Goal: Task Accomplishment & Management: Complete application form

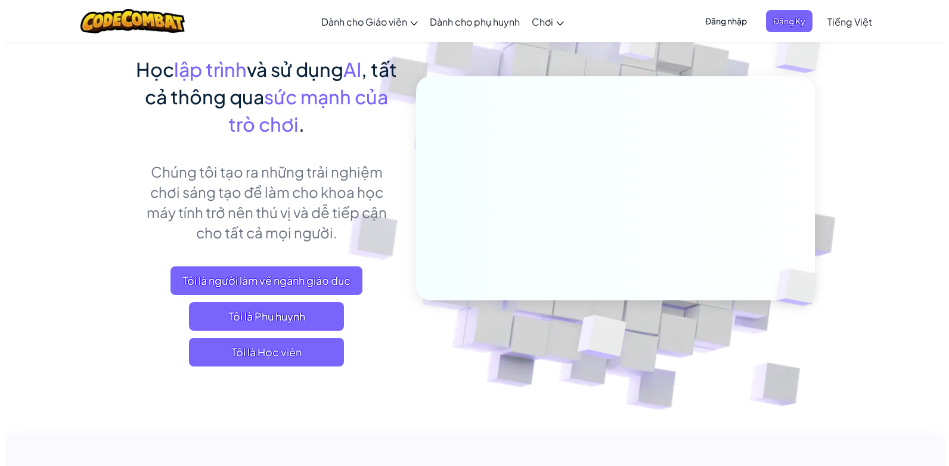
scroll to position [44, 0]
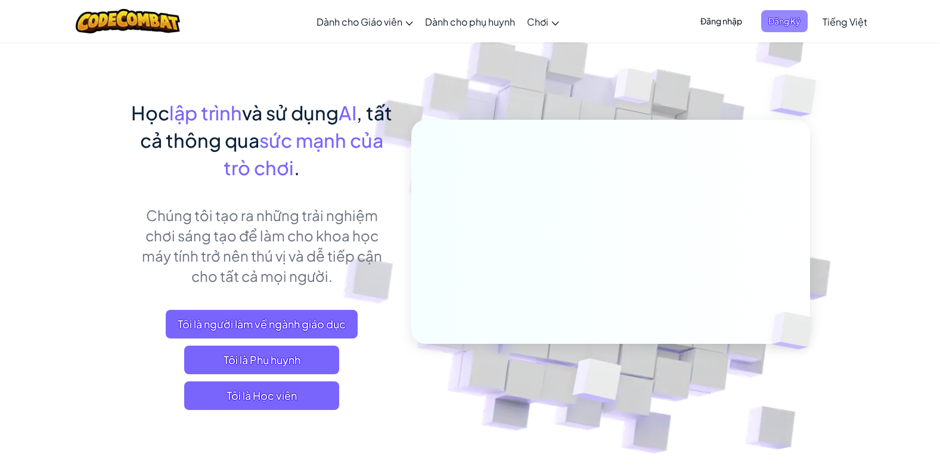
click at [793, 28] on span "Đăng Ký" at bounding box center [785, 21] width 47 height 22
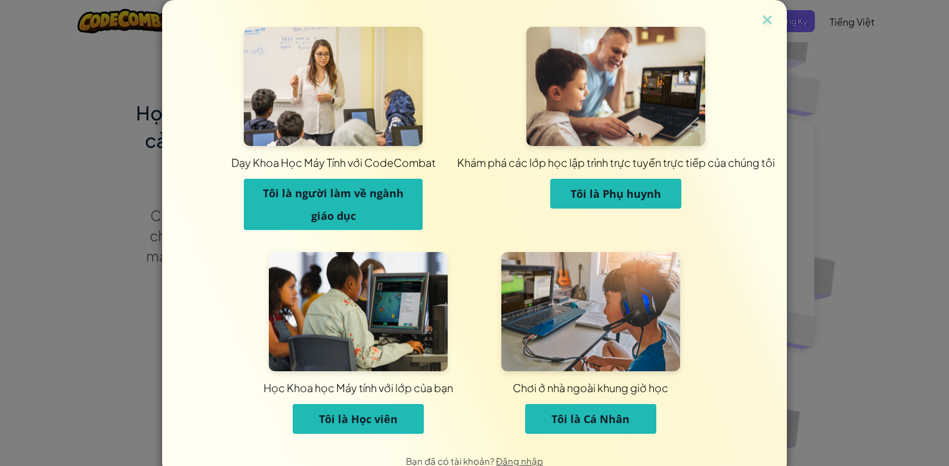
click at [320, 414] on span "Tôi là Học viên" at bounding box center [358, 419] width 79 height 14
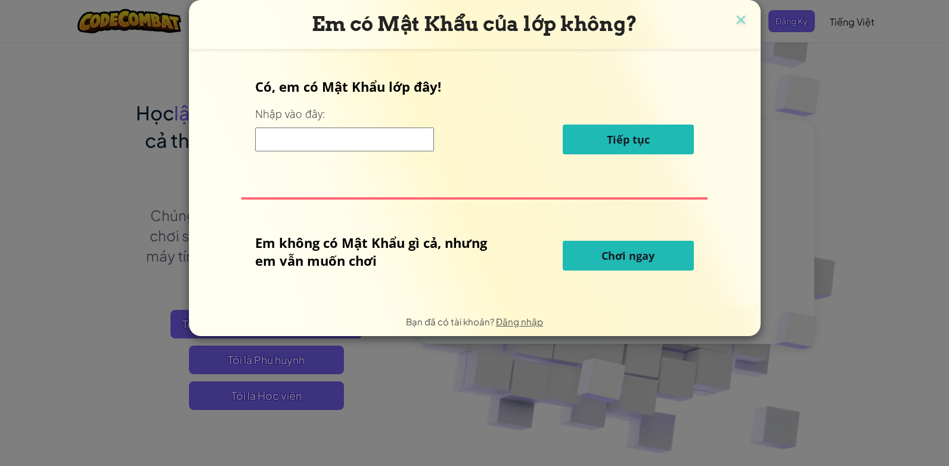
click at [600, 258] on button "Chơi ngay" at bounding box center [628, 256] width 131 height 30
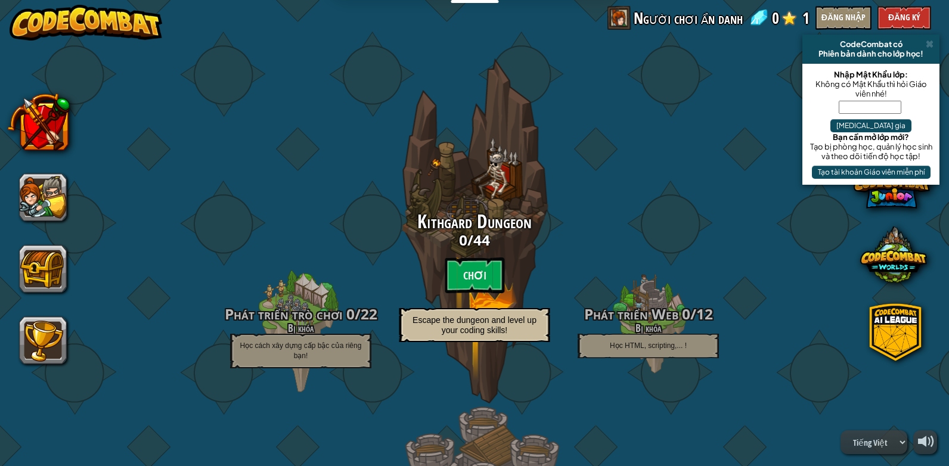
select select "vi"
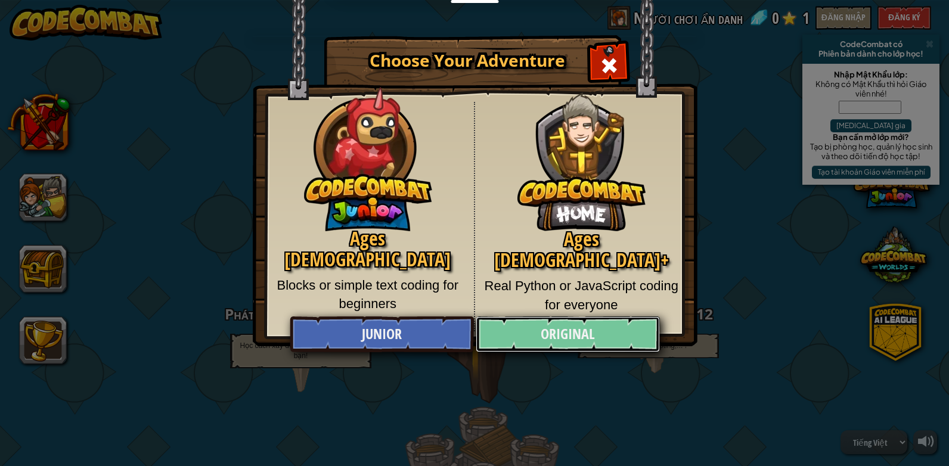
click at [547, 341] on link "Original" at bounding box center [568, 335] width 184 height 36
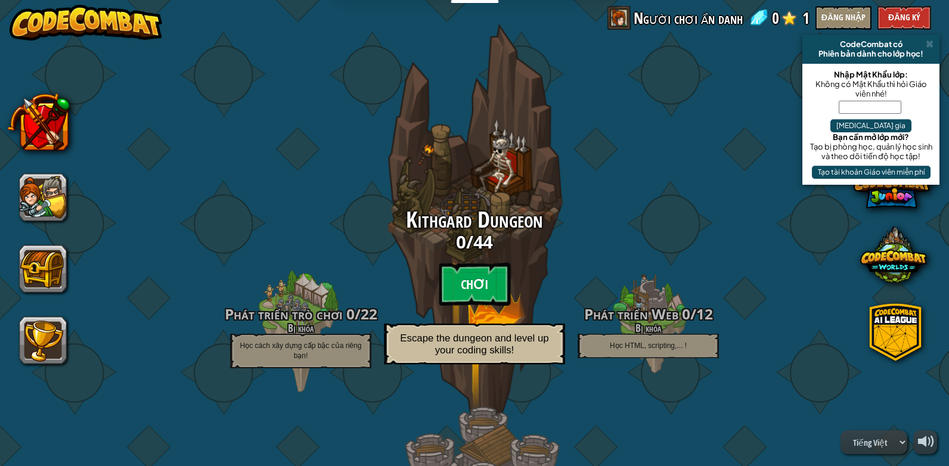
click at [462, 283] on btn "Chơi" at bounding box center [475, 284] width 72 height 43
select select "vi"
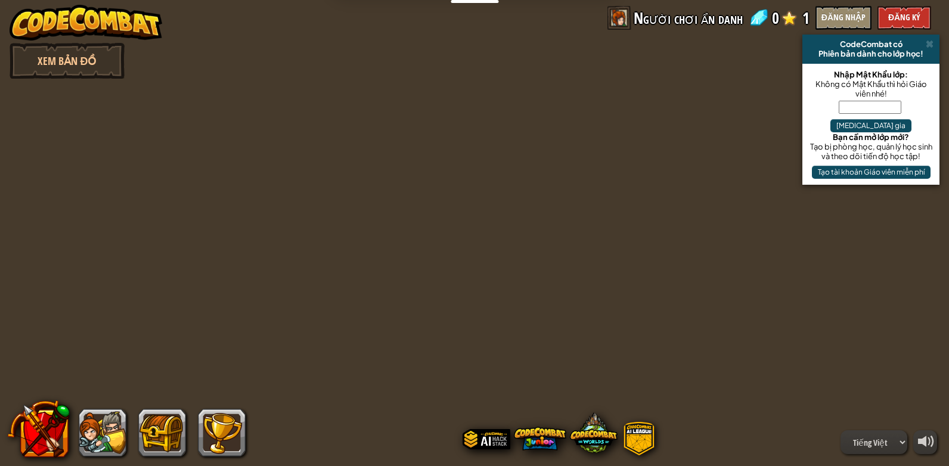
select select "vi"
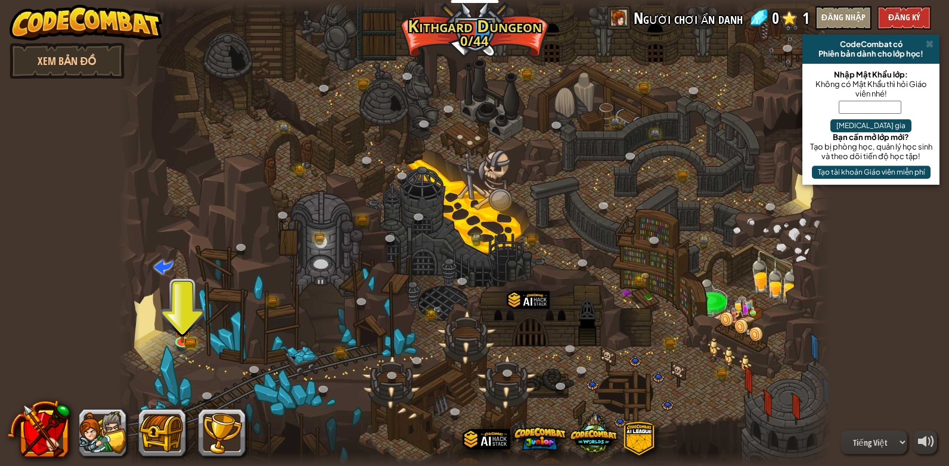
click at [169, 325] on div at bounding box center [474, 233] width 713 height 466
click at [193, 329] on div at bounding box center [474, 233] width 713 height 466
click at [193, 320] on div at bounding box center [474, 233] width 713 height 466
click at [178, 279] on div at bounding box center [474, 233] width 713 height 466
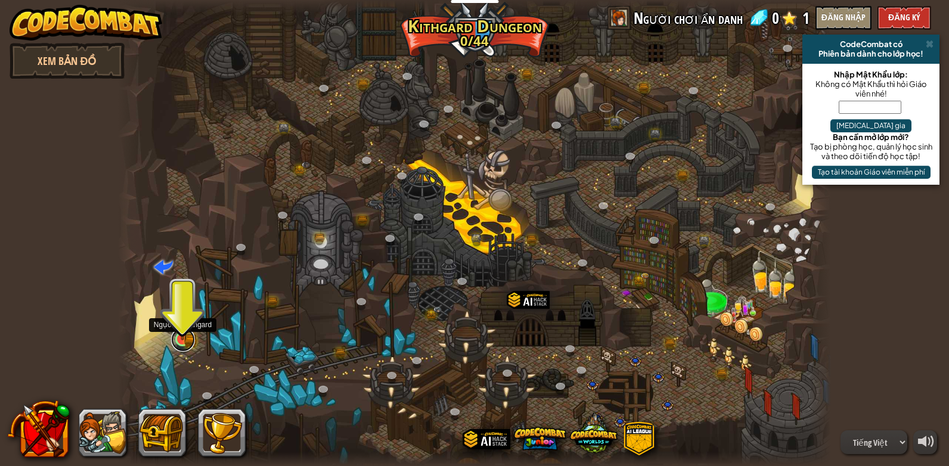
click at [185, 347] on link at bounding box center [183, 340] width 24 height 24
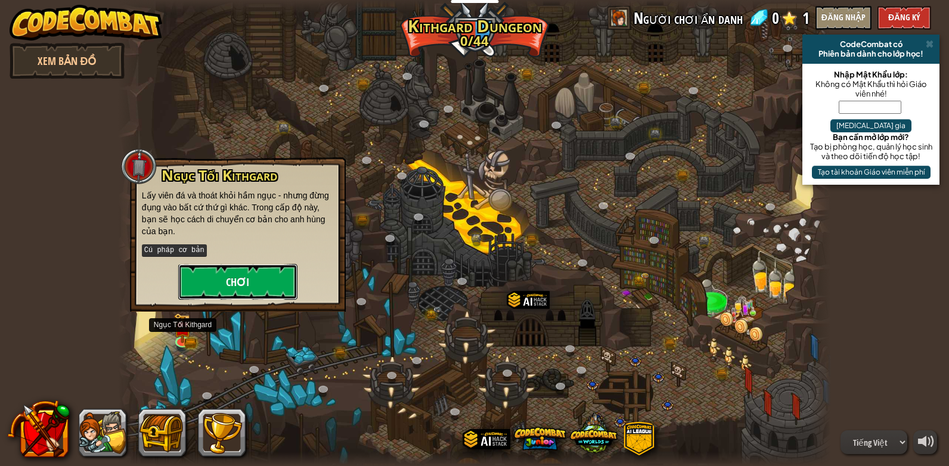
click at [225, 276] on button "Chơi" at bounding box center [237, 282] width 119 height 36
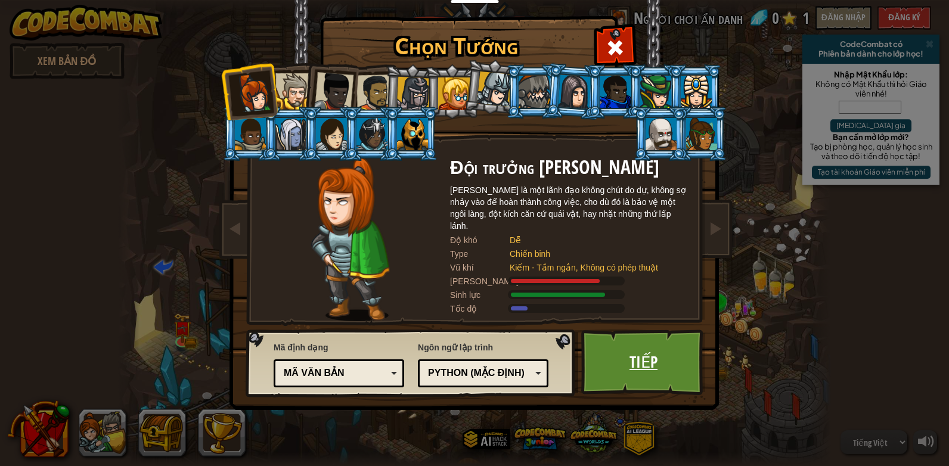
click at [634, 359] on link "Tiếp" at bounding box center [643, 363] width 125 height 66
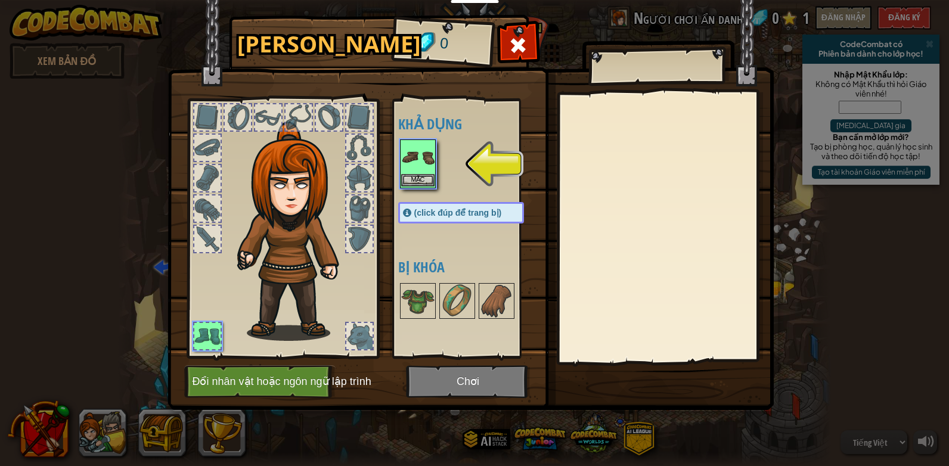
click at [426, 169] on img at bounding box center [417, 157] width 33 height 33
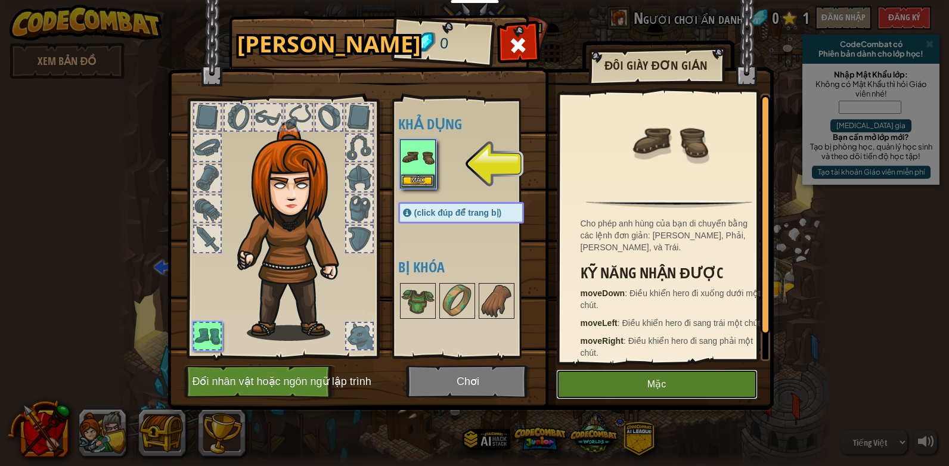
click at [677, 383] on button "Mặc" at bounding box center [657, 385] width 202 height 30
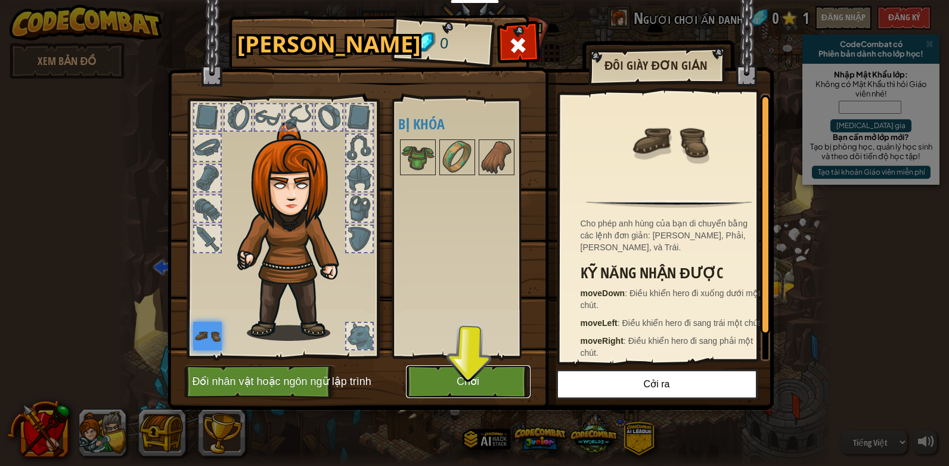
click at [500, 386] on button "Chơi" at bounding box center [468, 382] width 125 height 33
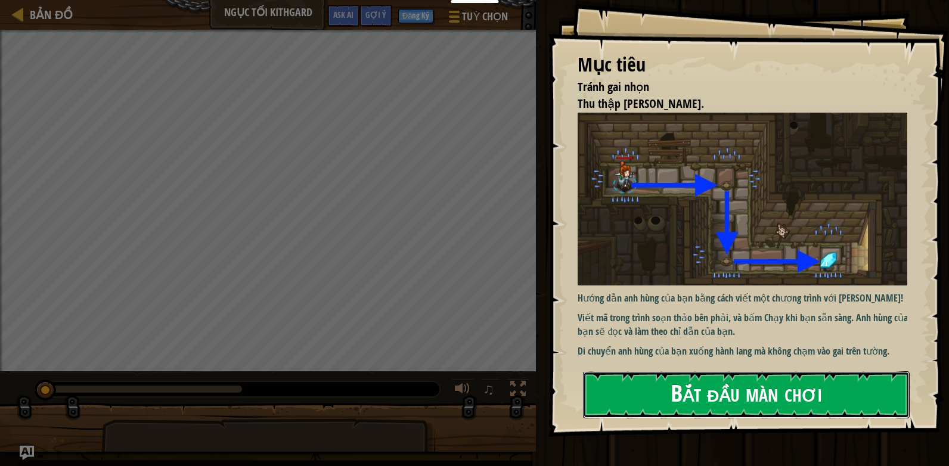
click at [664, 390] on button "Bắt đầu màn chơi" at bounding box center [746, 395] width 327 height 47
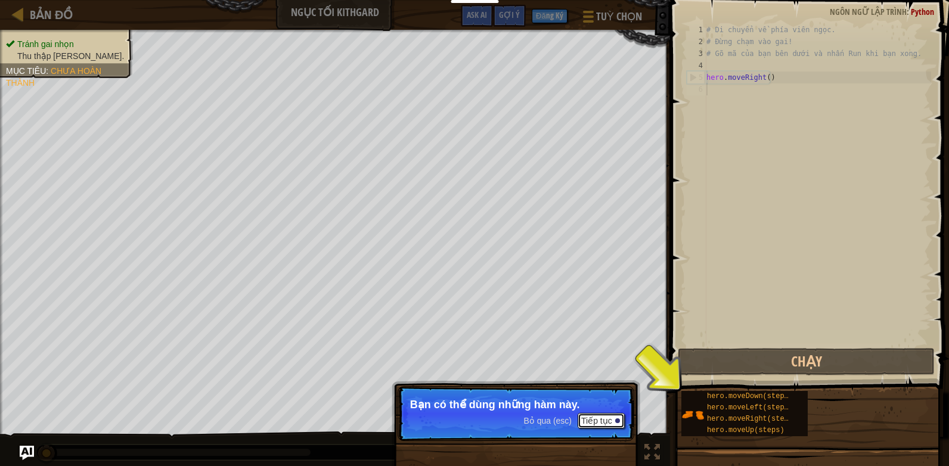
click at [621, 416] on button "Tiếp tục" at bounding box center [601, 421] width 47 height 16
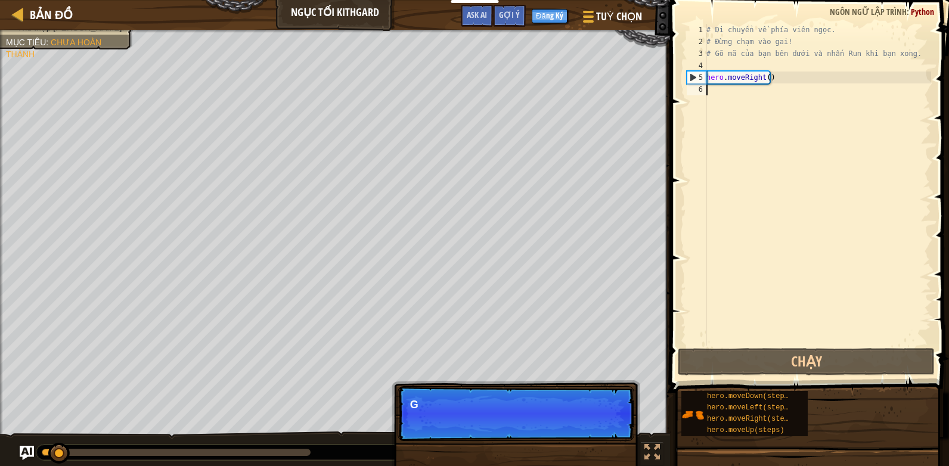
scroll to position [5, 0]
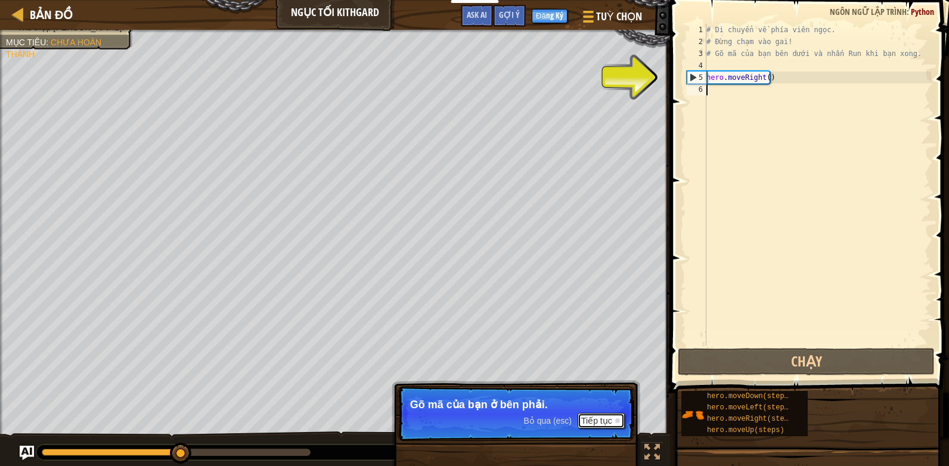
click at [617, 418] on button "Tiếp tục" at bounding box center [601, 421] width 47 height 16
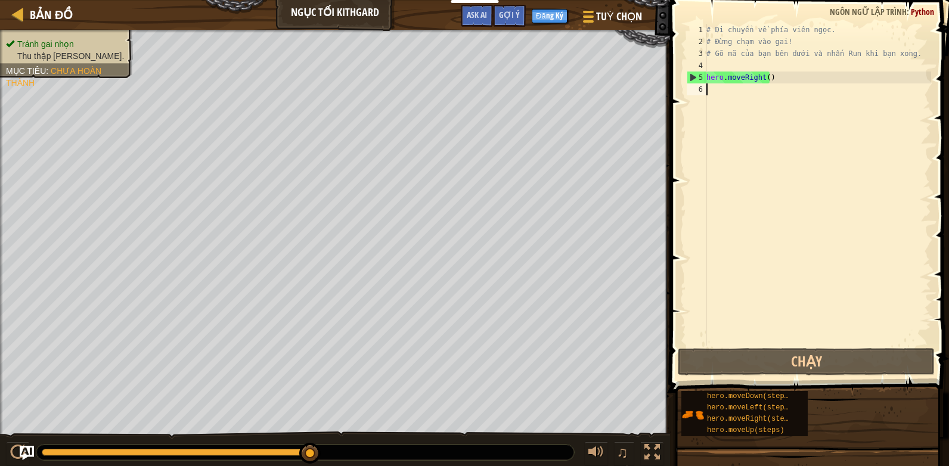
scroll to position [0, 1]
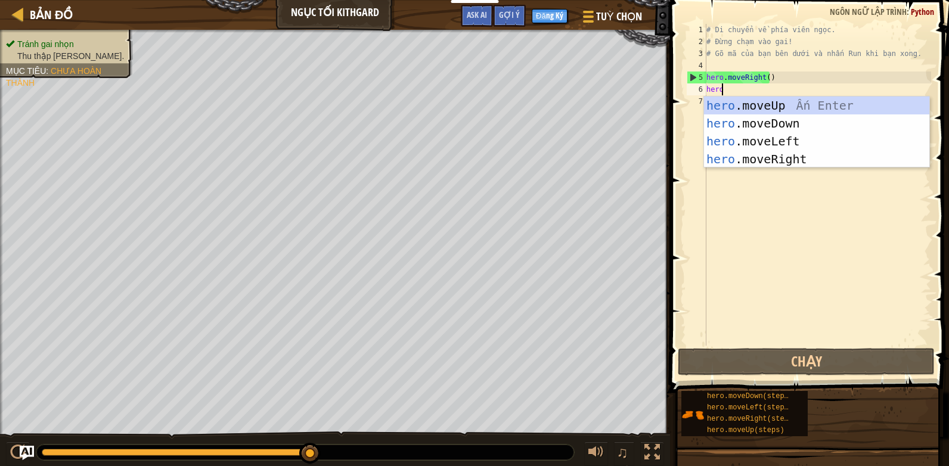
click at [724, 93] on div "# Di chuyển về phía viên ngọc. # Đừng chạm vào gai! # Gõ mã của bạn bên dưới và…" at bounding box center [817, 197] width 227 height 346
type textarea "hero"
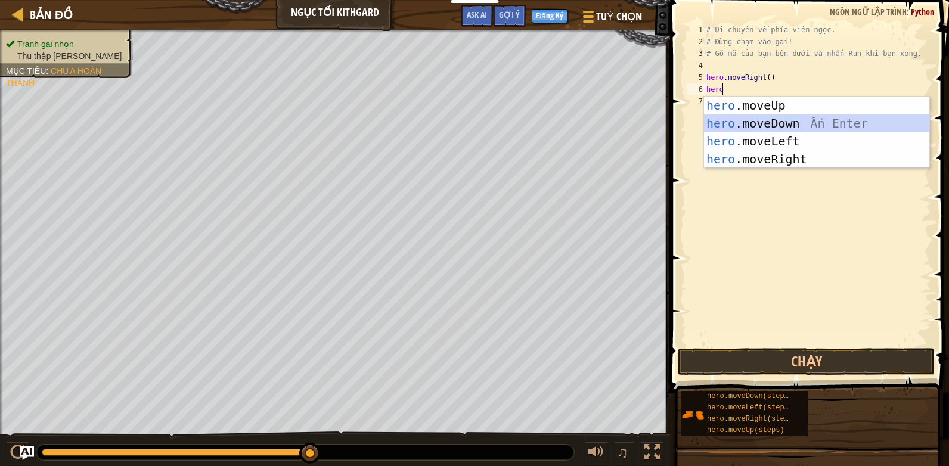
click at [731, 122] on div "hero .moveUp Ấn Enter hero .moveDown Ấn Enter hero .moveLeft Ấn Enter hero .mov…" at bounding box center [816, 150] width 225 height 107
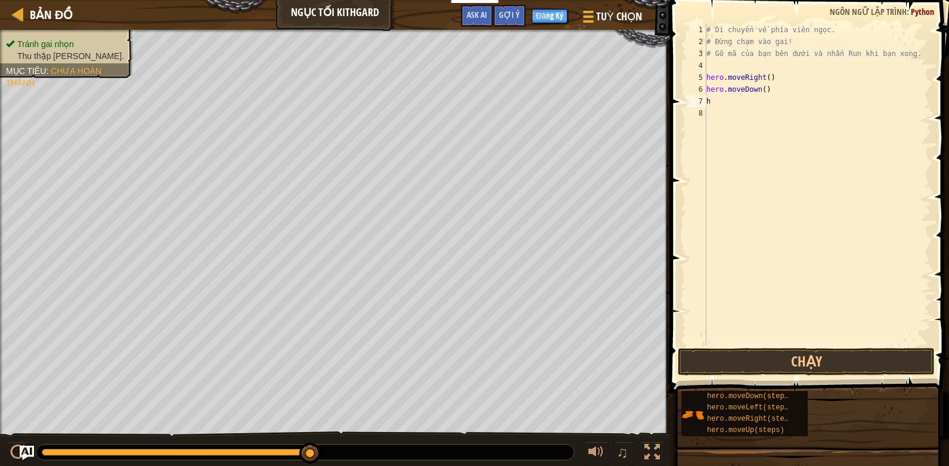
scroll to position [0, 1]
type textarea "hero."
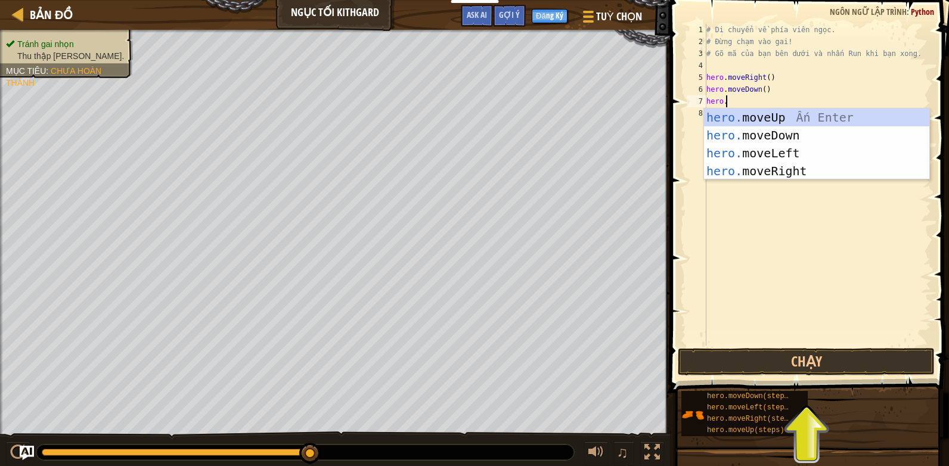
scroll to position [5, 1]
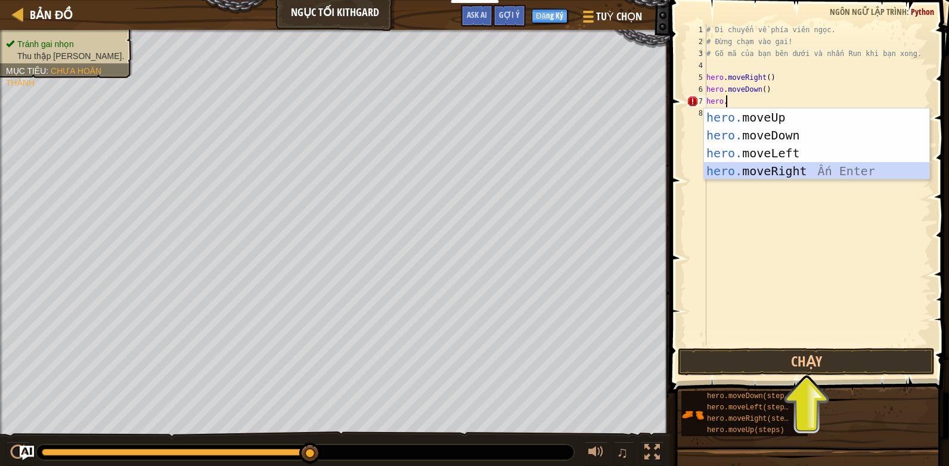
click at [748, 165] on div "hero. moveUp Ấn Enter hero. moveDown Ấn Enter hero. moveLeft Ấn Enter hero. mov…" at bounding box center [816, 162] width 225 height 107
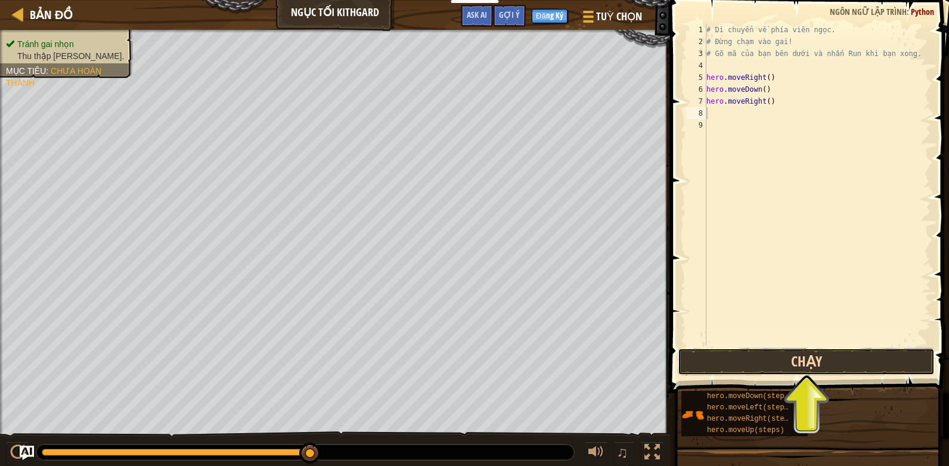
click at [774, 359] on button "Chạy" at bounding box center [806, 361] width 257 height 27
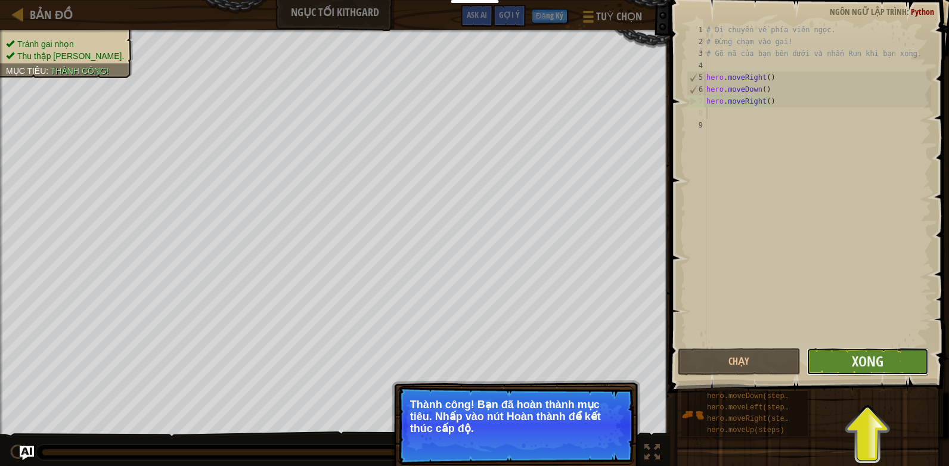
click at [848, 353] on button "Xong" at bounding box center [868, 361] width 122 height 27
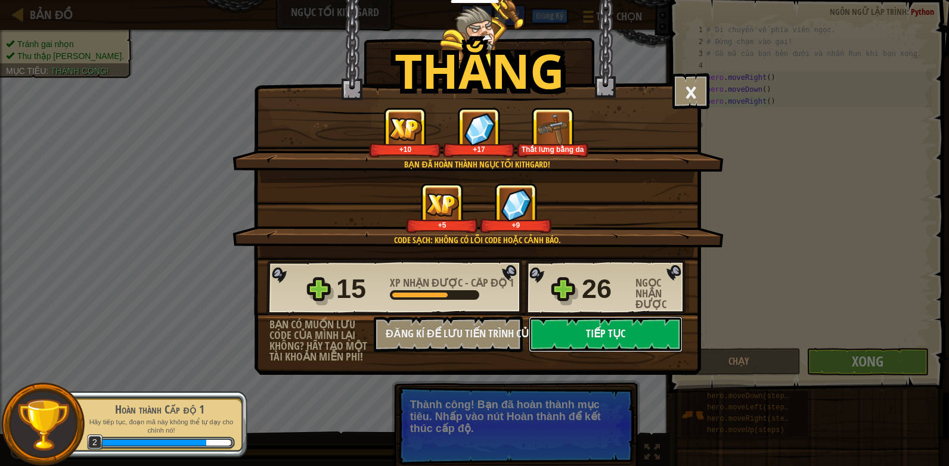
click at [647, 332] on button "Tiếp tục" at bounding box center [606, 335] width 154 height 36
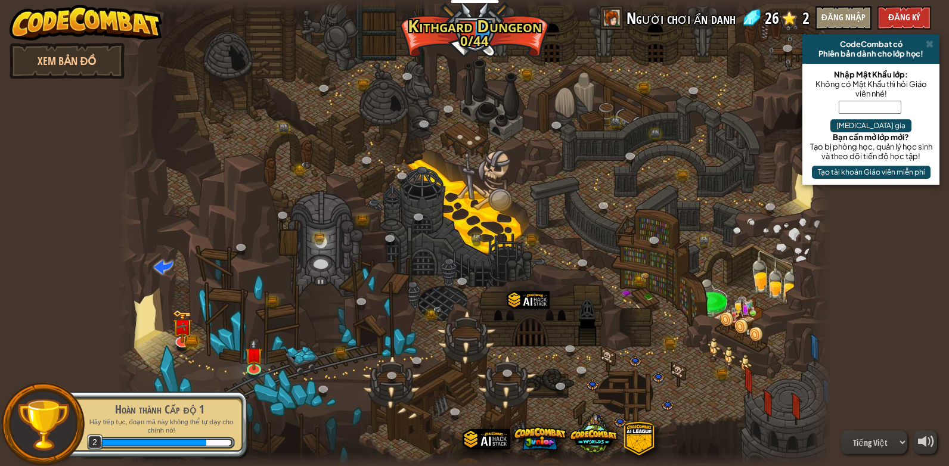
select select "vi"
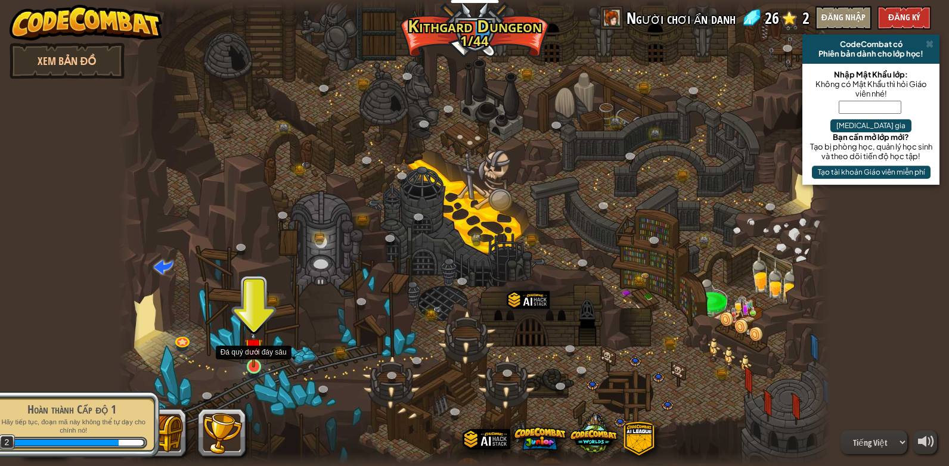
click at [253, 360] on img at bounding box center [254, 348] width 18 height 42
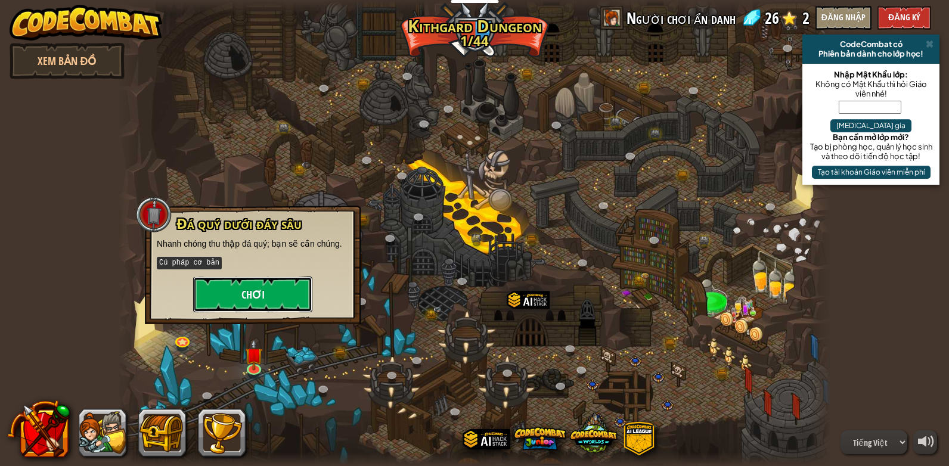
click at [263, 286] on button "Chơi" at bounding box center [252, 295] width 119 height 36
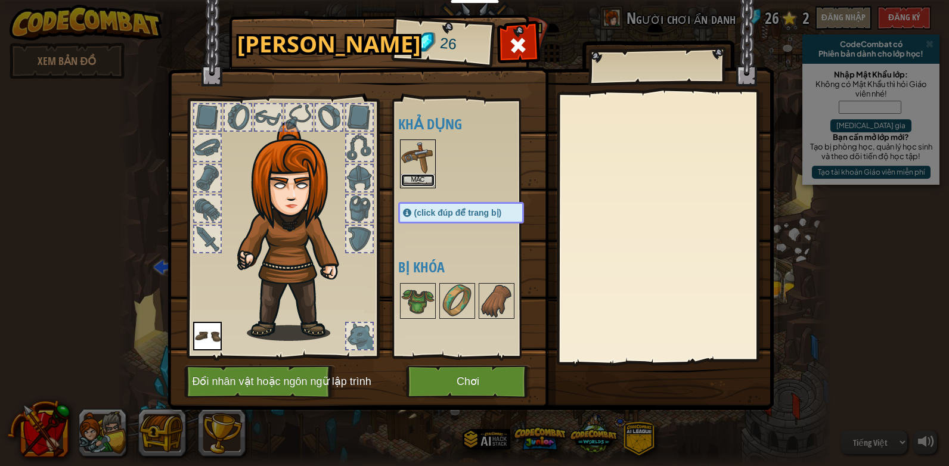
click at [426, 180] on button "Mặc" at bounding box center [417, 180] width 33 height 13
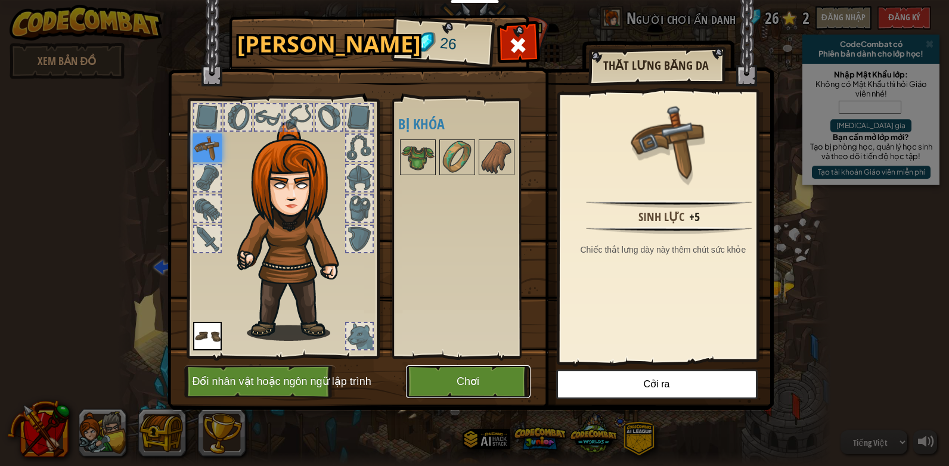
click at [475, 382] on button "Chơi" at bounding box center [468, 382] width 125 height 33
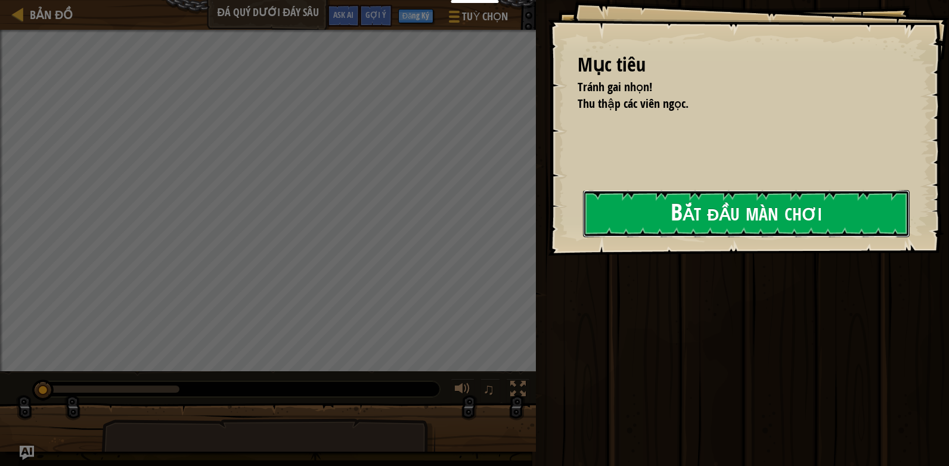
click at [641, 216] on button "Bắt đầu màn chơi" at bounding box center [746, 213] width 327 height 47
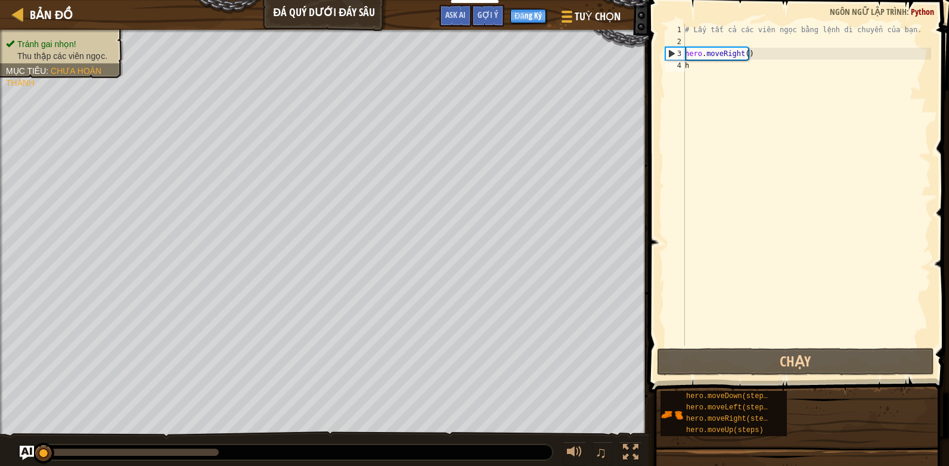
scroll to position [0, 1]
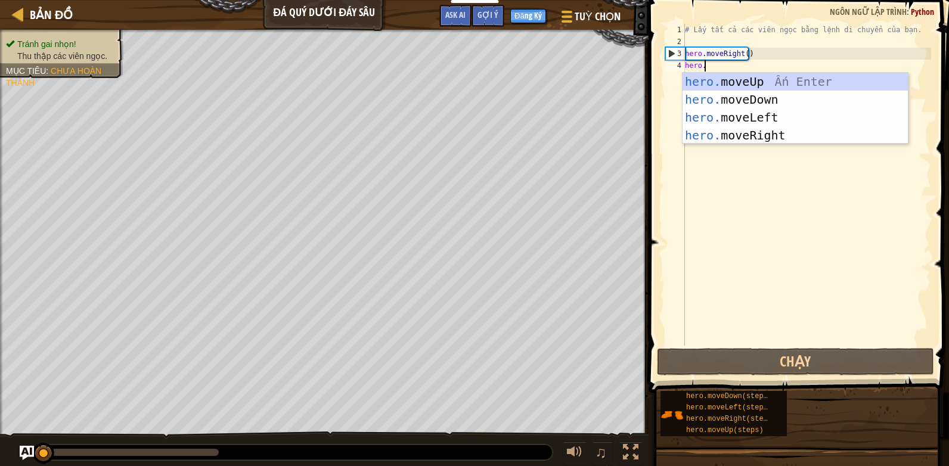
type textarea "hero."
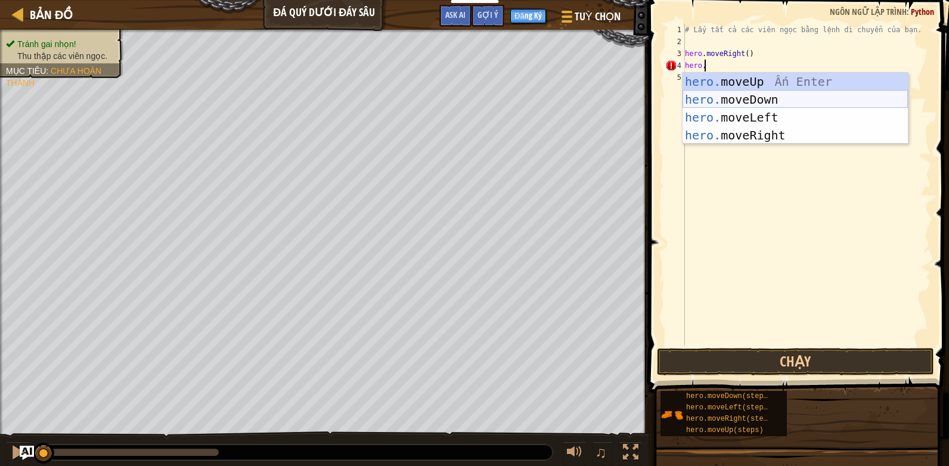
click at [740, 97] on div "hero. moveUp Ấn Enter hero. moveDown Ấn Enter hero. moveLeft Ấn Enter hero. mov…" at bounding box center [795, 126] width 225 height 107
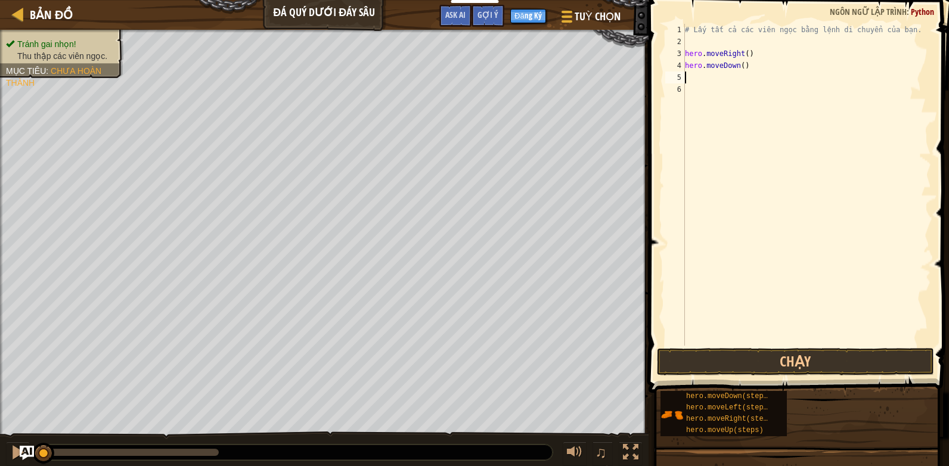
scroll to position [0, 1]
type textarea "hero."
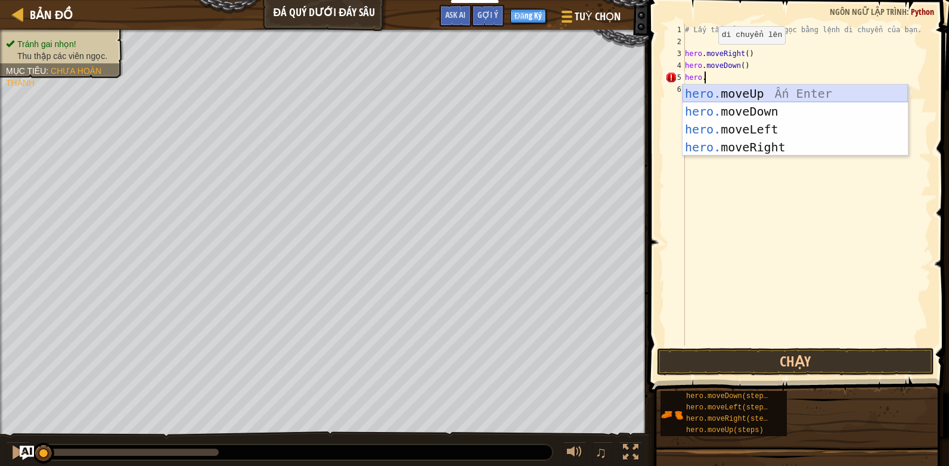
click at [697, 95] on div "hero. moveUp Ấn Enter hero. moveDown Ấn Enter hero. moveLeft Ấn Enter hero. mov…" at bounding box center [795, 138] width 225 height 107
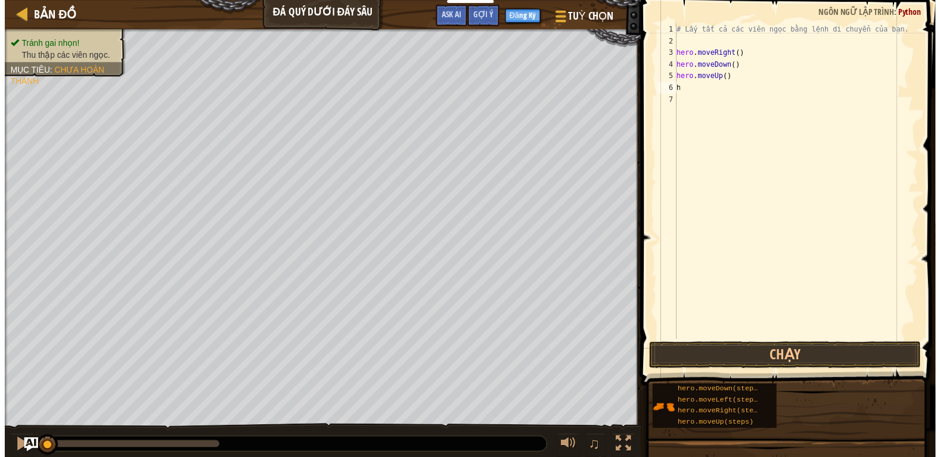
scroll to position [0, 1]
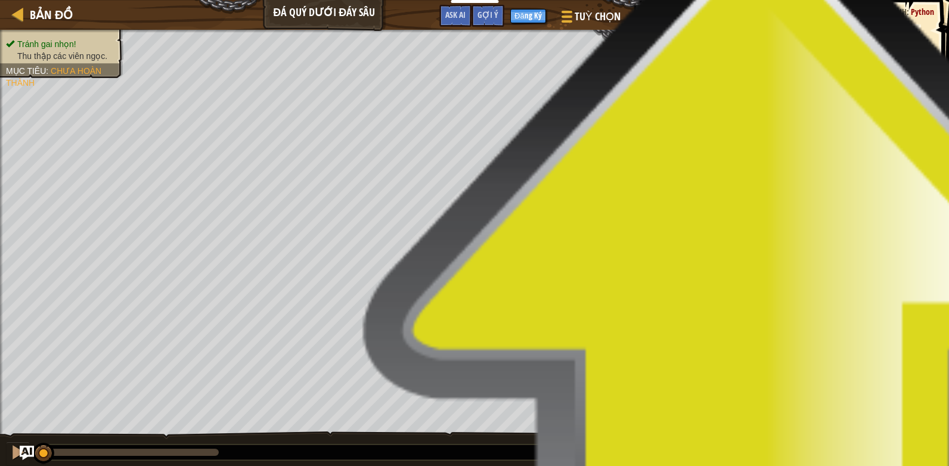
type textarea "hero."
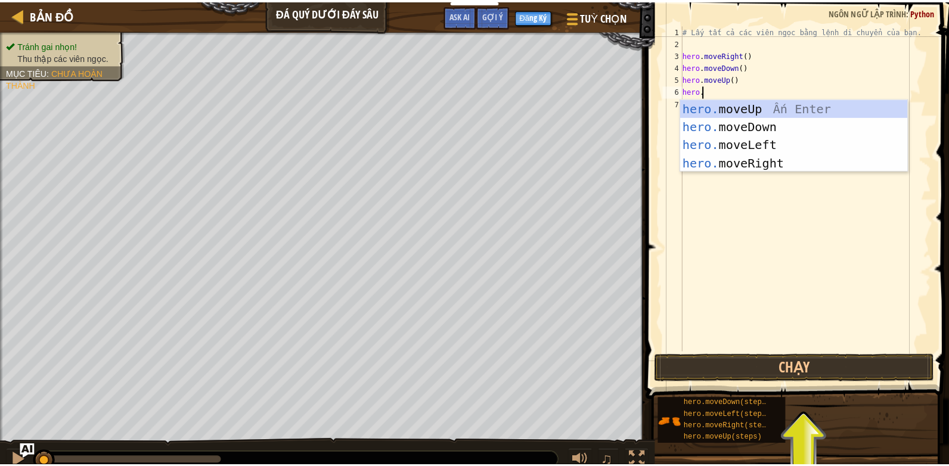
scroll to position [5, 1]
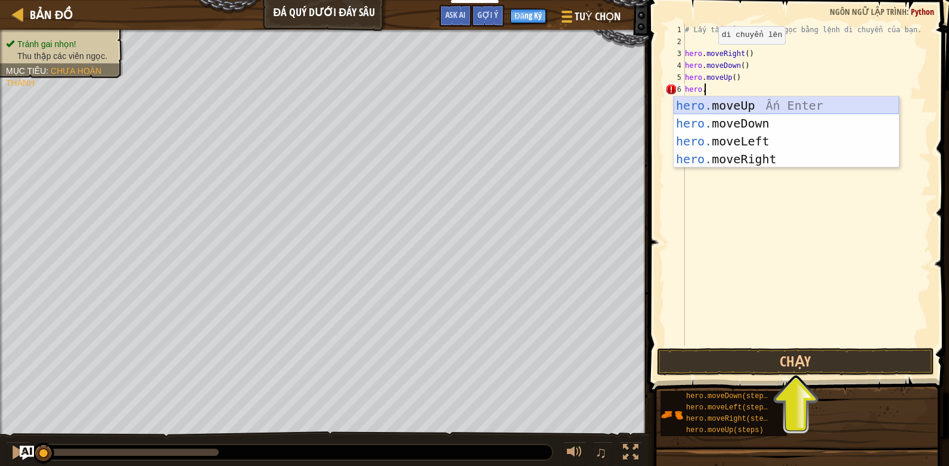
click at [711, 110] on div "hero. moveUp Ấn Enter hero. moveDown Ấn Enter hero. moveLeft Ấn Enter hero. mov…" at bounding box center [786, 150] width 225 height 107
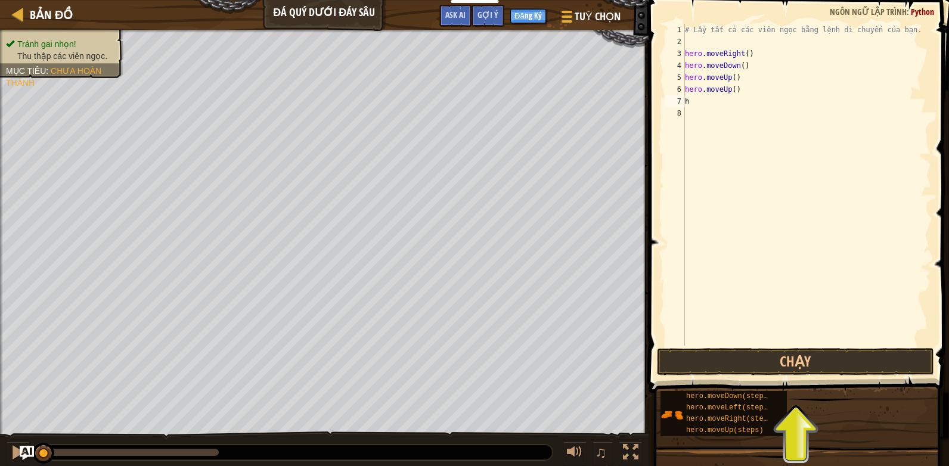
scroll to position [0, 1]
type textarea "hero."
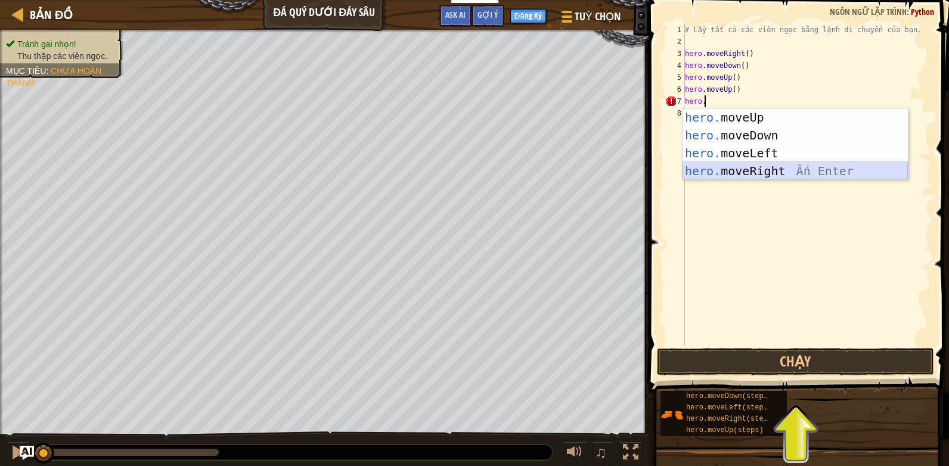
drag, startPoint x: 769, startPoint y: 171, endPoint x: 752, endPoint y: 180, distance: 18.9
click at [752, 0] on body "Dành cho Giáo viên Tạo Tài Khoản Miễn Phí. Giải pháp Trường học & Quận Xem Trướ…" at bounding box center [474, 0] width 949 height 0
click at [752, 180] on div "# Lấy tất cả các viên ngọc bằng lệnh di chuyển của bạn. hero . moveRight ( ) he…" at bounding box center [807, 197] width 249 height 346
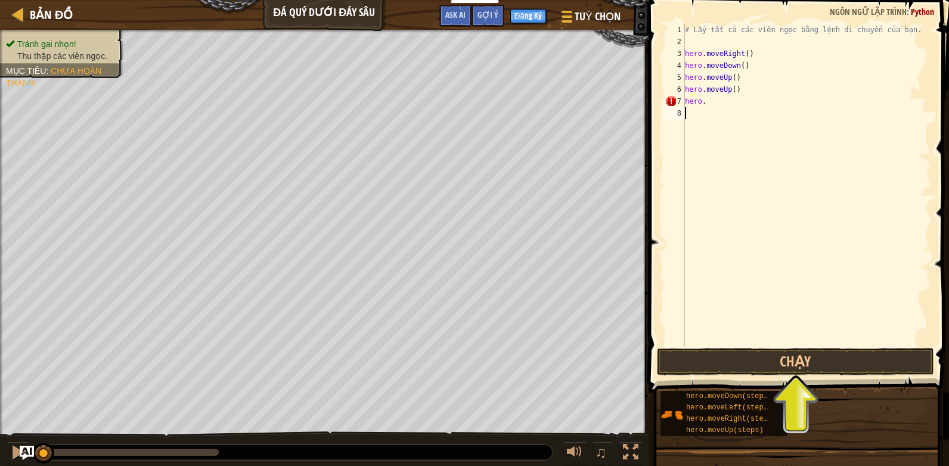
scroll to position [5, 0]
click at [724, 106] on div "# Lấy tất cả các viên ngọc bằng lệnh di chuyển của bạn. hero . moveRight ( ) he…" at bounding box center [807, 197] width 249 height 346
type textarea "hero."
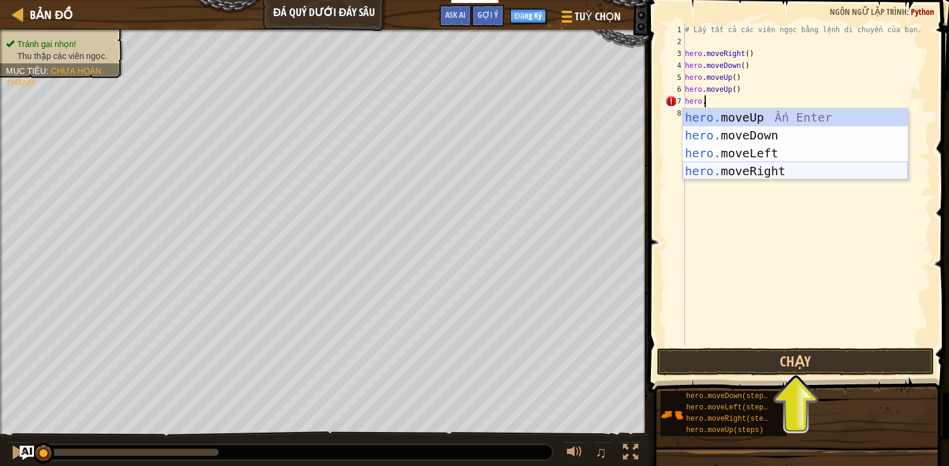
click at [739, 168] on div "hero. moveUp Ấn Enter hero. moveDown Ấn Enter hero. moveLeft Ấn Enter hero. mov…" at bounding box center [795, 162] width 225 height 107
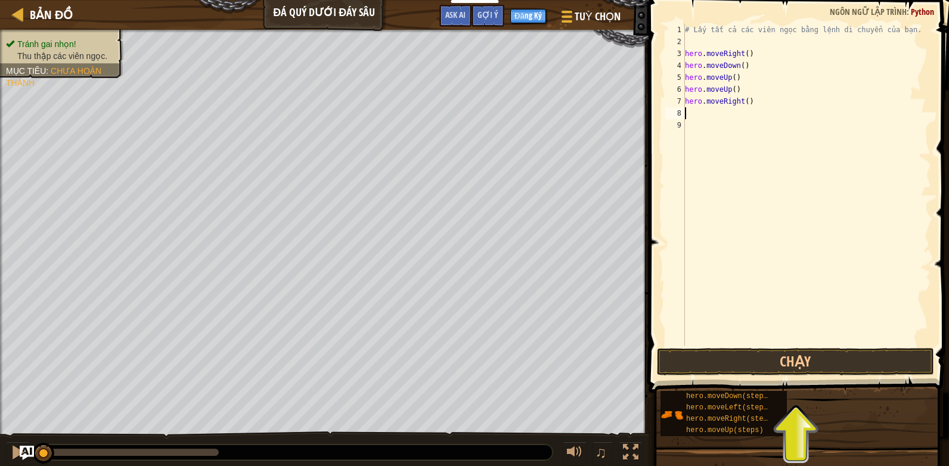
scroll to position [5, 0]
click at [792, 360] on button "Chạy" at bounding box center [796, 361] width 278 height 27
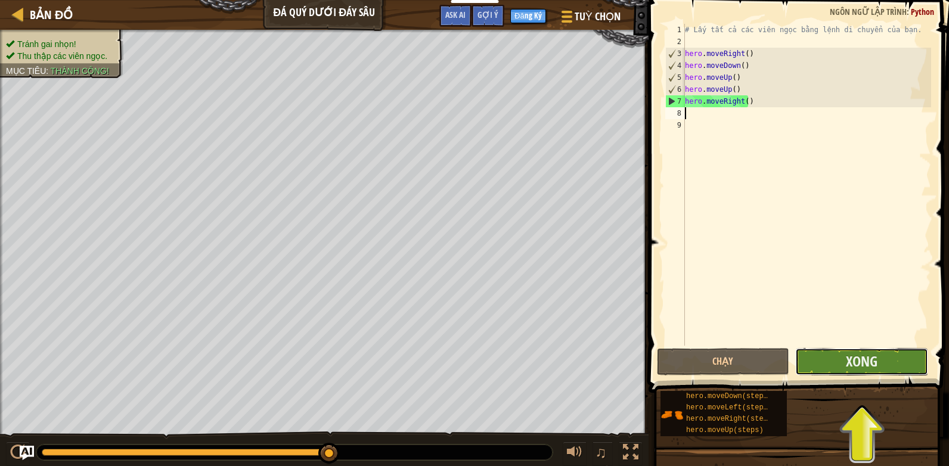
click at [824, 361] on button "Xong" at bounding box center [862, 361] width 133 height 27
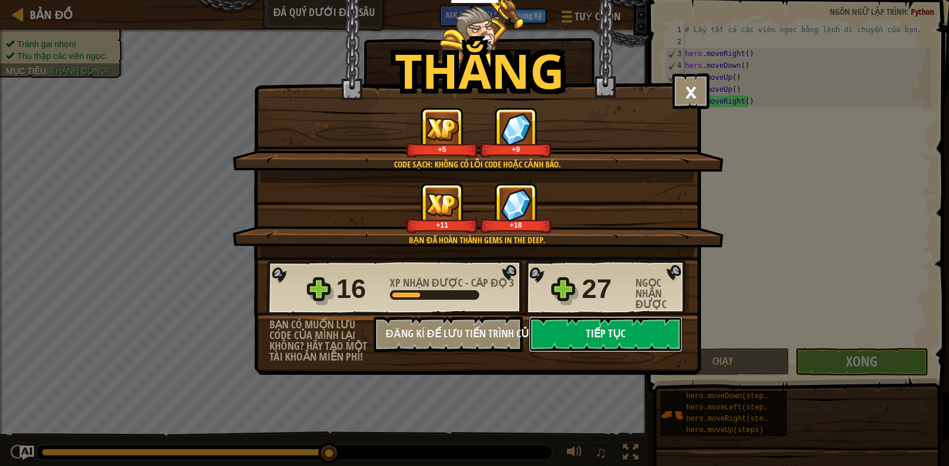
click at [640, 335] on button "Tiếp tục" at bounding box center [606, 335] width 154 height 36
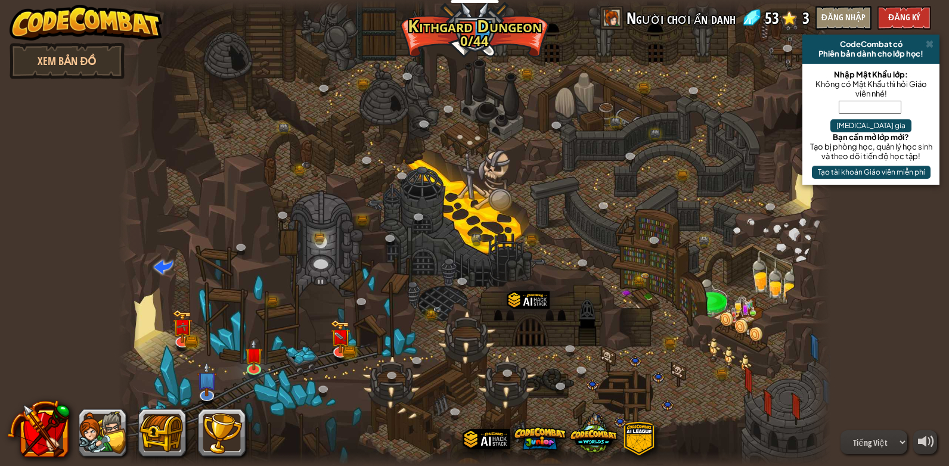
select select "vi"
click at [345, 340] on img at bounding box center [340, 331] width 18 height 40
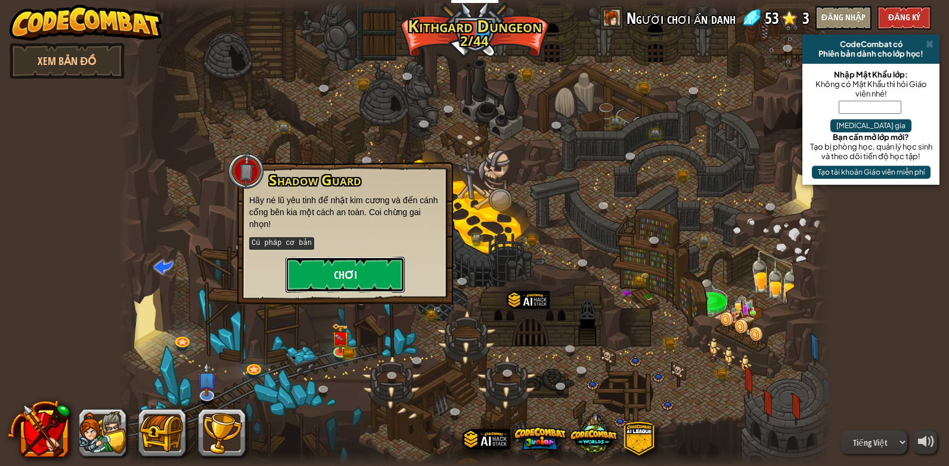
click at [353, 272] on button "Chơi" at bounding box center [345, 275] width 119 height 36
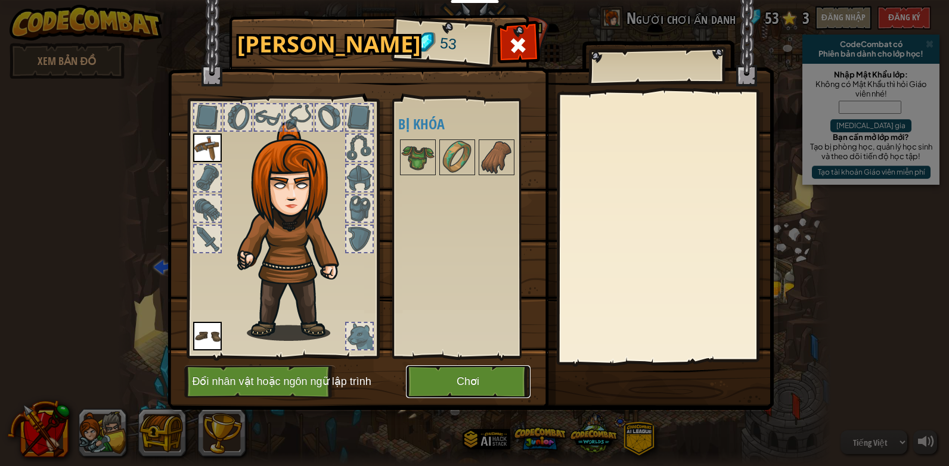
click at [469, 376] on button "Chơi" at bounding box center [468, 382] width 125 height 33
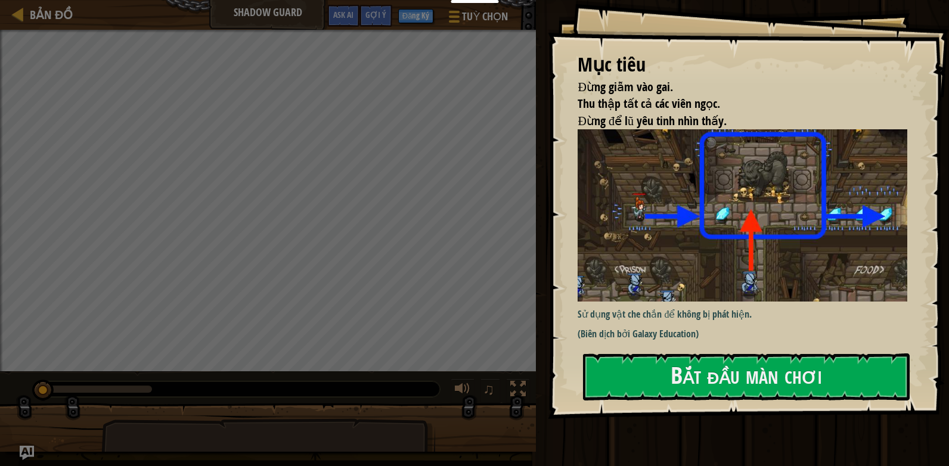
click at [724, 227] on img at bounding box center [747, 215] width 339 height 172
click at [731, 388] on button "Bắt đầu màn chơi" at bounding box center [746, 377] width 327 height 47
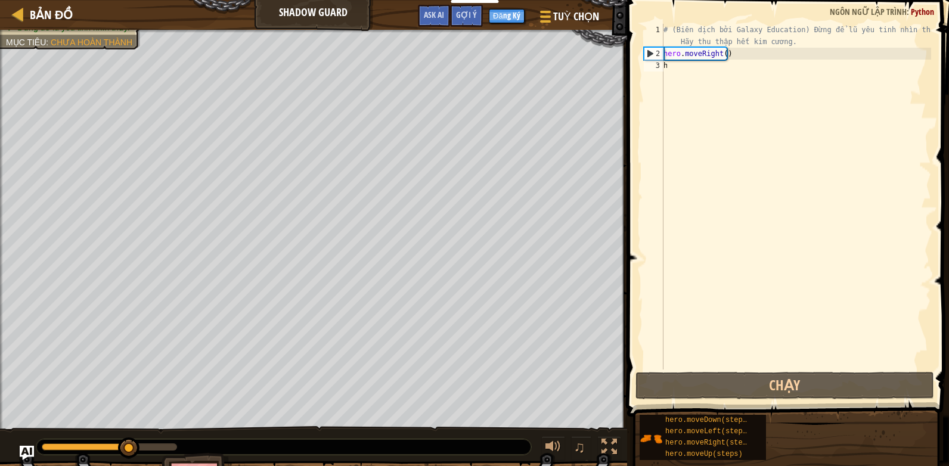
scroll to position [0, 1]
type textarea "hero."
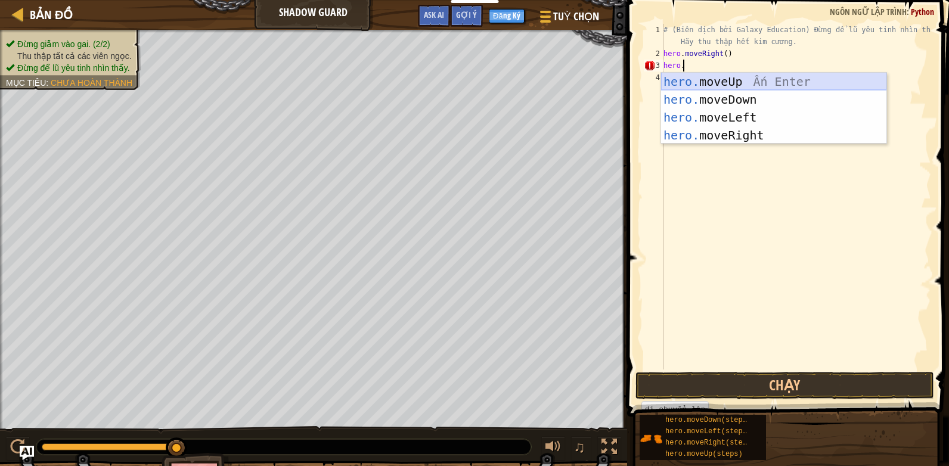
click at [700, 80] on div "hero. moveUp Ấn Enter hero. moveDown Ấn Enter hero. moveLeft Ấn Enter hero. mov…" at bounding box center [773, 126] width 225 height 107
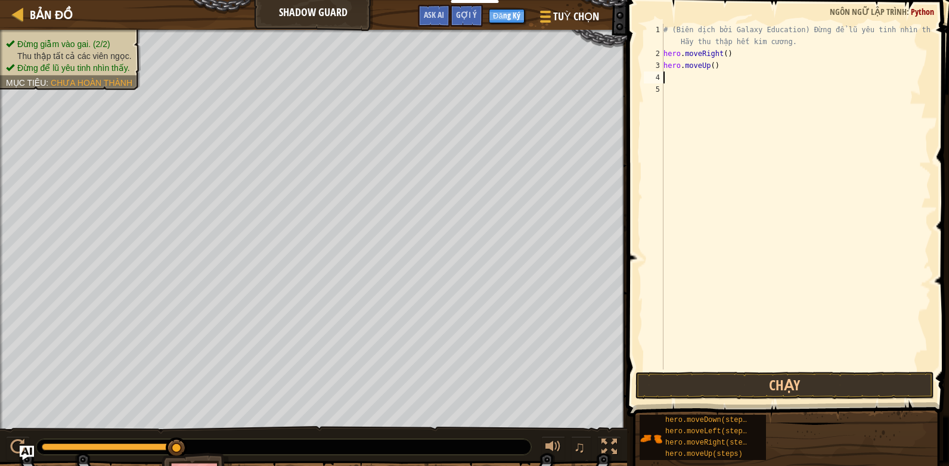
scroll to position [0, 1]
type textarea "hero."
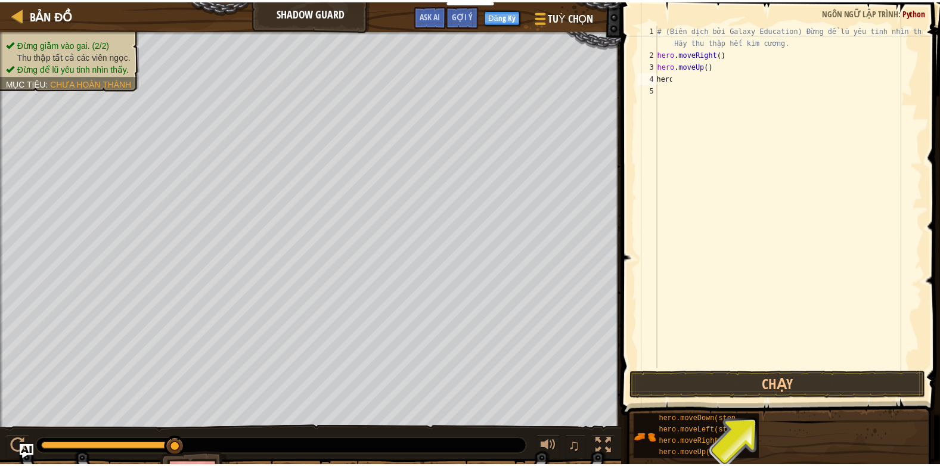
scroll to position [5, 1]
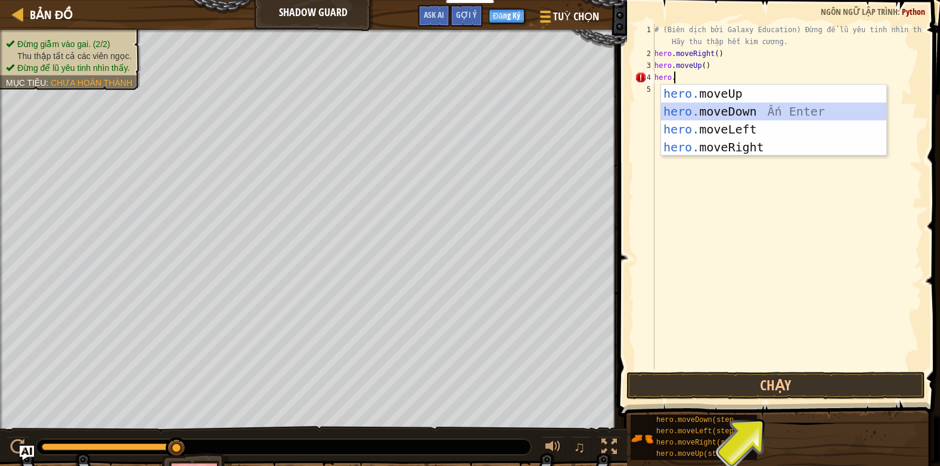
click at [714, 112] on div "hero. moveUp Ấn Enter hero. moveDown Ấn Enter hero. moveLeft Ấn Enter hero. mov…" at bounding box center [773, 138] width 225 height 107
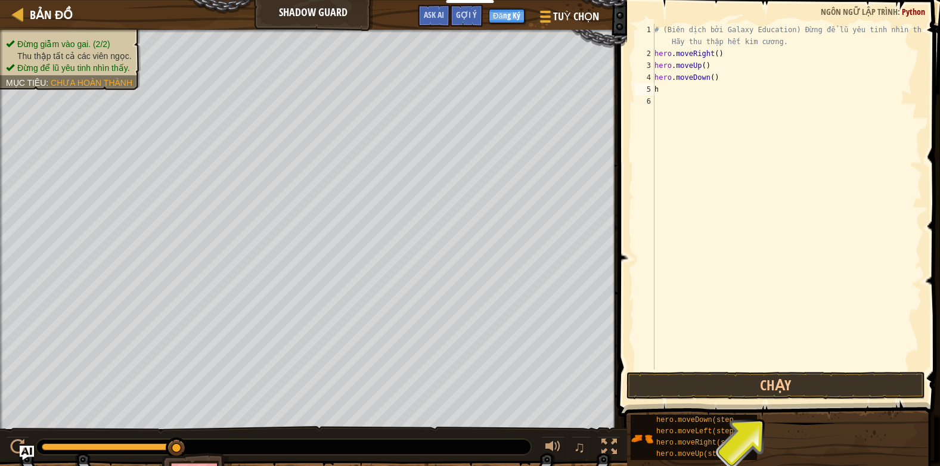
scroll to position [0, 1]
type textarea "hero."
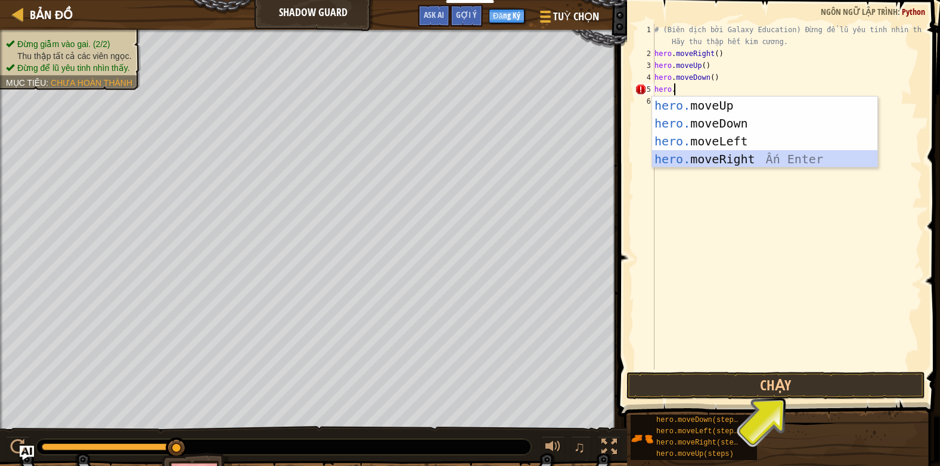
click at [723, 159] on div "hero. moveUp Ấn Enter hero. moveDown Ấn Enter hero. moveLeft Ấn Enter hero. mov…" at bounding box center [764, 150] width 225 height 107
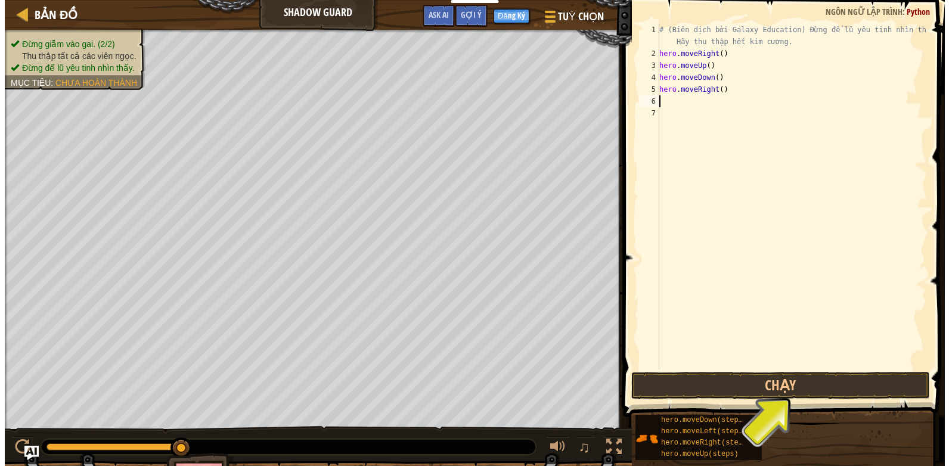
scroll to position [5, 0]
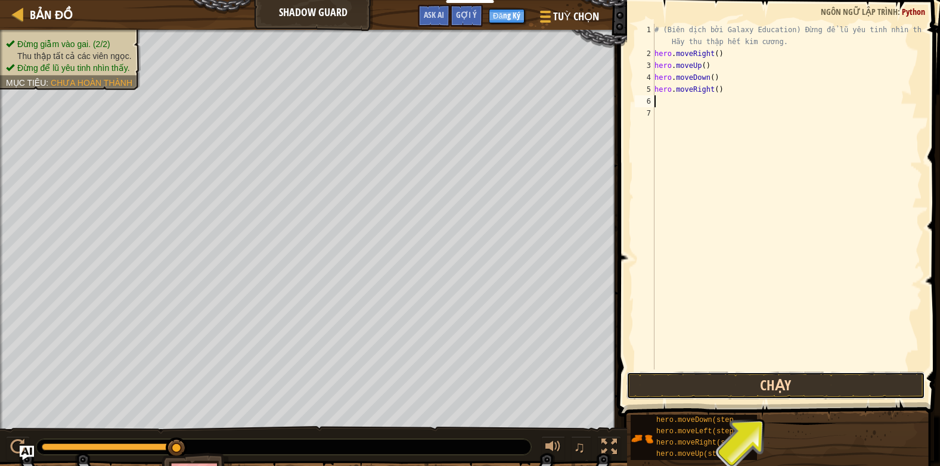
click at [745, 388] on button "Chạy" at bounding box center [776, 385] width 299 height 27
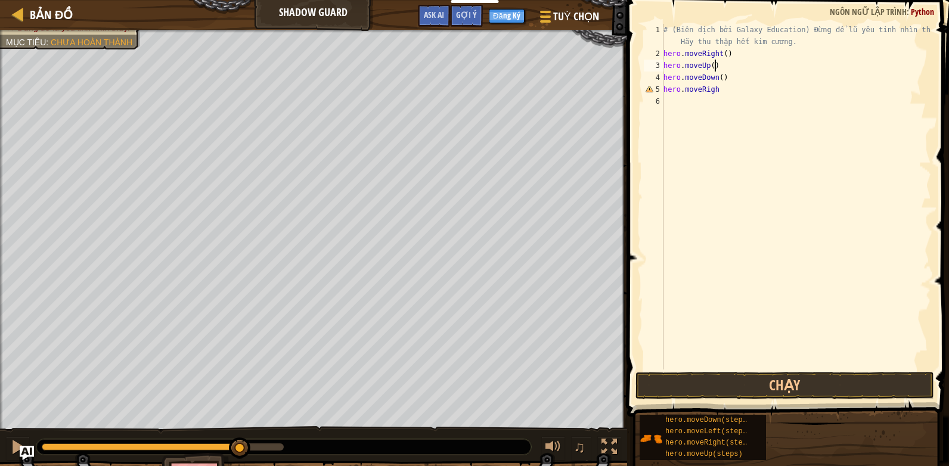
click at [731, 67] on div "# (Biên dịch bởi Galaxy Education) Đừng để lũ yêu tinh nhìn thấy. Hãy thu thập …" at bounding box center [796, 215] width 270 height 382
type textarea "hero."
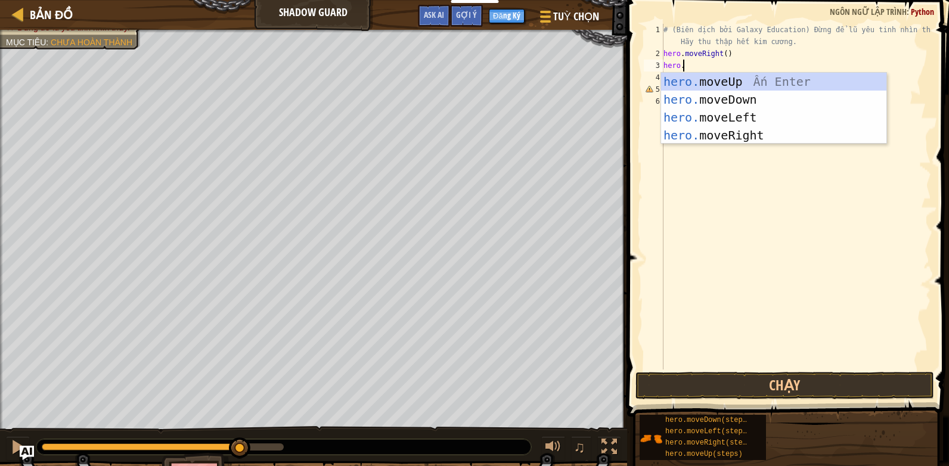
scroll to position [5, 1]
click at [731, 79] on div "hero. moveUp Ấn Enter hero. moveDown Ấn Enter hero. moveLeft Ấn Enter hero. mov…" at bounding box center [773, 126] width 225 height 107
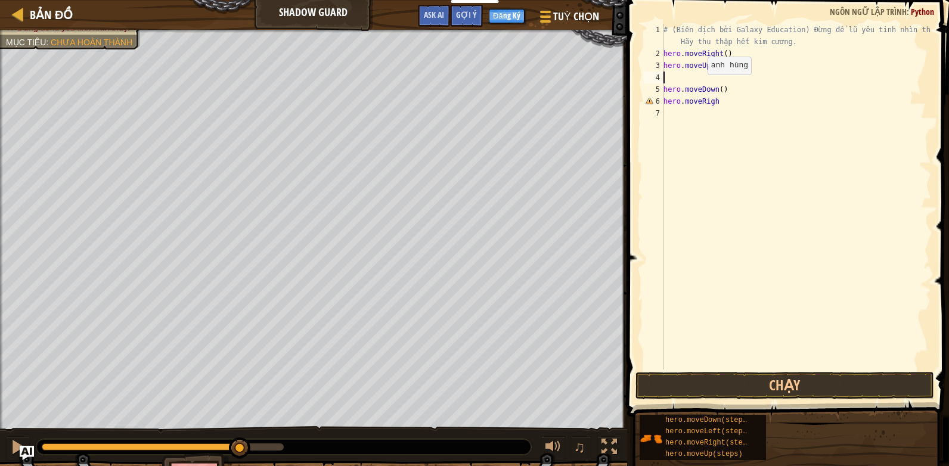
scroll to position [0, 1]
type textarea "hero."
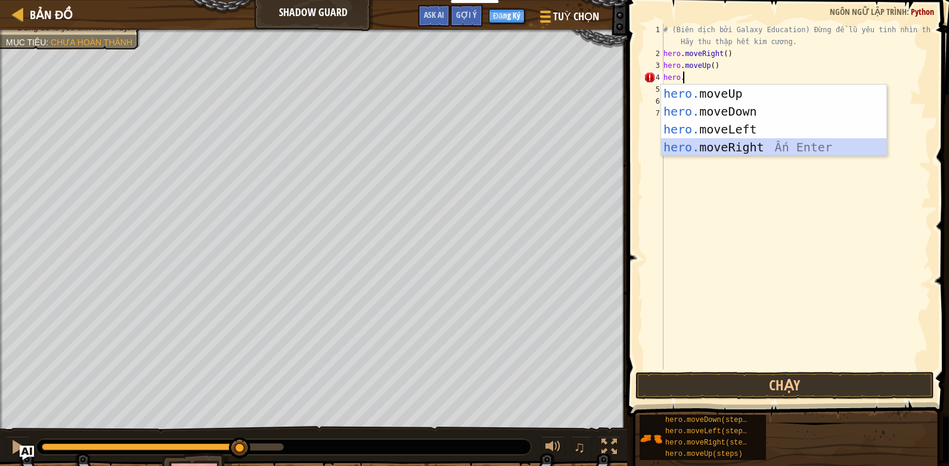
click at [720, 148] on div "hero. moveUp Ấn Enter hero. moveDown Ấn Enter hero. moveLeft Ấn Enter hero. mov…" at bounding box center [773, 138] width 225 height 107
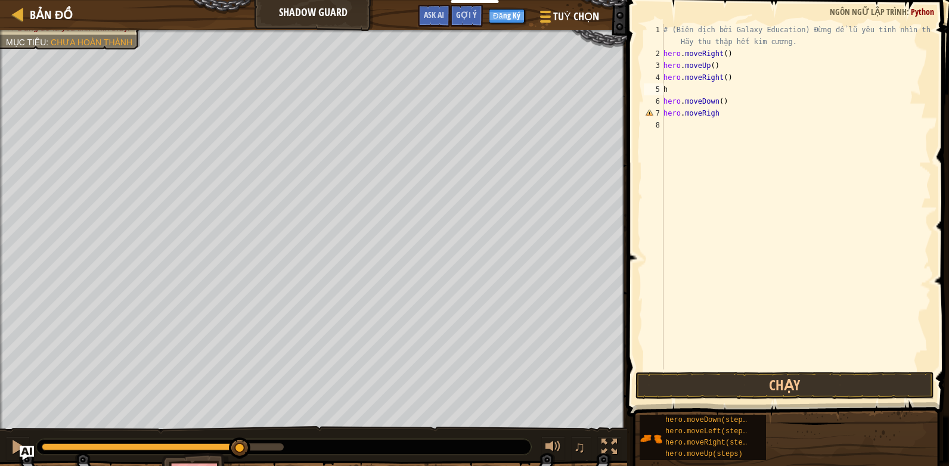
scroll to position [0, 1]
type textarea "hero."
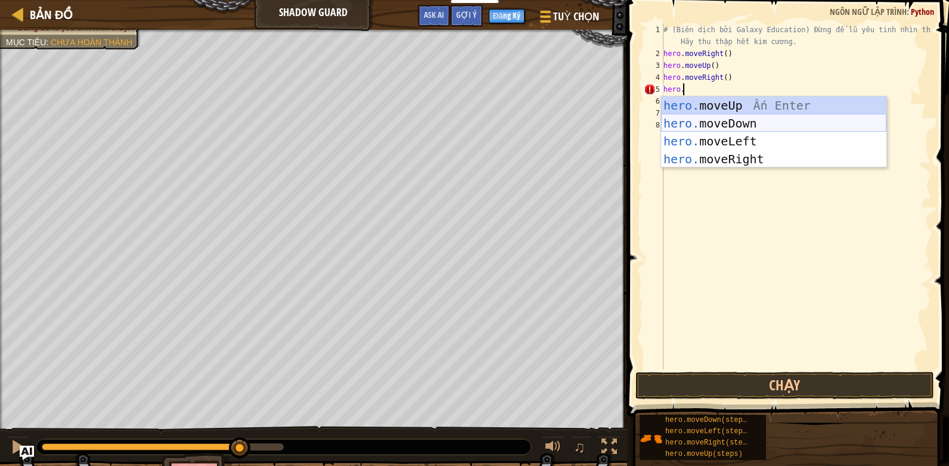
click at [693, 117] on div "hero. moveUp Ấn Enter hero. moveDown Ấn Enter hero. moveLeft Ấn Enter hero. mov…" at bounding box center [773, 150] width 225 height 107
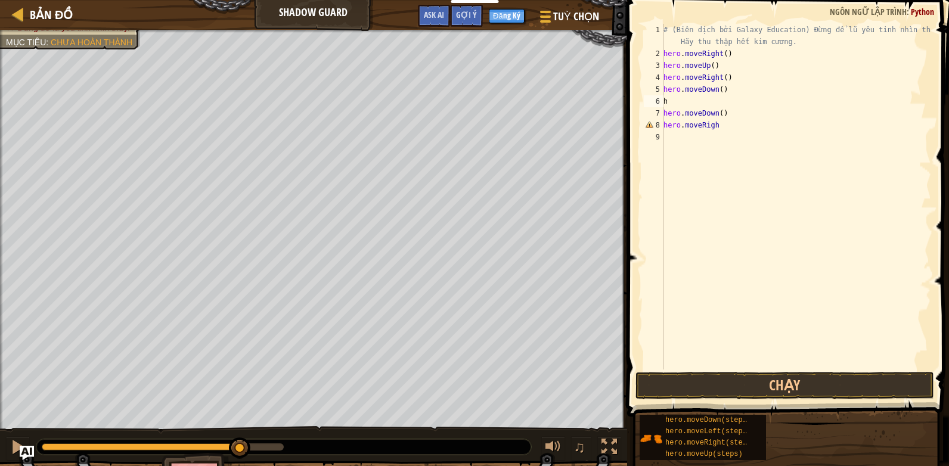
scroll to position [0, 1]
type textarea "hero."
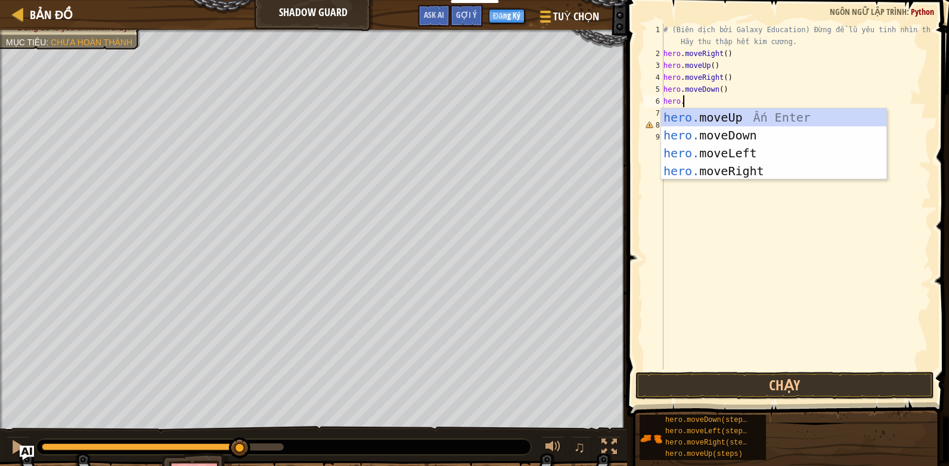
scroll to position [5, 1]
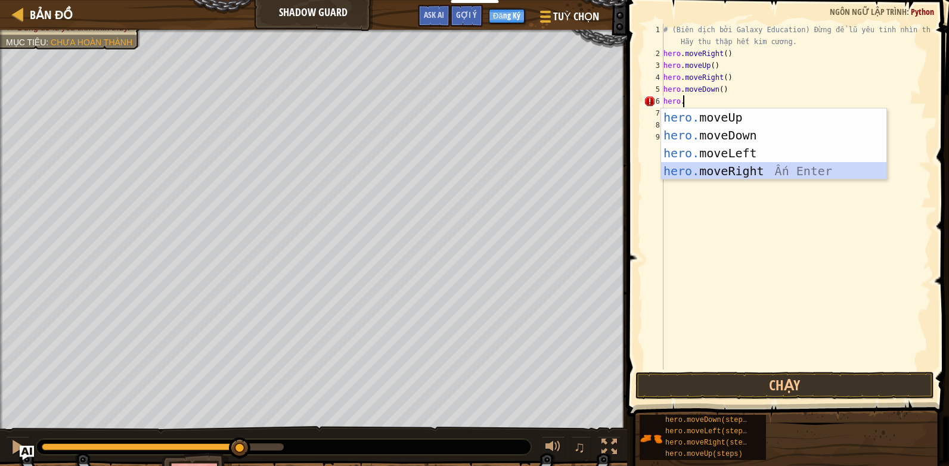
click at [701, 169] on div "hero. moveUp Ấn Enter hero. moveDown Ấn Enter hero. moveLeft Ấn Enter hero. mov…" at bounding box center [773, 162] width 225 height 107
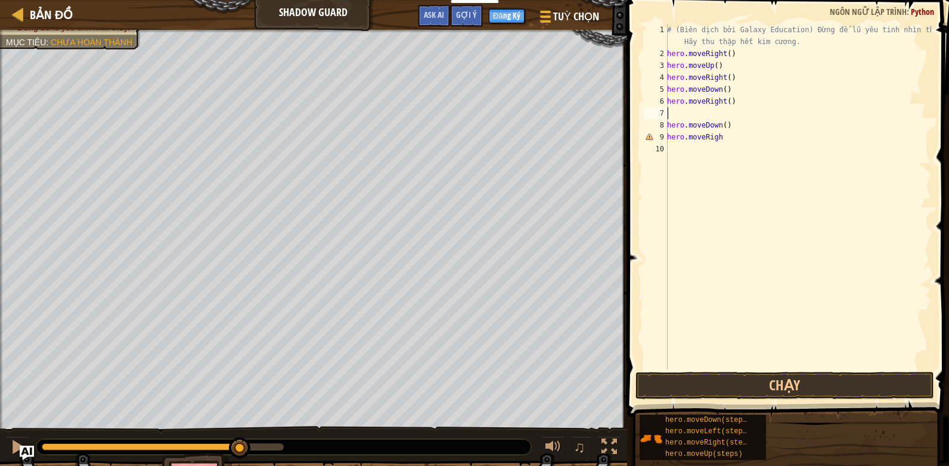
click at [725, 123] on div "# (Biên dịch bởi Galaxy Education) Đừng để lũ yêu tinh nhìn thấy. Hãy thu thập …" at bounding box center [798, 215] width 267 height 382
type textarea "h"
click at [727, 140] on div "# (Biên dịch bởi Galaxy Education) Đừng để lũ yêu tinh nhìn thấy. Hãy thu thập …" at bounding box center [798, 215] width 267 height 382
type textarea "h"
click at [749, 101] on div "# (Biên dịch bởi Galaxy Education) Đừng để lũ yêu tinh nhìn thấy. Hãy thu thập …" at bounding box center [798, 215] width 267 height 382
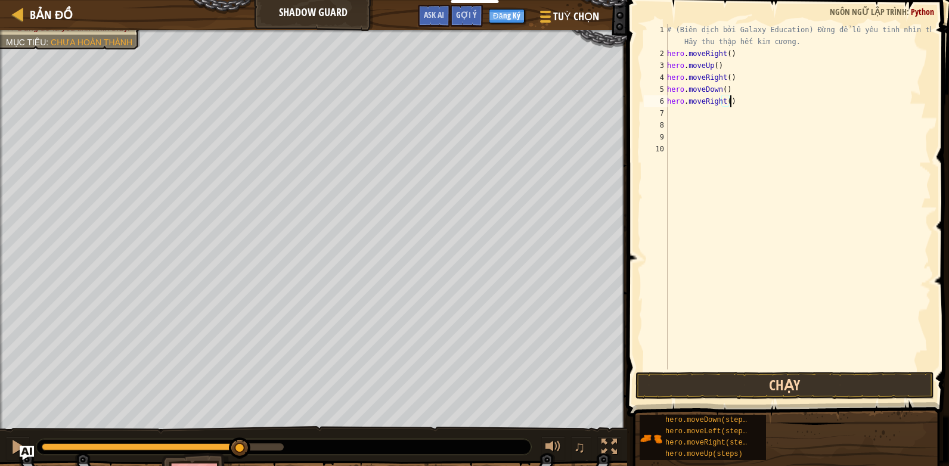
type textarea "hero.moveRight()"
click at [743, 386] on button "Chạy" at bounding box center [785, 385] width 299 height 27
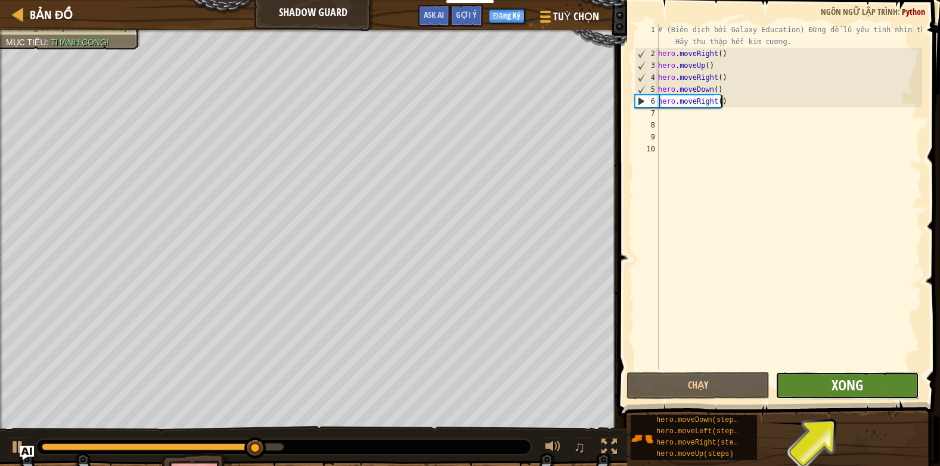
click at [859, 380] on span "Xong" at bounding box center [848, 385] width 32 height 19
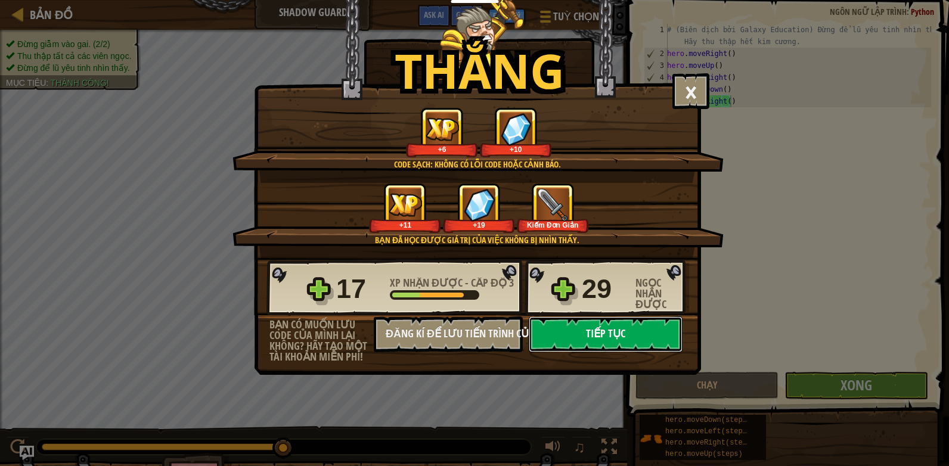
click at [645, 335] on button "Tiếp tục" at bounding box center [606, 335] width 154 height 36
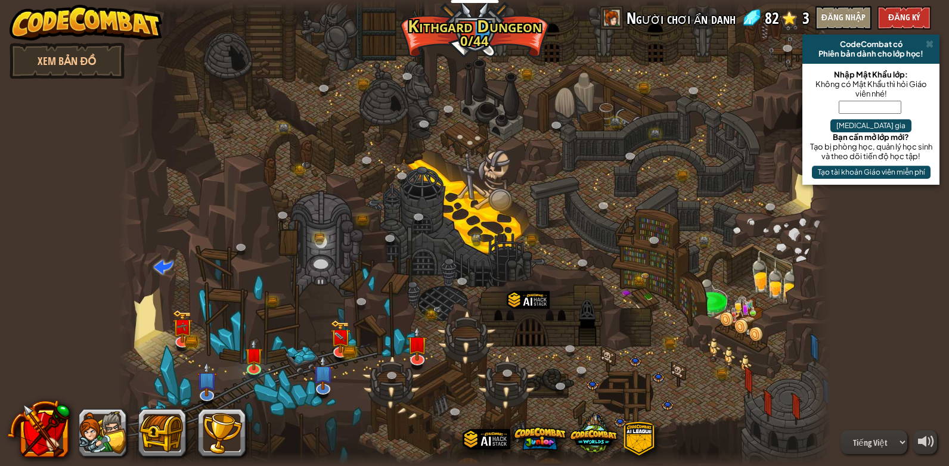
select select "vi"
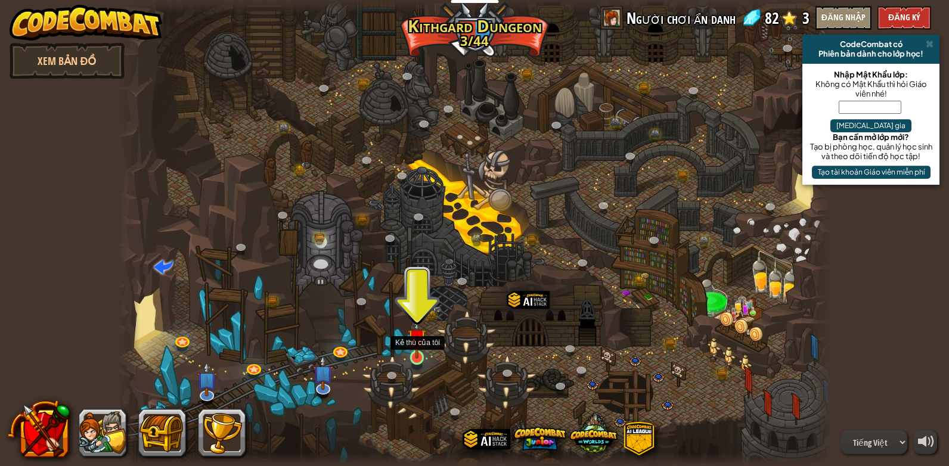
click at [417, 351] on img at bounding box center [417, 338] width 18 height 42
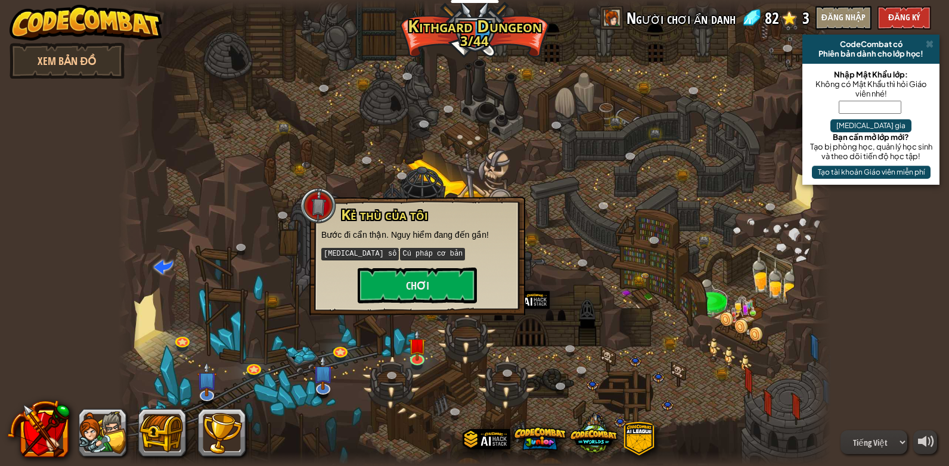
click at [411, 312] on div "Kẻ thù của tôi Bước đi cẩn thận. Nguy hiểm đang đến gần! [MEDICAL_DATA] số Cú p…" at bounding box center [418, 256] width 216 height 119
click at [410, 299] on button "Chơi" at bounding box center [417, 286] width 119 height 36
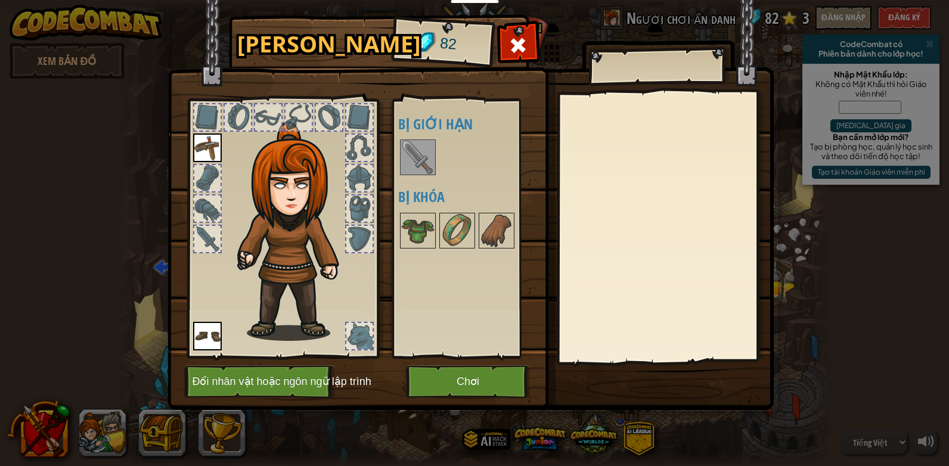
click at [421, 161] on img at bounding box center [417, 157] width 33 height 33
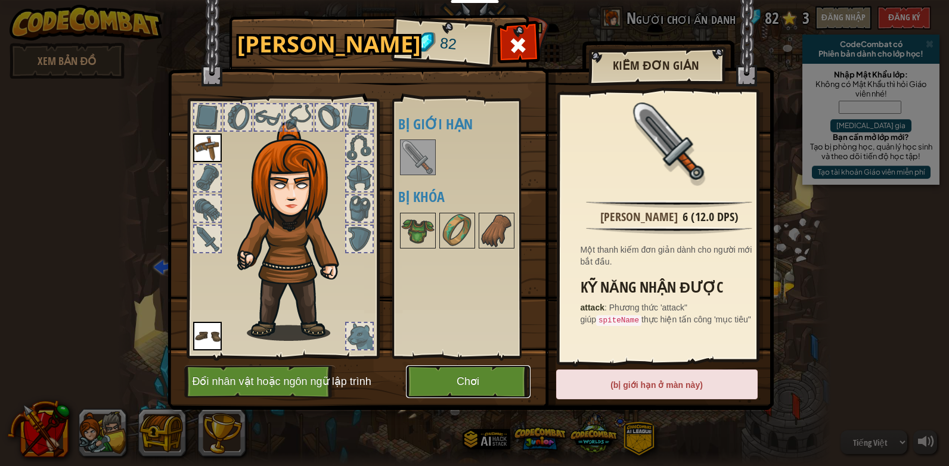
click at [483, 377] on button "Chơi" at bounding box center [468, 382] width 125 height 33
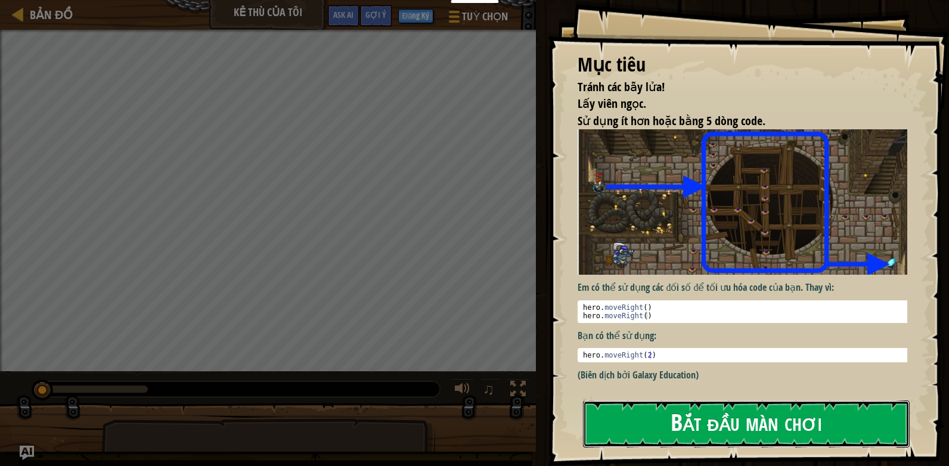
click at [711, 432] on button "Bắt đầu màn chơi" at bounding box center [746, 424] width 327 height 47
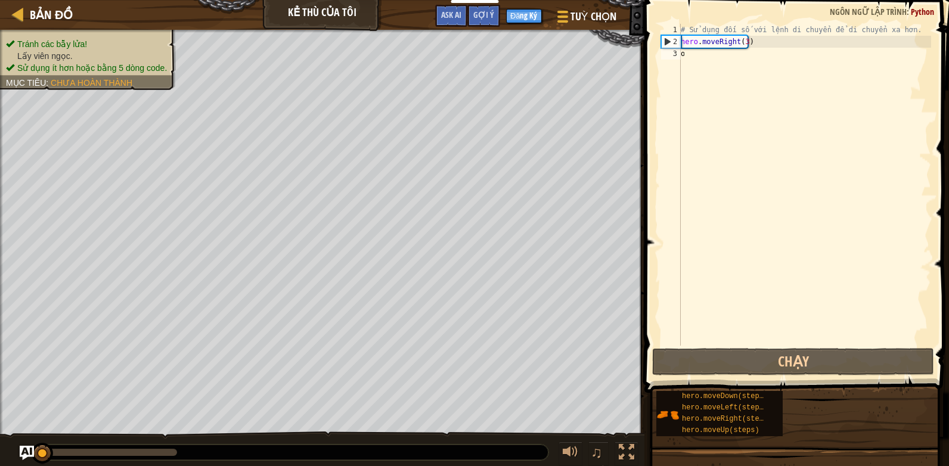
scroll to position [0, 1]
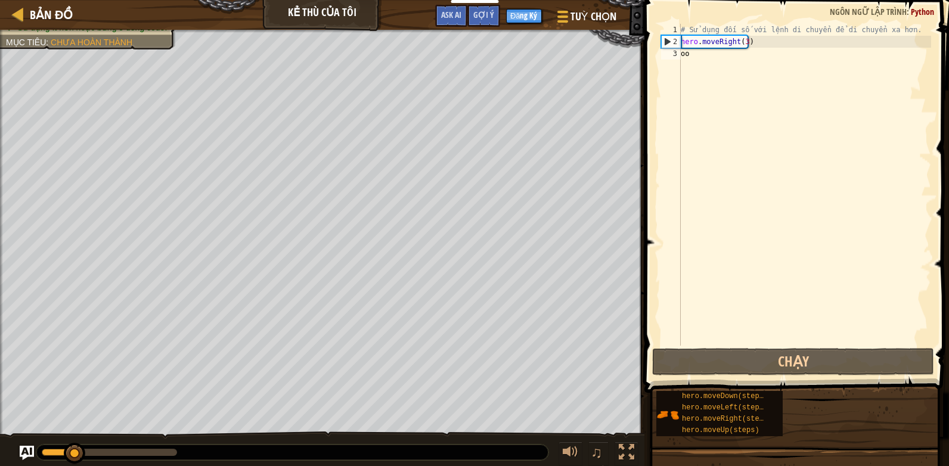
type textarea "o"
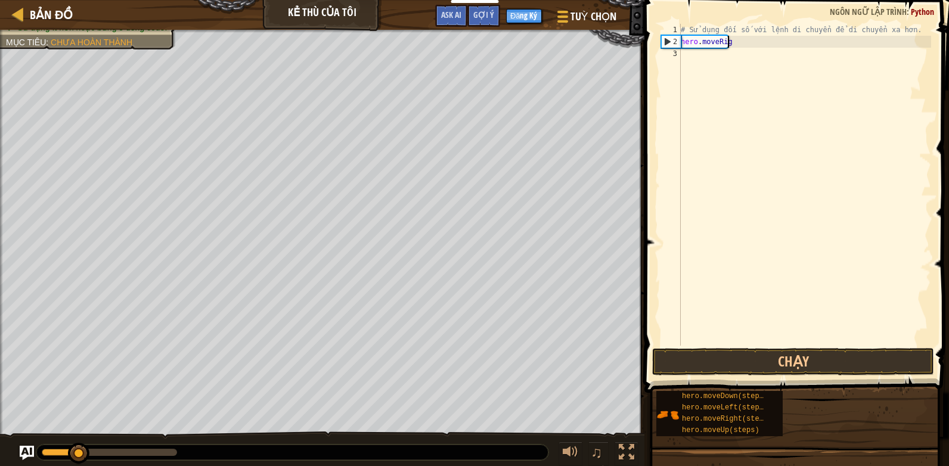
scroll to position [5, 0]
type textarea "hero.mov"
click at [728, 42] on div "# Sử dụng đối số với lệnh di chuyển để di chuyển xa hơn. hero . mov" at bounding box center [805, 197] width 253 height 346
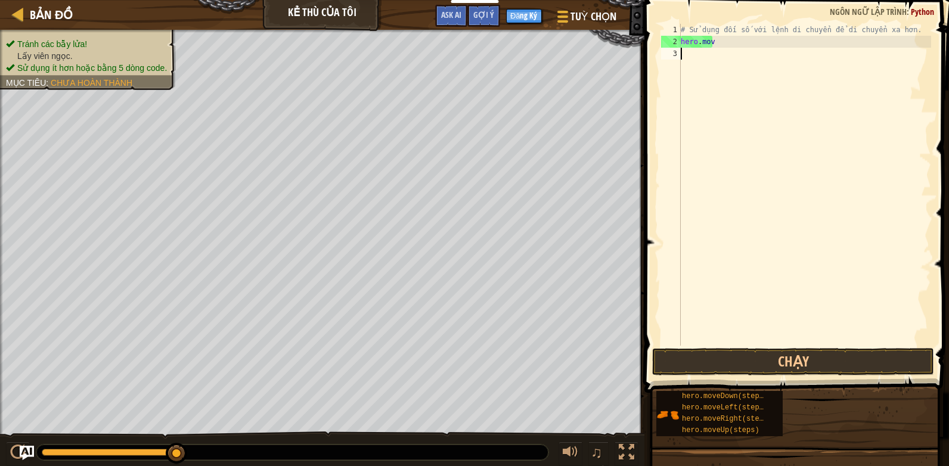
click at [720, 47] on div "# Sử dụng đối số với lệnh di chuyển để di chuyển xa hơn. hero . mov" at bounding box center [805, 197] width 253 height 346
type textarea "hero."
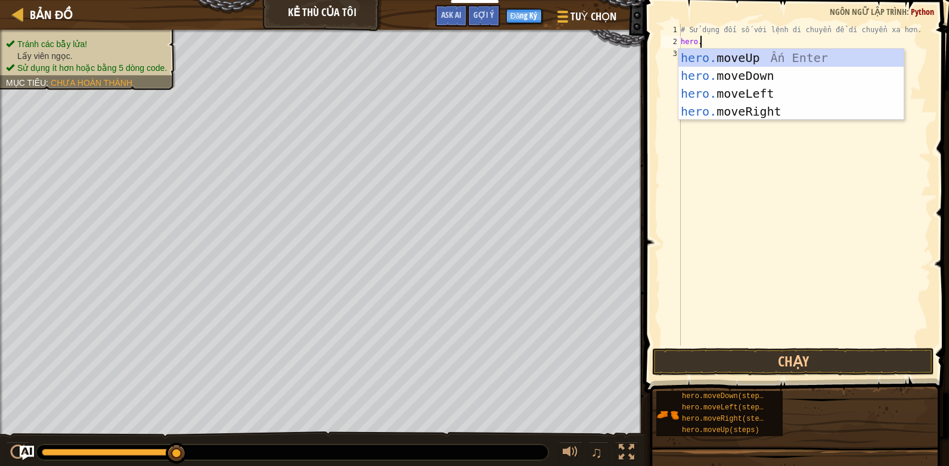
scroll to position [5, 1]
click at [722, 58] on div "hero. moveUp Ấn Enter hero. moveDown Ấn Enter hero. moveLeft Ấn Enter hero. mov…" at bounding box center [791, 102] width 225 height 107
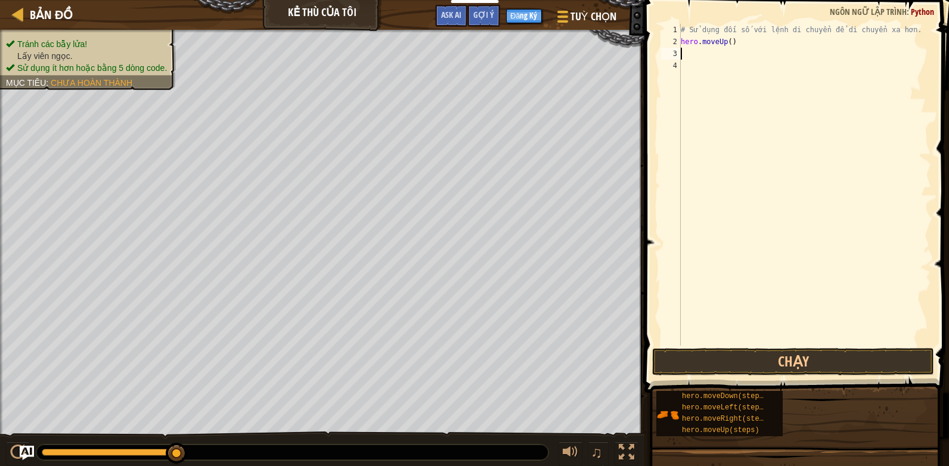
scroll to position [0, 1]
type textarea "hero."
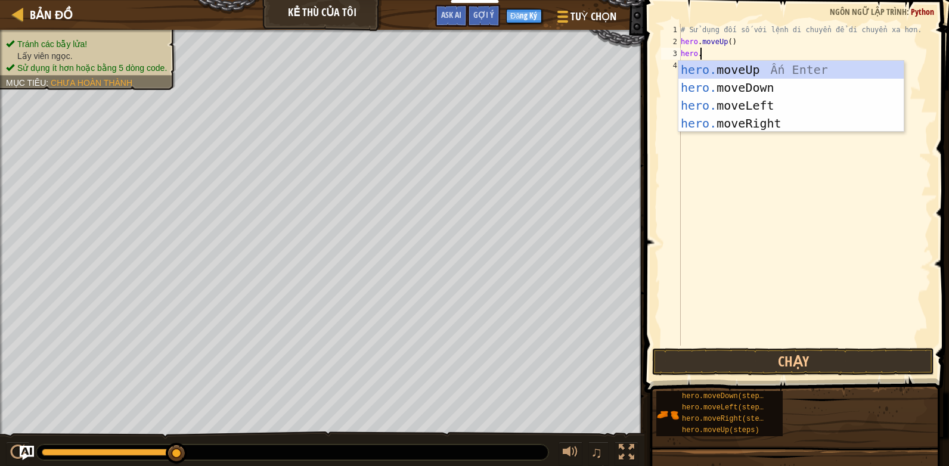
scroll to position [5, 1]
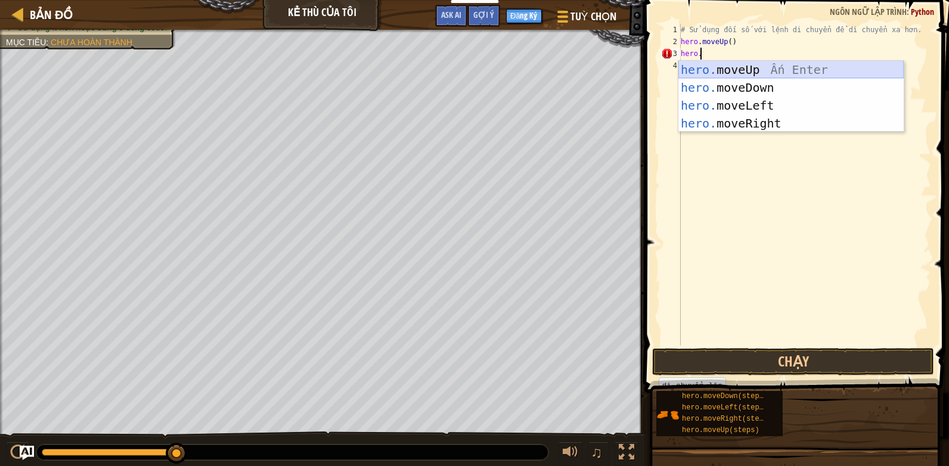
click at [739, 71] on div "hero. moveUp Ấn Enter hero. moveDown Ấn Enter hero. moveLeft Ấn Enter hero. mov…" at bounding box center [791, 114] width 225 height 107
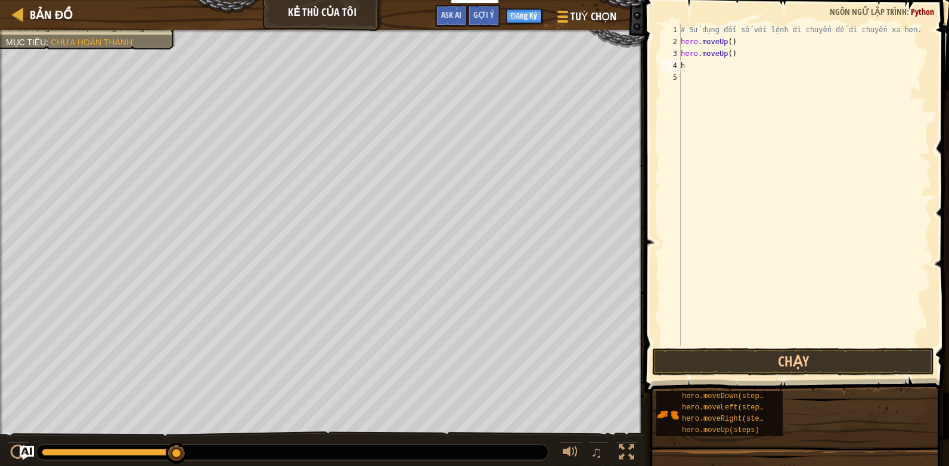
scroll to position [0, 1]
type textarea "hero."
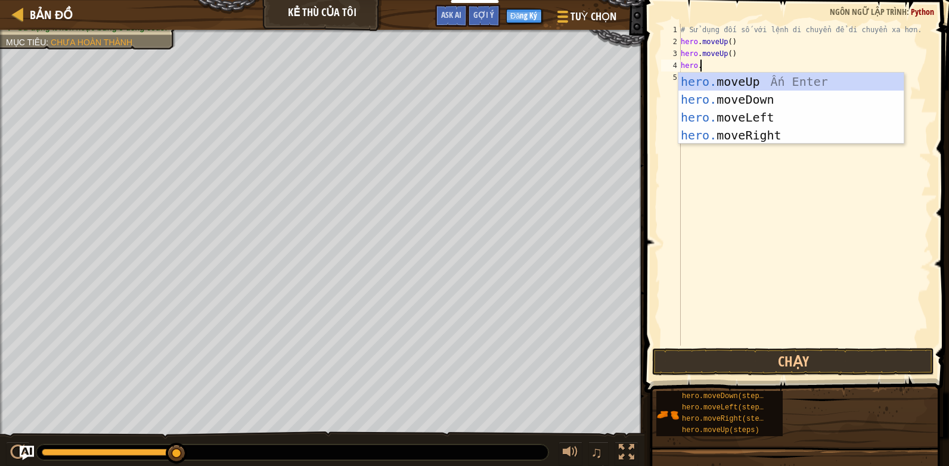
scroll to position [5, 1]
click at [737, 135] on div "hero. moveUp Ấn Enter hero. moveDown Ấn Enter hero. moveLeft Ấn Enter hero. mov…" at bounding box center [791, 126] width 225 height 107
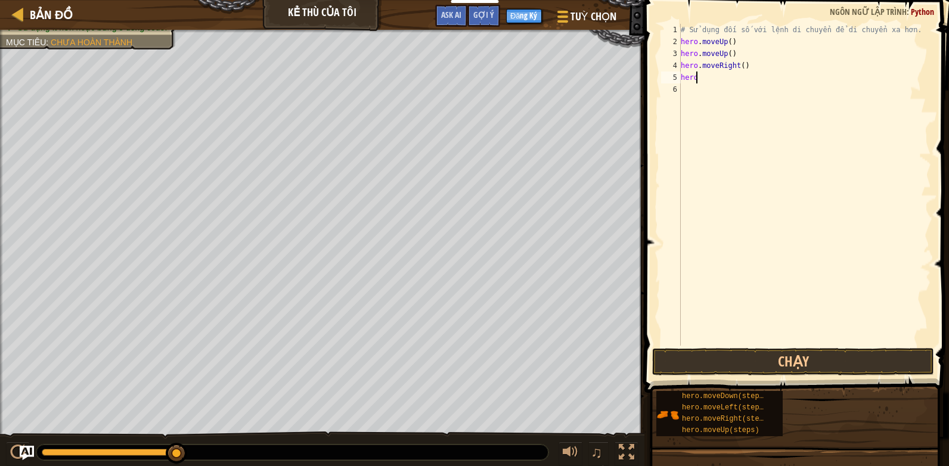
type textarea "hero."
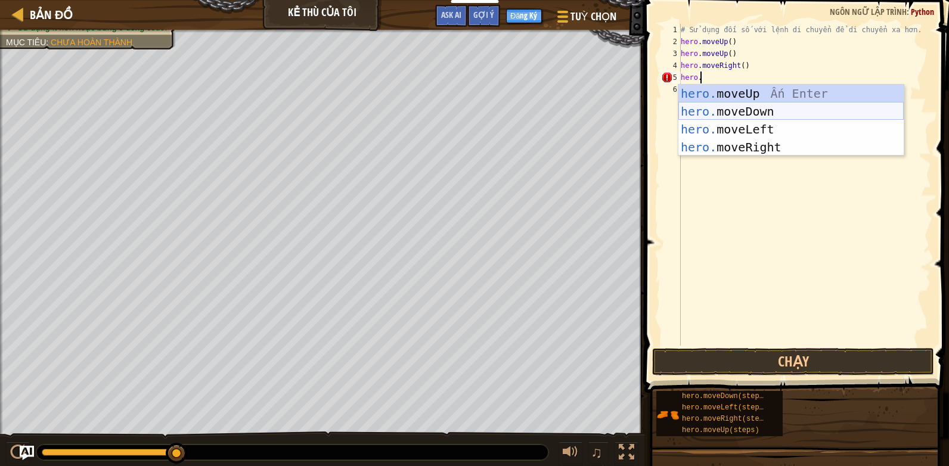
click at [741, 113] on div "hero. moveUp Ấn Enter hero. moveDown Ấn Enter hero. moveLeft Ấn Enter hero. mov…" at bounding box center [791, 138] width 225 height 107
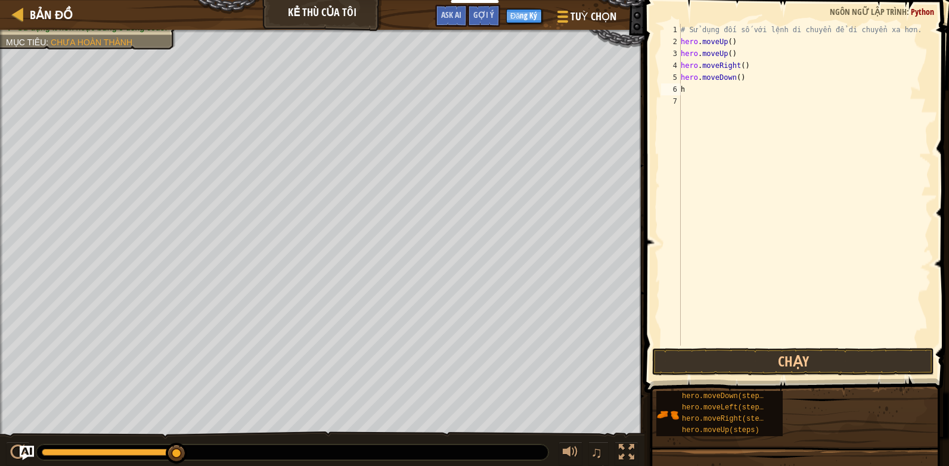
scroll to position [0, 1]
type textarea "hero."
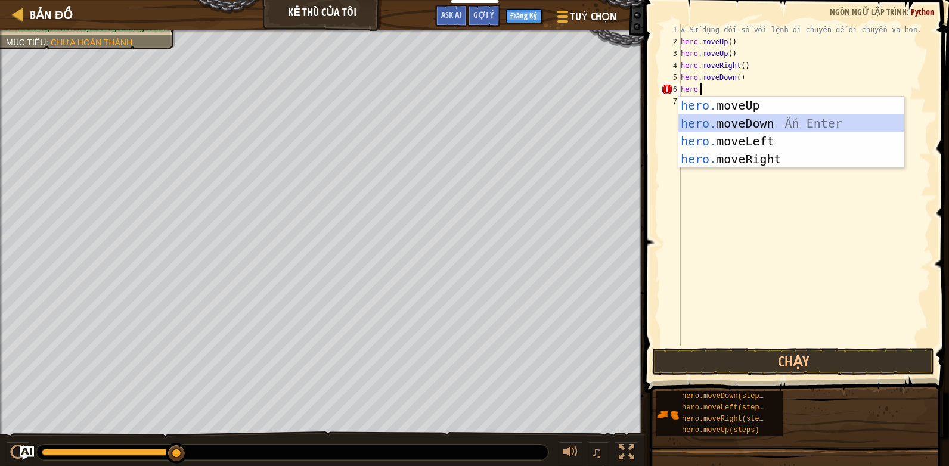
click at [722, 120] on div "hero. moveUp Ấn Enter hero. moveDown Ấn Enter hero. moveLeft Ấn Enter hero. mov…" at bounding box center [791, 150] width 225 height 107
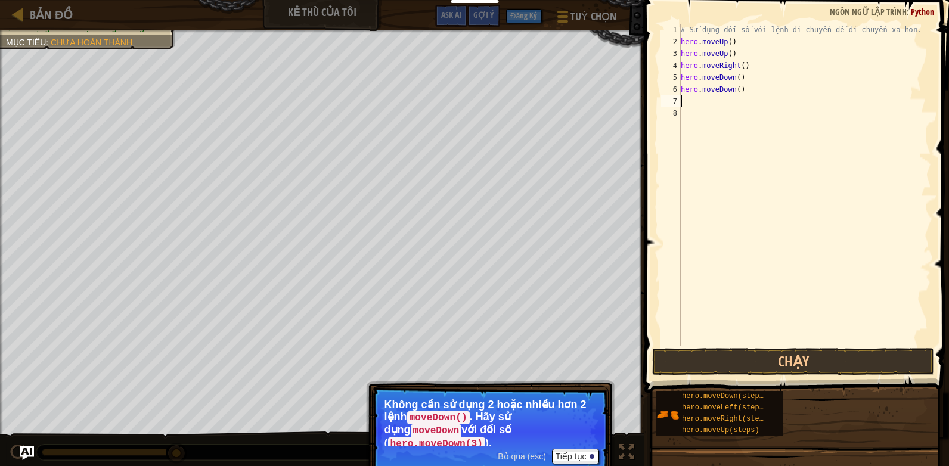
click at [748, 86] on div "# Sử dụng đối số với lệnh di chuyển để di chuyển xa hơn. hero . moveUp ( ) hero…" at bounding box center [805, 197] width 253 height 346
type textarea "hero.moveDown()"
click at [703, 101] on div "# Sử dụng đối số với lệnh di chuyển để di chuyển xa hơn. hero . moveUp ( ) hero…" at bounding box center [805, 197] width 253 height 346
type textarea "hero."
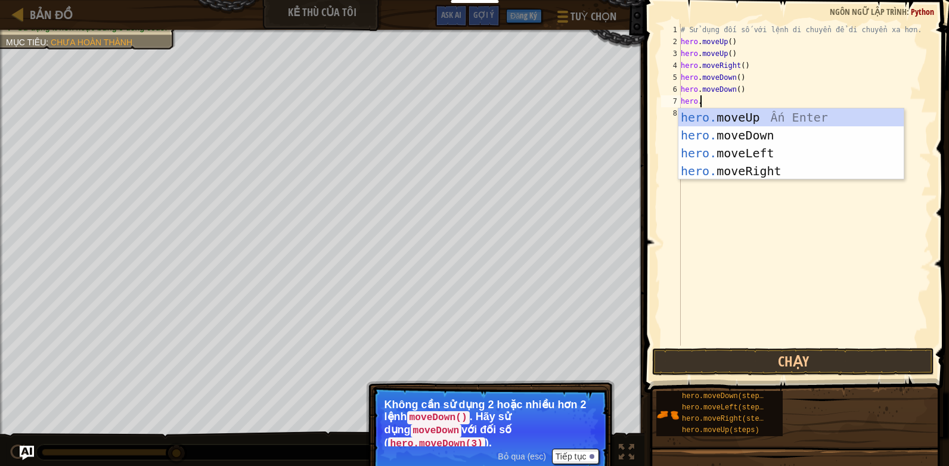
scroll to position [5, 1]
click at [742, 167] on div "hero. moveUp Ấn Enter hero. moveDown Ấn Enter hero. moveLeft Ấn Enter hero. mov…" at bounding box center [791, 162] width 225 height 107
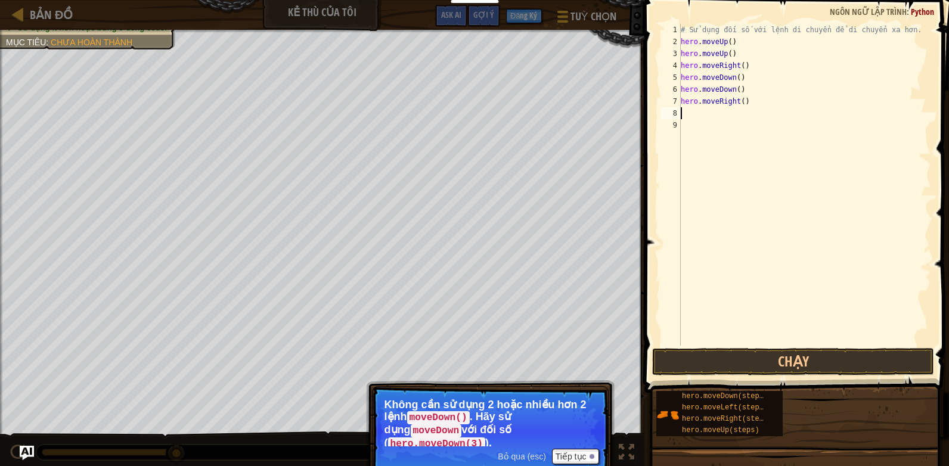
scroll to position [0, 1]
type textarea "hero."
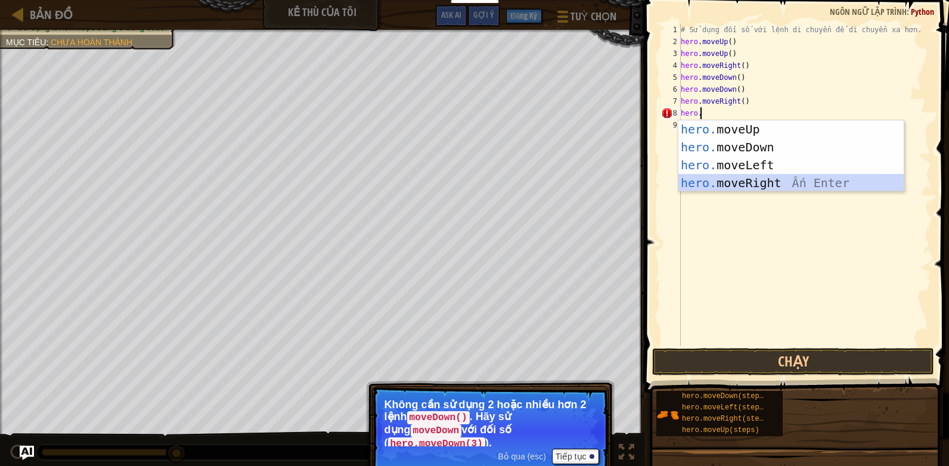
click at [720, 183] on div "hero. moveUp Ấn Enter hero. moveDown Ấn Enter hero. moveLeft Ấn Enter hero. mov…" at bounding box center [791, 173] width 225 height 107
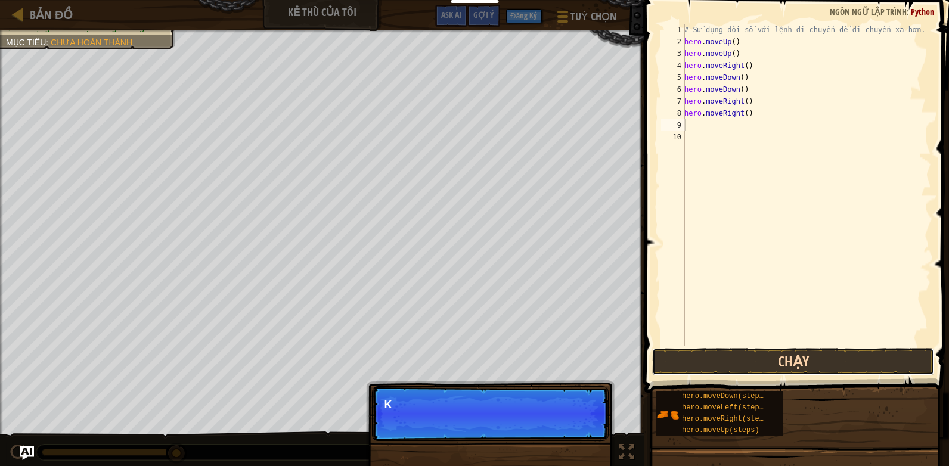
click at [733, 360] on button "Chạy" at bounding box center [793, 361] width 282 height 27
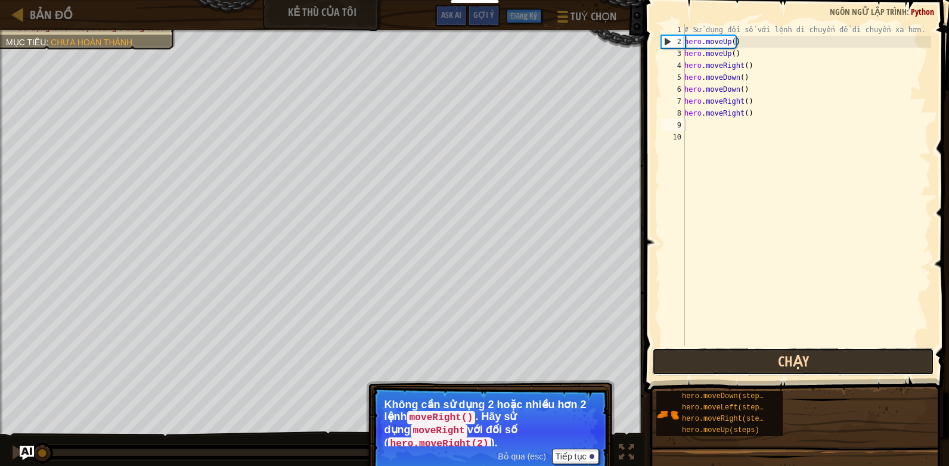
click at [745, 364] on button "Chạy" at bounding box center [793, 361] width 282 height 27
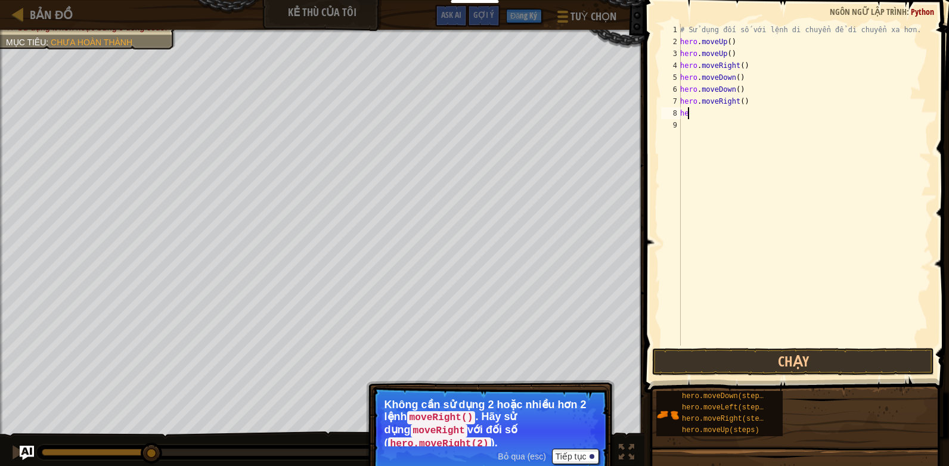
type textarea "h"
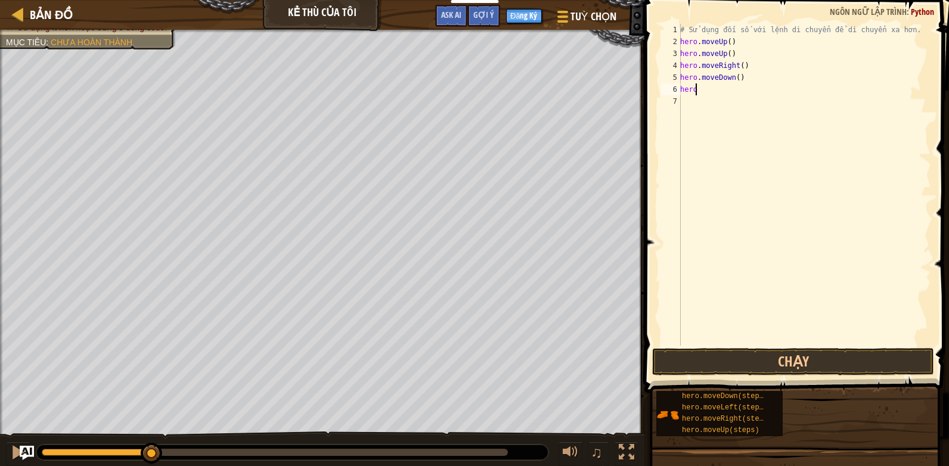
type textarea "h"
click at [739, 41] on div "# Sử dụng đối số với lệnh di chuyển để di chuyển xa hơn. hero . moveUp ( )" at bounding box center [804, 197] width 253 height 346
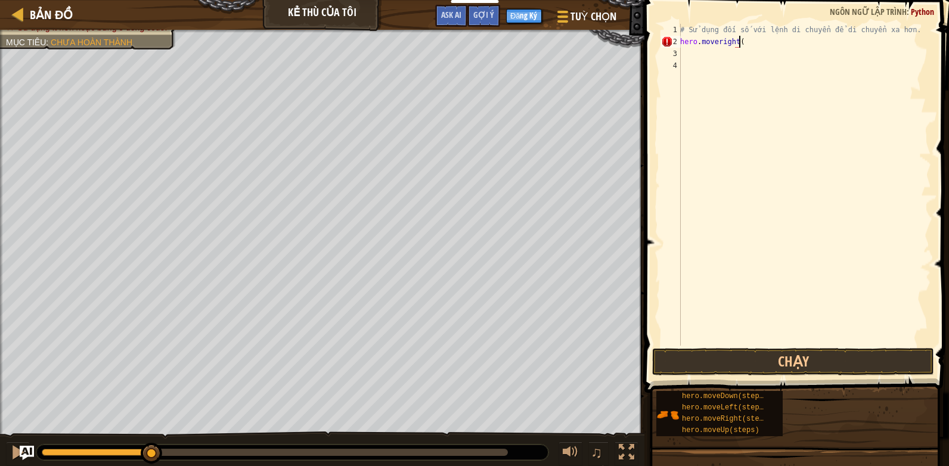
scroll to position [0, 1]
type textarea "2)"
click at [694, 55] on div "# Sử dụng đối số với lệnh di chuyển để di chuyển xa hơn. hero . moveright ( 2 )" at bounding box center [804, 197] width 253 height 346
click at [717, 43] on div "# Sử dụng đối số với lệnh di chuyển để di chuyển xa hơn. hero . moveright ( 2 )" at bounding box center [804, 197] width 253 height 346
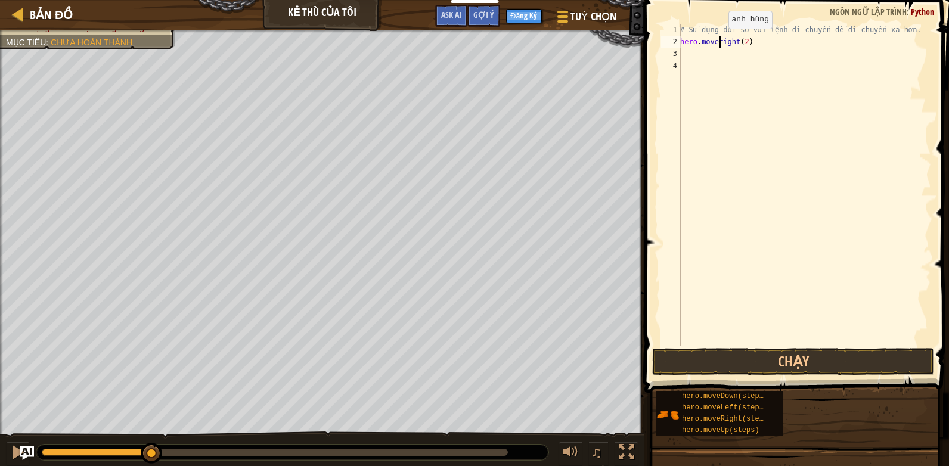
click at [718, 41] on div "# Sử dụng đối số với lệnh di chuyển để di chuyển xa hơn. hero . moveright ( 2 )" at bounding box center [804, 197] width 253 height 346
type textarea "hero.moveRight(2)"
click at [704, 54] on div "# Sử dụng đối số với lệnh di chuyển để di chuyển xa hơn. hero . moveRight ( 2 )" at bounding box center [804, 197] width 253 height 346
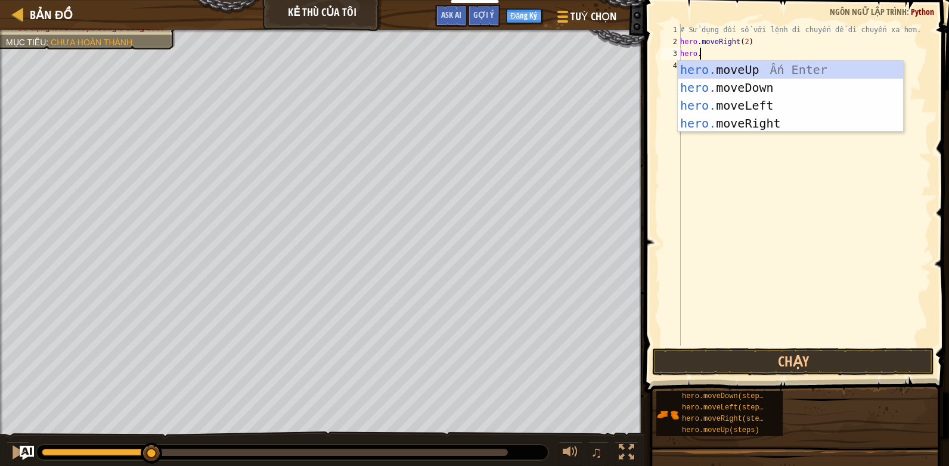
scroll to position [5, 1]
click at [742, 42] on div "# Sử dụng đối số với lệnh di chuyển để di chuyển xa hơn. hero . moveRight ( 2 )…" at bounding box center [804, 197] width 253 height 346
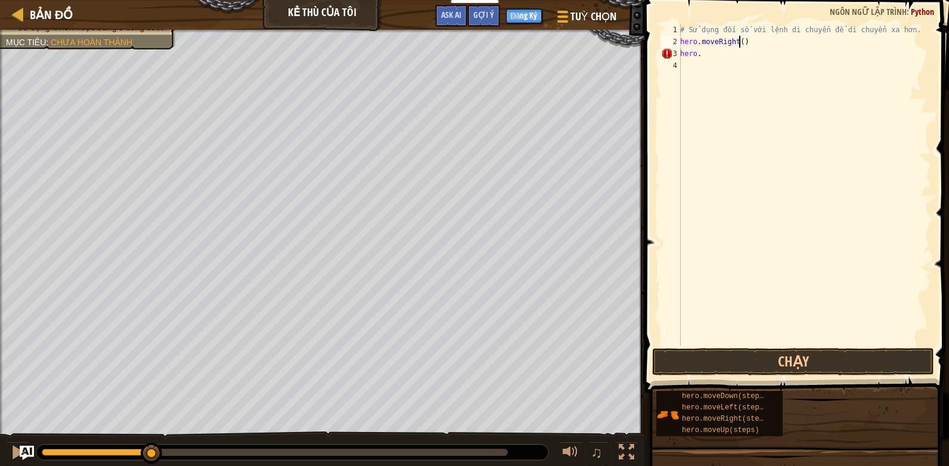
scroll to position [0, 1]
click at [709, 58] on div "# Sử dụng đối số với lệnh di chuyển để di chuyển xa hơn. hero . moveRight ( 3 )…" at bounding box center [804, 197] width 253 height 346
type textarea "hero."
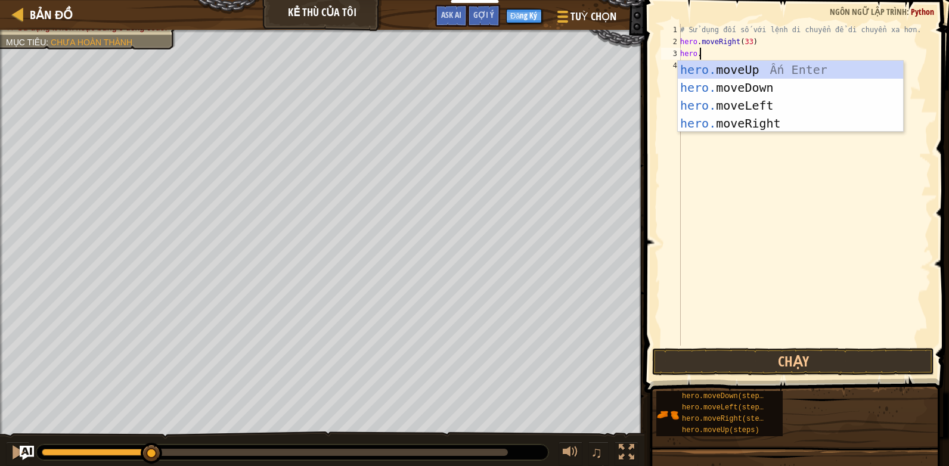
scroll to position [5, 1]
click at [722, 71] on div "hero. moveUp Ấn Enter hero. moveDown Ấn Enter hero. moveLeft Ấn Enter hero. mov…" at bounding box center [790, 114] width 225 height 107
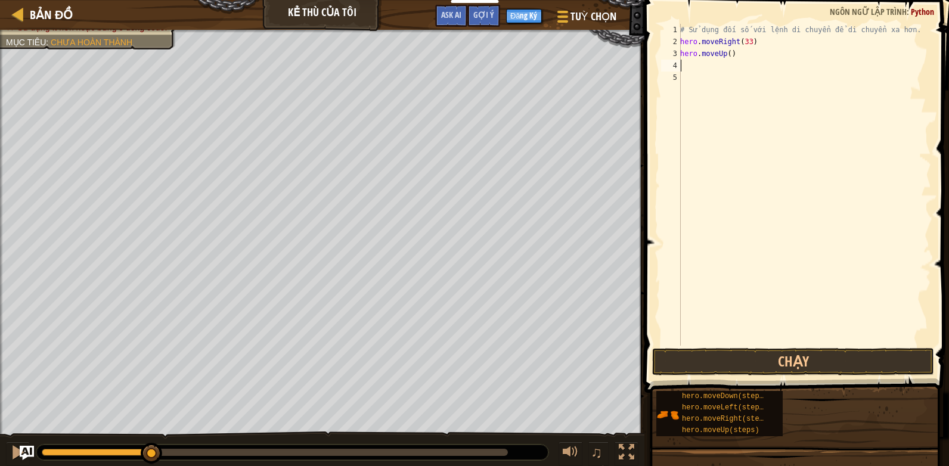
scroll to position [0, 1]
type textarea "hero."
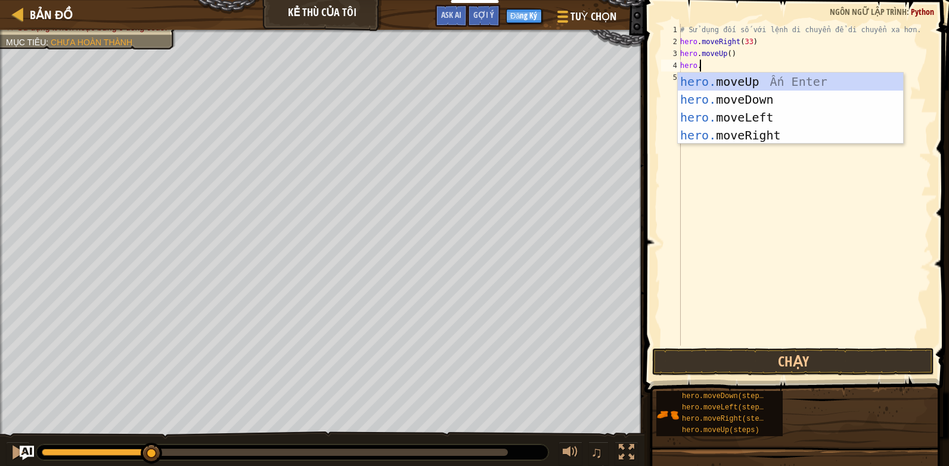
scroll to position [5, 1]
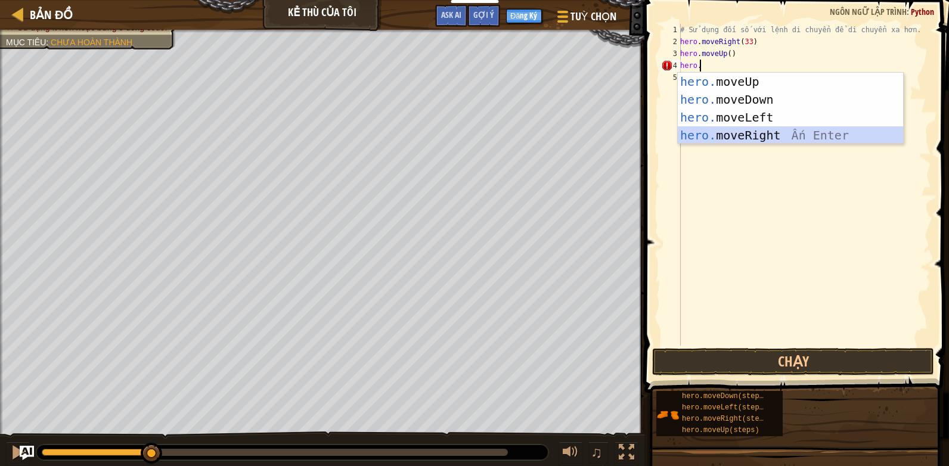
click at [733, 134] on div "hero. moveUp Ấn Enter hero. moveDown Ấn Enter hero. moveLeft Ấn Enter hero. mov…" at bounding box center [790, 126] width 225 height 107
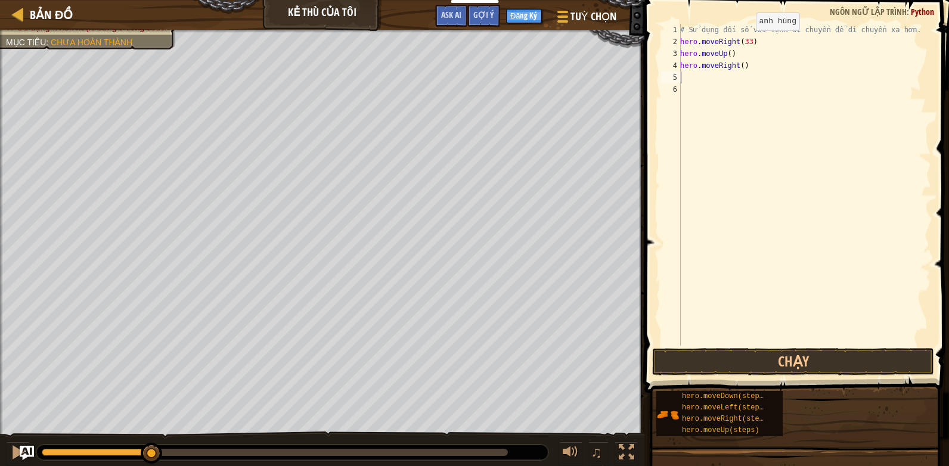
click at [745, 42] on div "# Sử dụng đối số với lệnh di chuyển để di chuyển xa hơn. hero . moveRight ( 33 …" at bounding box center [804, 197] width 253 height 346
type textarea "hero.moveRight(3)"
click at [692, 80] on div "# Sử dụng đối số với lệnh di chuyển để di chuyển xa hơn. hero . moveRight ( 3 )…" at bounding box center [804, 197] width 253 height 346
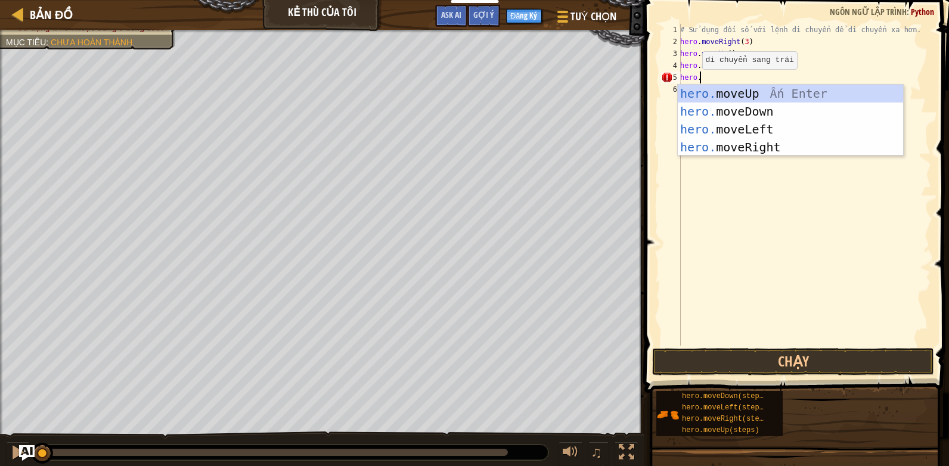
drag, startPoint x: 151, startPoint y: 452, endPoint x: 21, endPoint y: 459, distance: 130.2
click at [21, 459] on div "Bản đồ Kẻ thù của tôi Tuỳ chọn Xong Đăng Ký Gợi ý Ask AI 1 הההההההההההההההההההה…" at bounding box center [474, 233] width 949 height 466
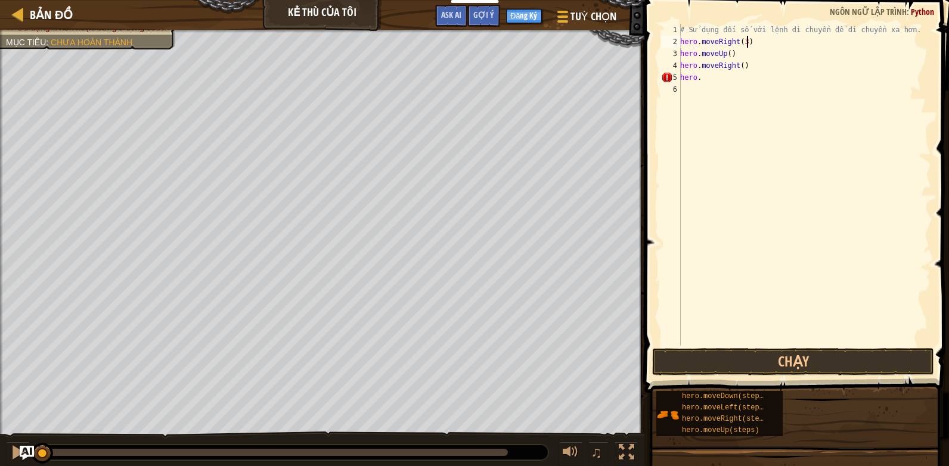
click at [752, 41] on div "# Sử dụng đối số với lệnh di chuyển để di chuyển xa hơn. hero . moveRight ( 3 )…" at bounding box center [804, 197] width 253 height 346
click at [742, 55] on div "# Sử dụng đối số với lệnh di chuyển để di chuyển xa hơn. hero . moveUp ( ) hero…" at bounding box center [804, 197] width 253 height 346
type textarea "h"
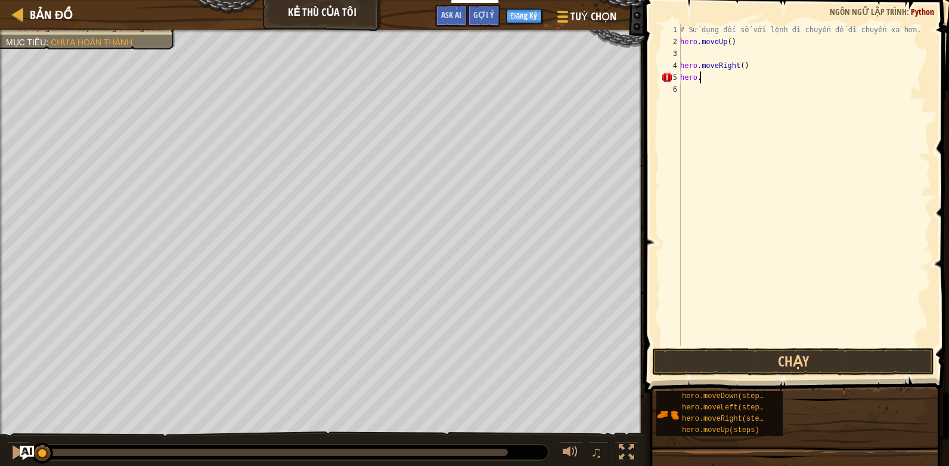
click at [713, 76] on div "# Sử dụng đối số với lệnh di chuyển để di chuyển xa hơn. hero . moveUp ( ) hero…" at bounding box center [804, 197] width 253 height 346
type textarea "moveDown()"
click at [697, 87] on div "# Sử dụng đối số với lệnh di chuyển để di chuyển xa hơn. hero . moveUp ( ) hero…" at bounding box center [804, 197] width 253 height 346
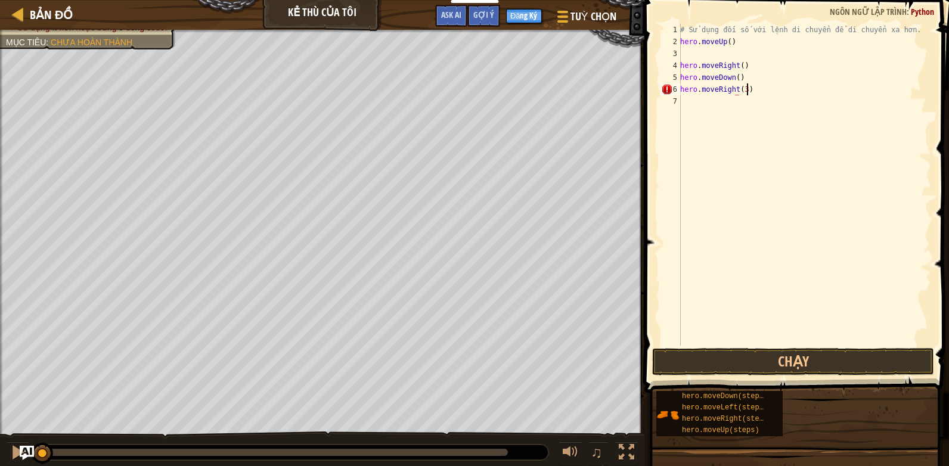
scroll to position [5, 0]
click at [745, 363] on button "Chạy" at bounding box center [793, 361] width 282 height 27
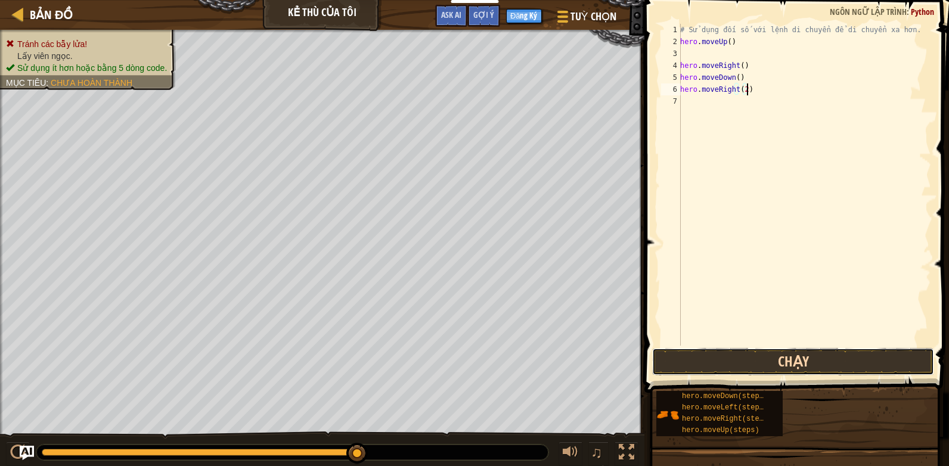
click at [733, 361] on button "Chạy" at bounding box center [793, 361] width 282 height 27
type textarea "hero.moveRight(2)"
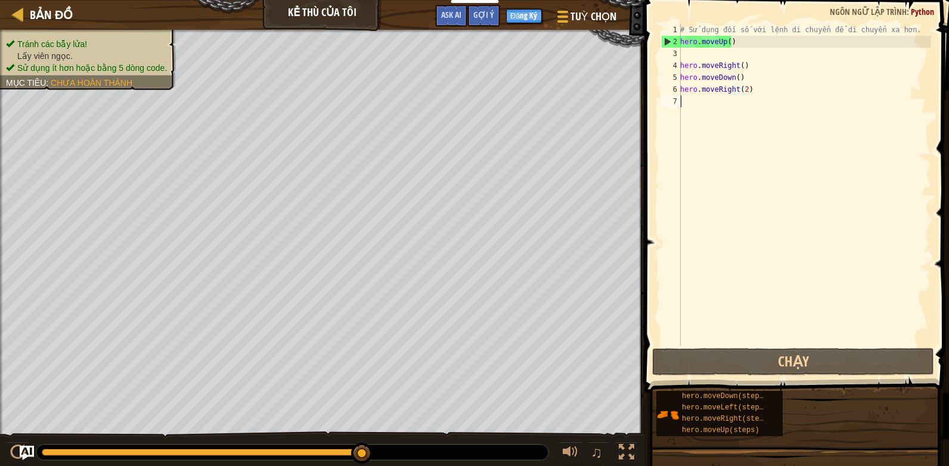
click at [695, 101] on div "# Sử dụng đối số với lệnh di chuyển để di chuyển xa hơn. hero . moveUp ( ) hero…" at bounding box center [804, 197] width 253 height 346
type textarea "hero."
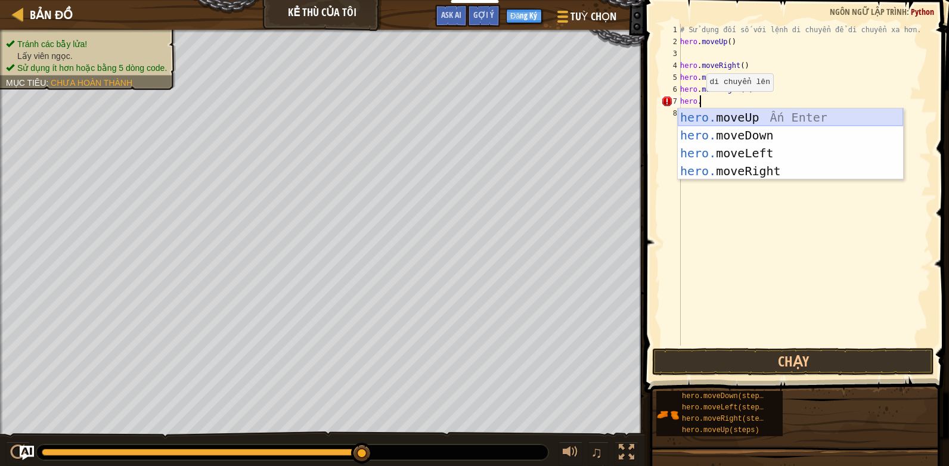
click at [703, 115] on div "hero. moveUp Ấn Enter hero. moveDown Ấn Enter hero. moveLeft Ấn Enter hero. mov…" at bounding box center [790, 162] width 225 height 107
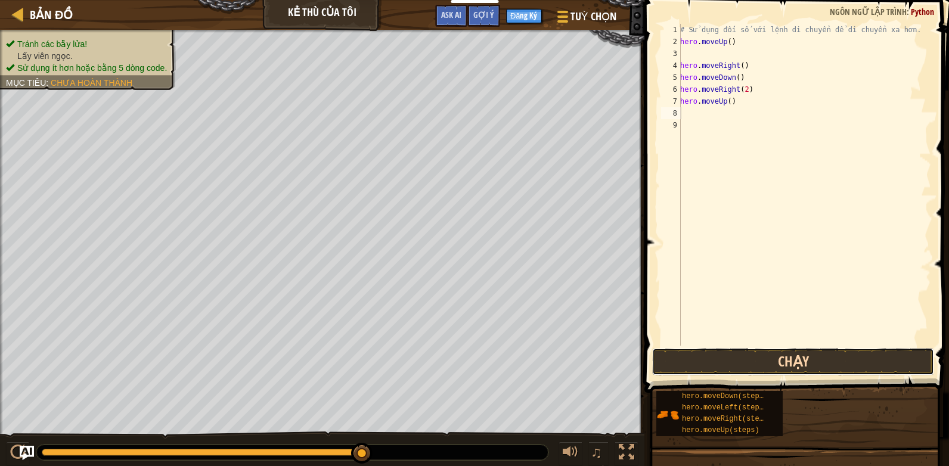
click at [782, 361] on button "Chạy" at bounding box center [793, 361] width 282 height 27
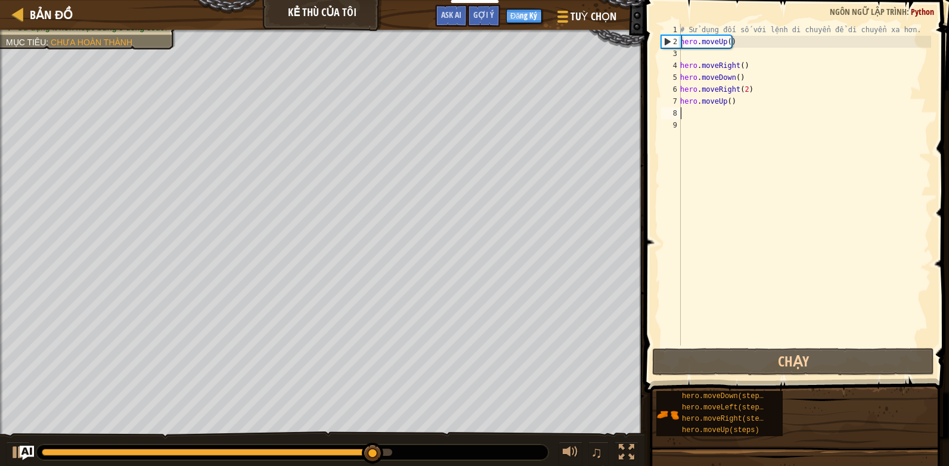
scroll to position [0, 1]
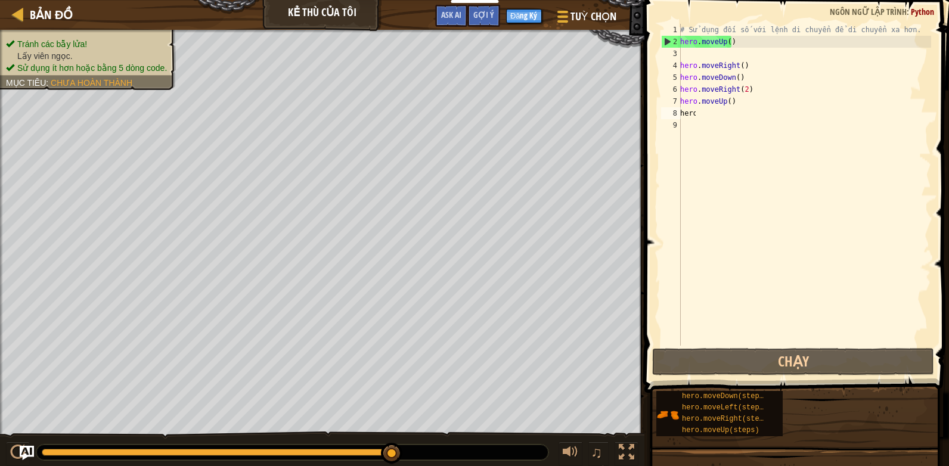
type textarea "hero."
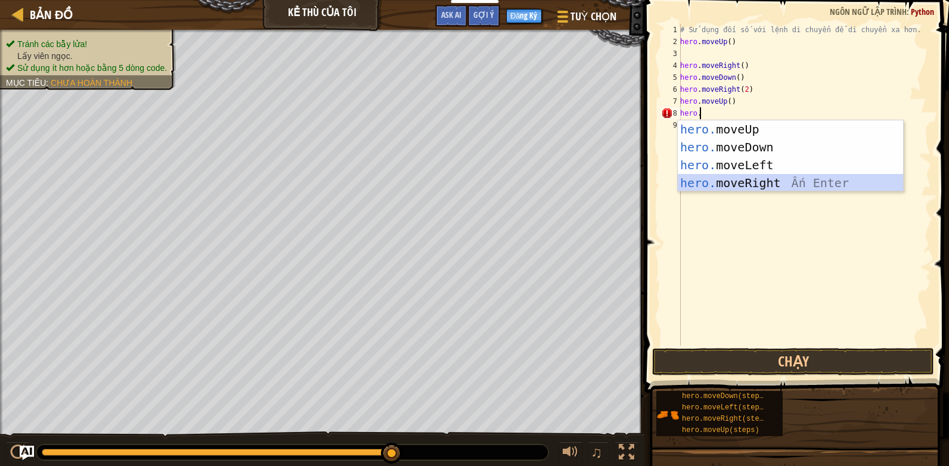
click at [766, 180] on div "hero. moveUp Ấn Enter hero. moveDown Ấn Enter hero. moveLeft Ấn Enter hero. mov…" at bounding box center [790, 173] width 225 height 107
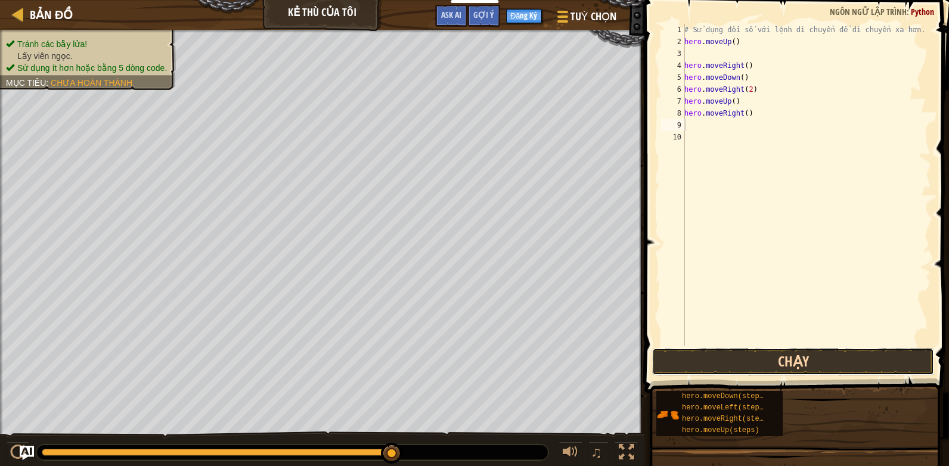
click at [773, 354] on button "Chạy" at bounding box center [793, 361] width 282 height 27
click at [740, 354] on button "Chạy" at bounding box center [793, 361] width 282 height 27
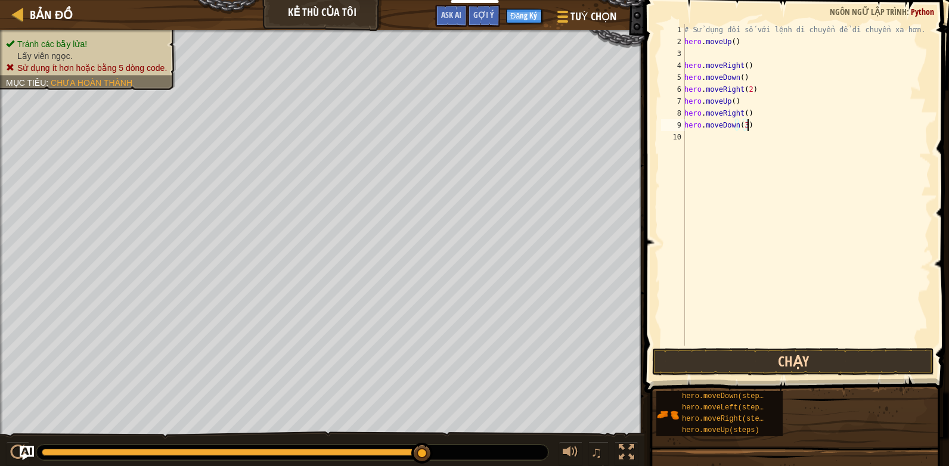
type textarea "hero.moveDown(3)"
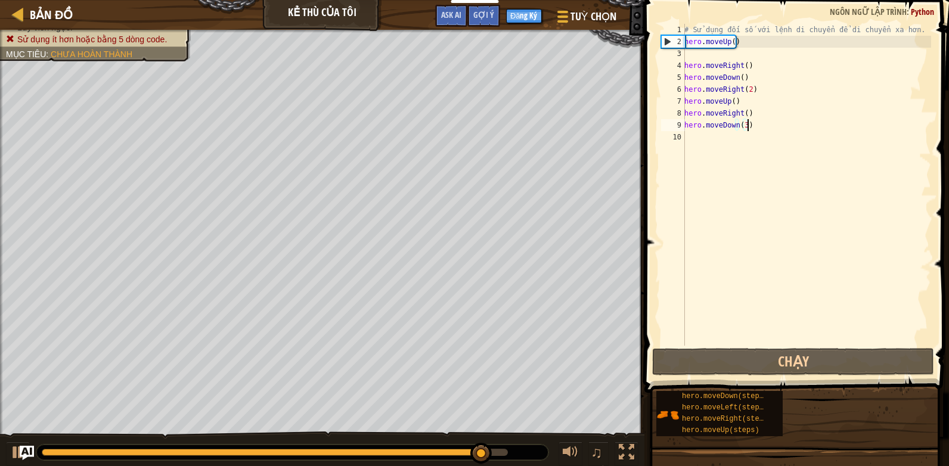
click at [695, 135] on div "# Sử dụng đối số với lệnh di chuyển để di chuyển xa hơn. hero . moveUp ( ) hero…" at bounding box center [806, 197] width 249 height 346
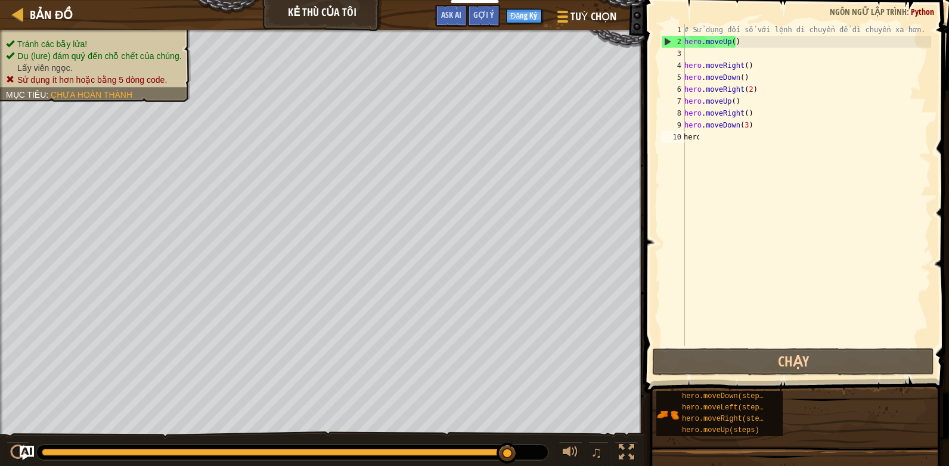
type textarea "hero."
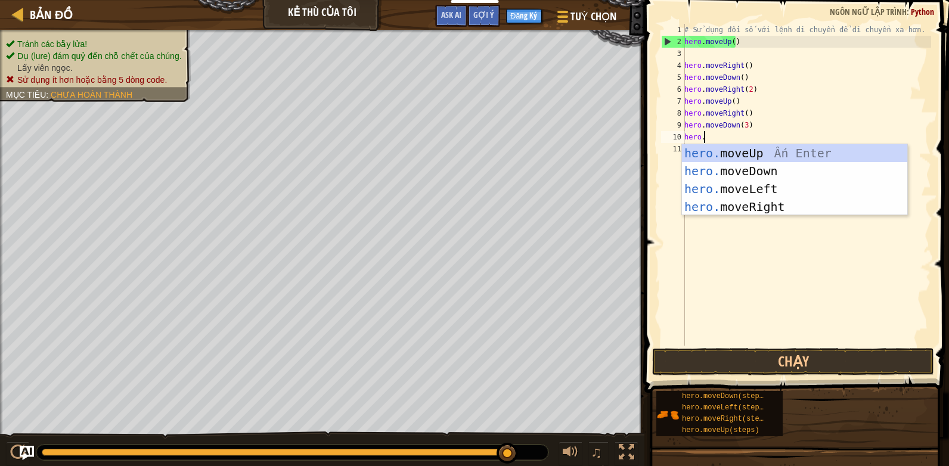
scroll to position [5, 1]
click at [714, 205] on div "hero. moveUp Ấn Enter hero. moveDown Ấn Enter hero. moveLeft Ấn Enter hero. mov…" at bounding box center [794, 197] width 225 height 107
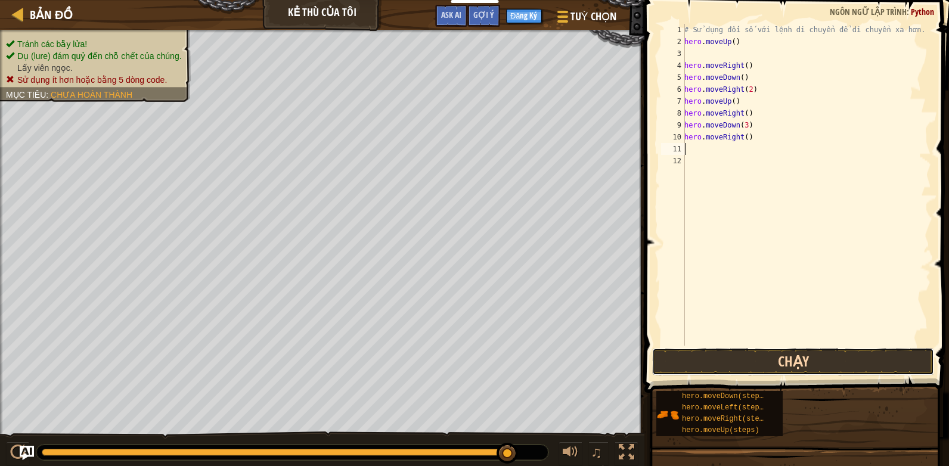
click at [744, 358] on button "Chạy" at bounding box center [793, 361] width 282 height 27
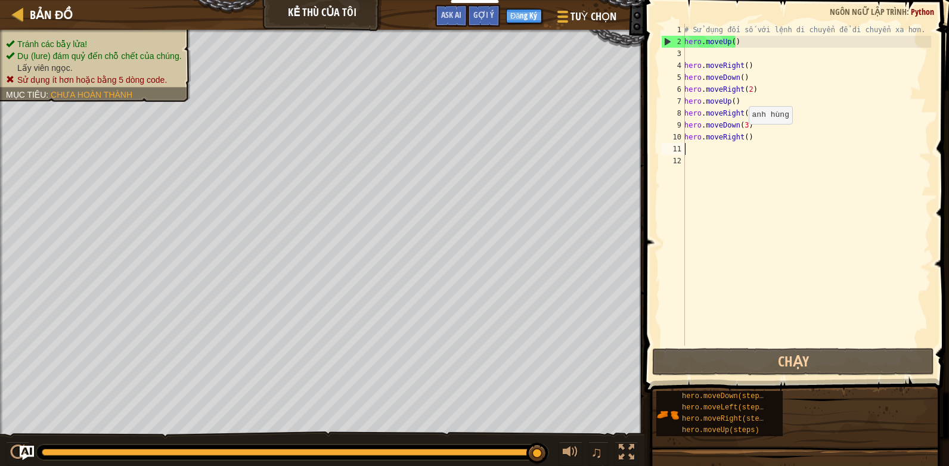
click at [742, 136] on div "# Sử dụng đối số với lệnh di chuyển để di chuyển xa hơn. hero . moveUp ( ) hero…" at bounding box center [806, 197] width 249 height 346
type textarea "2"
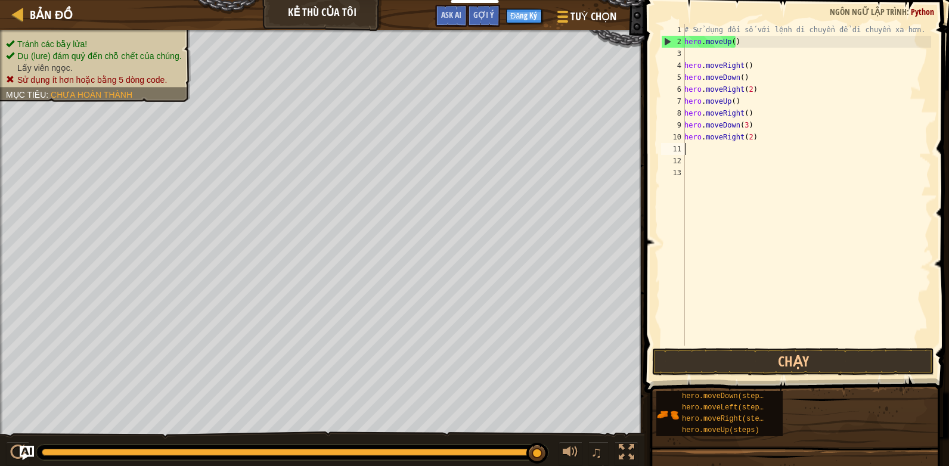
scroll to position [0, 0]
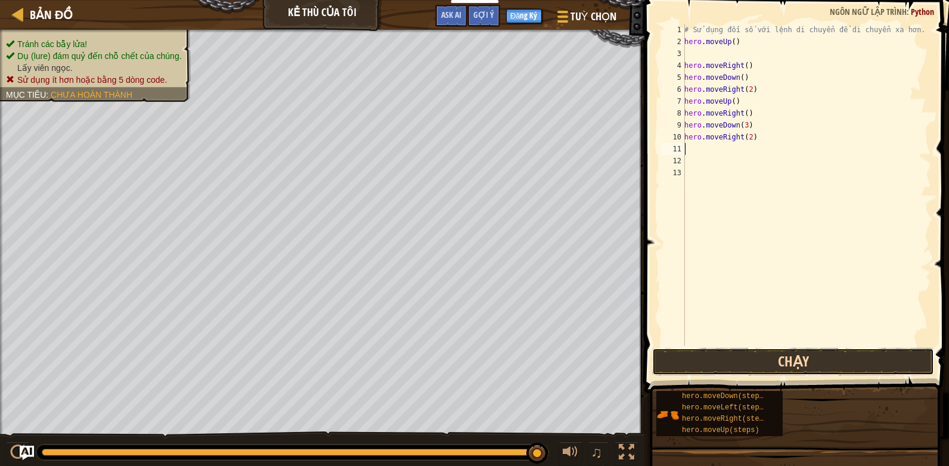
click at [739, 370] on button "Chạy" at bounding box center [793, 361] width 282 height 27
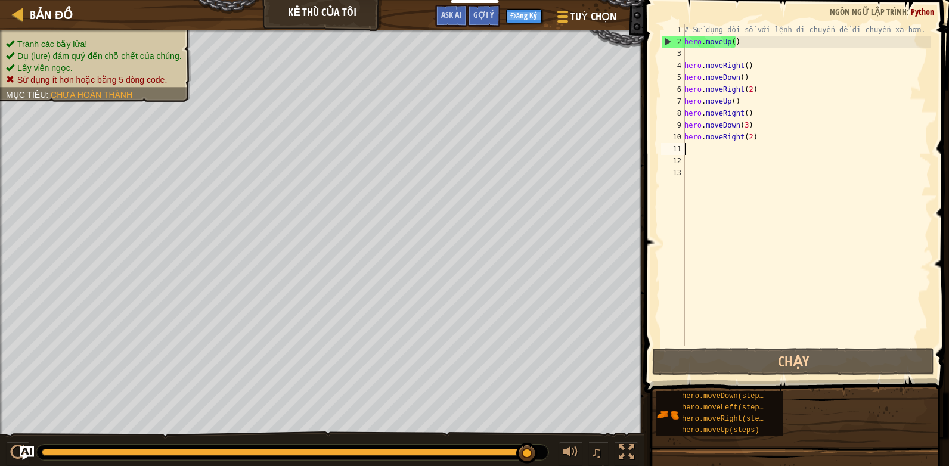
click at [751, 39] on div "# Sử dụng đối số với lệnh di chuyển để di chuyển xa hơn. hero . moveUp ( ) hero…" at bounding box center [806, 197] width 249 height 346
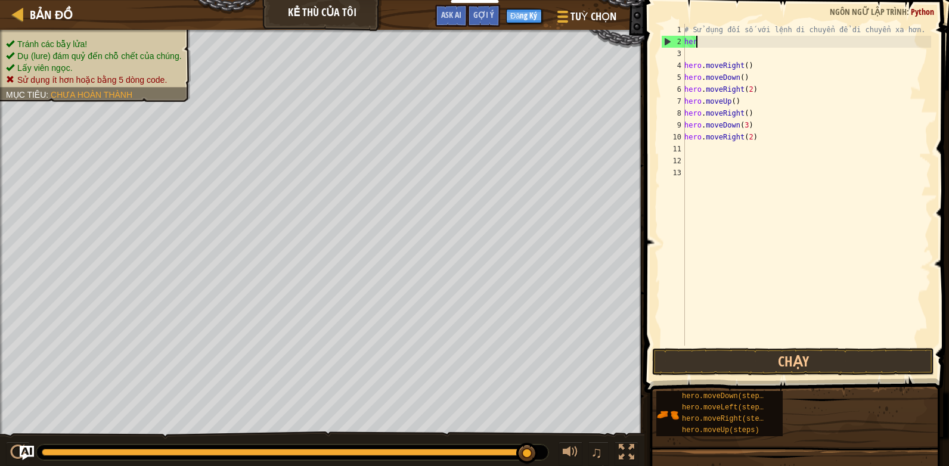
type textarea "h"
type textarea "3)"
click at [693, 54] on div "# Sử dụng đối số với lệnh di chuyển để di chuyển xa hơn. hero . moveRight ( 3 )…" at bounding box center [806, 197] width 249 height 346
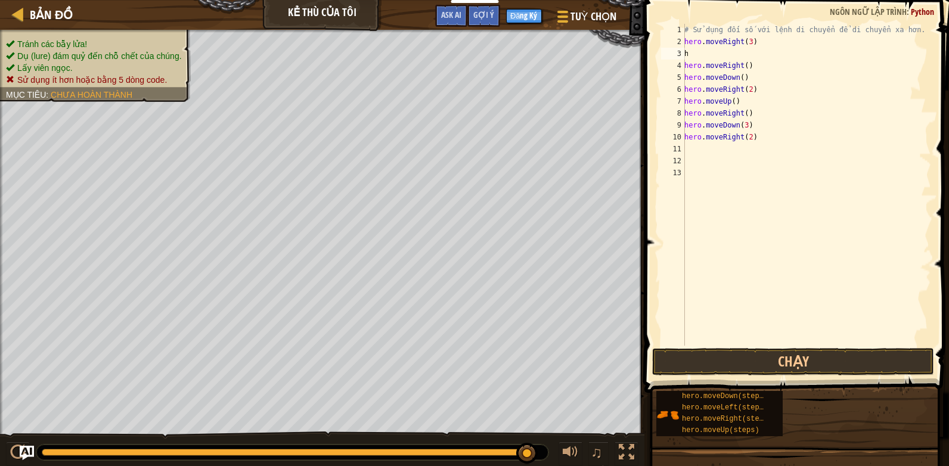
scroll to position [0, 1]
type textarea "hero."
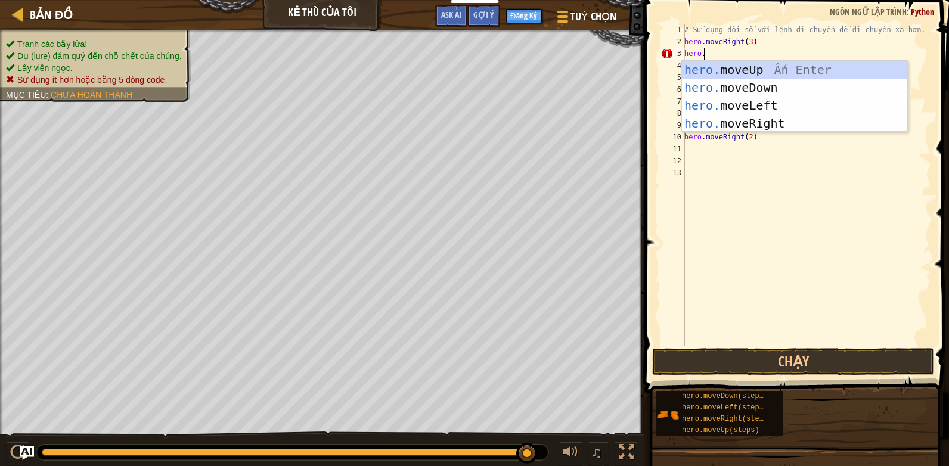
click at [804, 67] on div "hero. moveUp Ấn Enter hero. moveDown Ấn Enter hero. moveLeft Ấn Enter hero. mov…" at bounding box center [794, 114] width 225 height 107
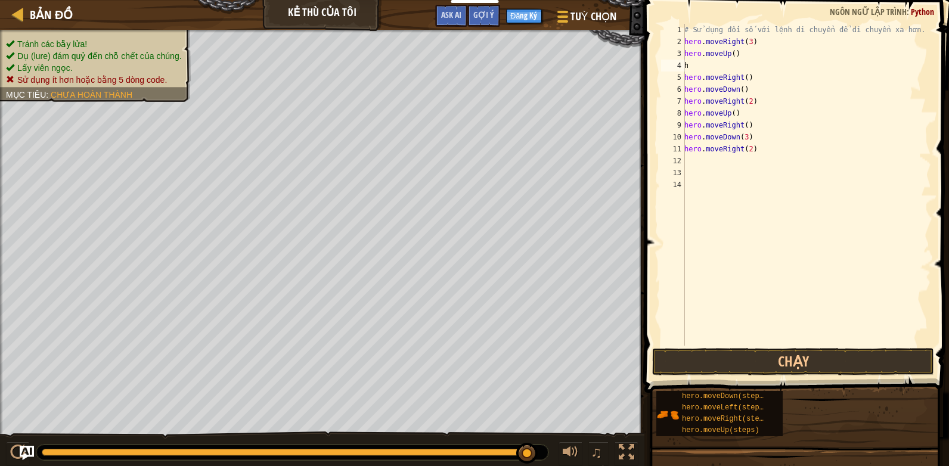
scroll to position [0, 1]
type textarea "hero."
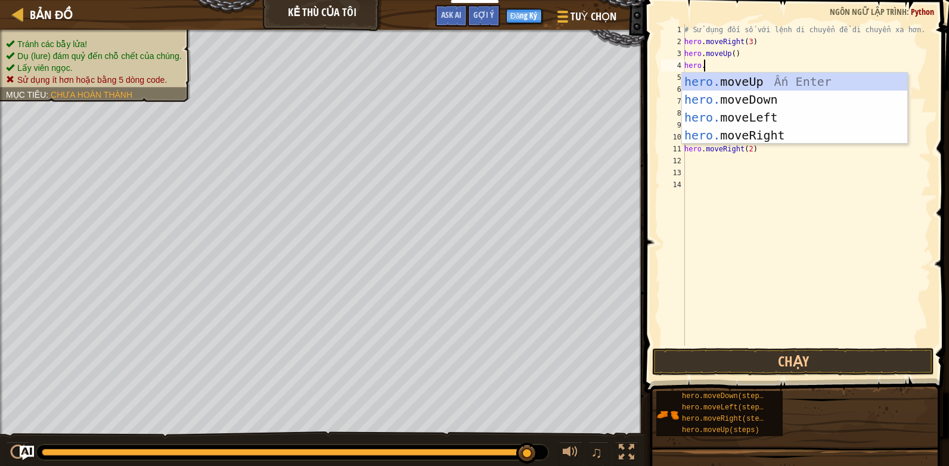
scroll to position [5, 1]
click at [739, 132] on div "hero. moveUp Ấn Enter hero. moveDown Ấn Enter hero. moveLeft Ấn Enter hero. mov…" at bounding box center [794, 126] width 225 height 107
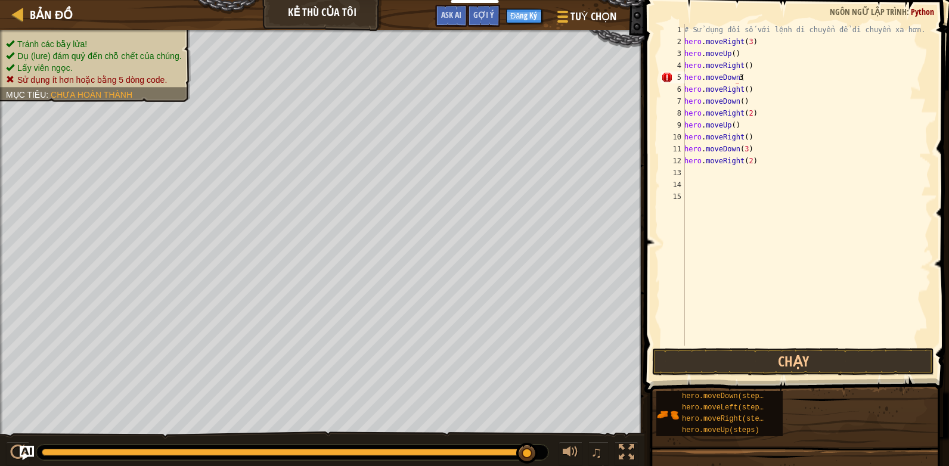
scroll to position [0, 1]
type textarea "3)"
click at [755, 103] on div "# Sử dụng đối số với lệnh di chuyển để di chuyển xa hơn. hero . moveRight ( 3 )…" at bounding box center [806, 197] width 249 height 346
type textarea "h"
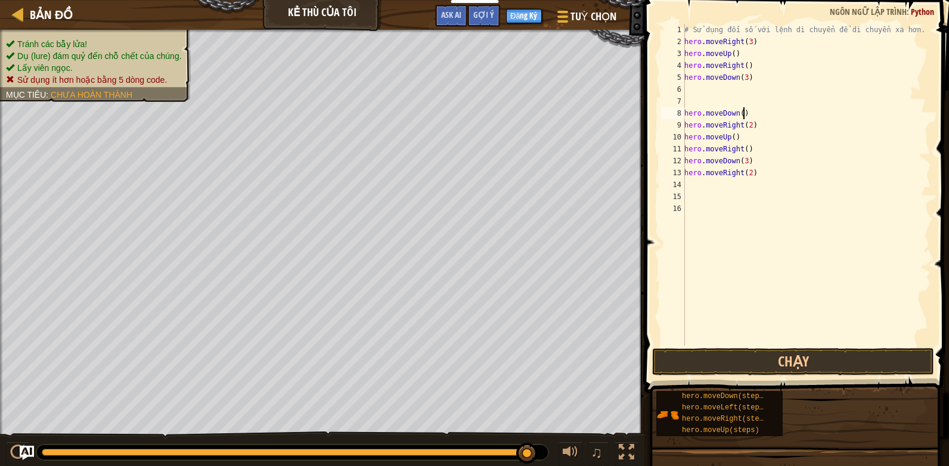
click at [756, 115] on div "# Sử dụng đối số với lệnh di chuyển để di chuyển xa hơn. hero . moveRight ( 3 )…" at bounding box center [806, 197] width 249 height 346
type textarea "h"
click at [758, 126] on div "# Sử dụng đối số với lệnh di chuyển để di chuyển xa hơn. hero . moveRight ( 3 )…" at bounding box center [806, 197] width 249 height 346
type textarea "h"
click at [757, 132] on div "# Sử dụng đối số với lệnh di chuyển để di chuyển xa hơn. hero . moveRight ( 3 )…" at bounding box center [806, 197] width 249 height 346
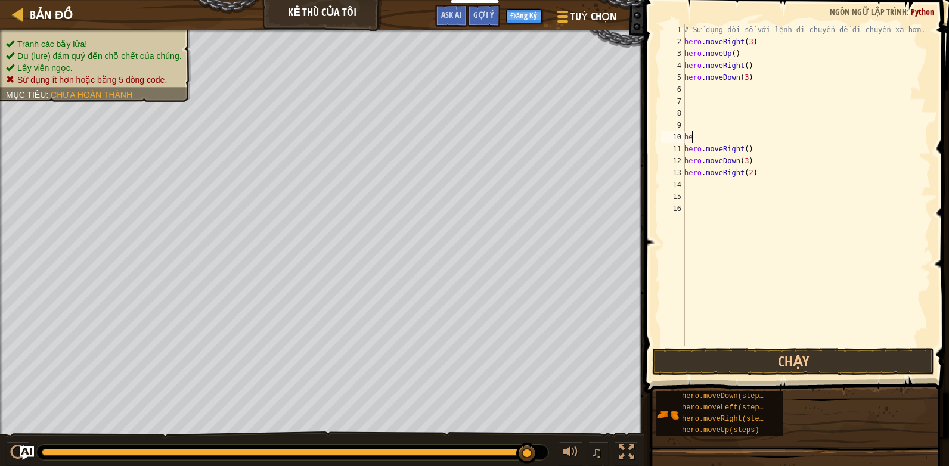
type textarea "h"
click at [757, 149] on div "# Sử dụng đối số với lệnh di chuyển để di chuyển xa hơn. hero . moveRight ( 3 )…" at bounding box center [806, 197] width 249 height 346
type textarea "h"
click at [759, 159] on div "# Sử dụng đối số với lệnh di chuyển để di chuyển xa hơn. hero . moveRight ( 3 )…" at bounding box center [806, 197] width 249 height 346
type textarea "h"
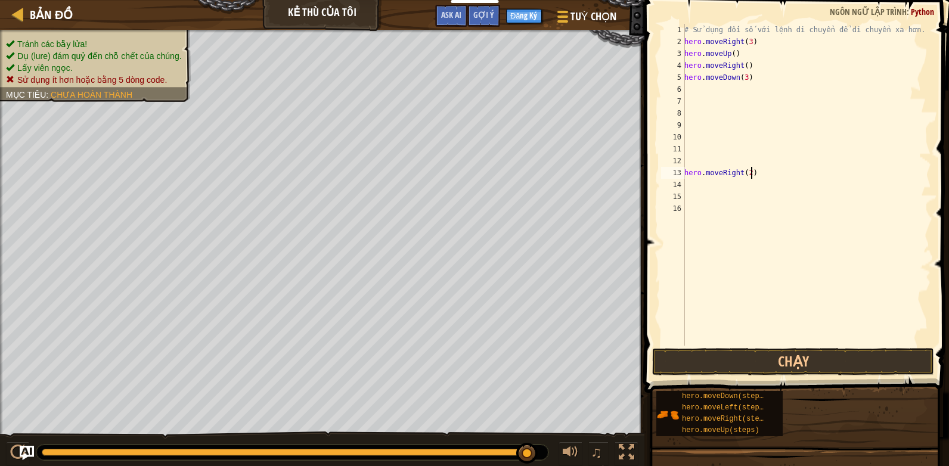
click at [759, 169] on div "# Sử dụng đối số với lệnh di chuyển để di chuyển xa hơn. hero . moveRight ( 3 )…" at bounding box center [806, 197] width 249 height 346
type textarea "h"
click at [694, 89] on div "# Sử dụng đối số với lệnh di chuyển để di chuyển xa hơn. hero . moveRight ( 3 )…" at bounding box center [806, 197] width 249 height 346
type textarea "hero."
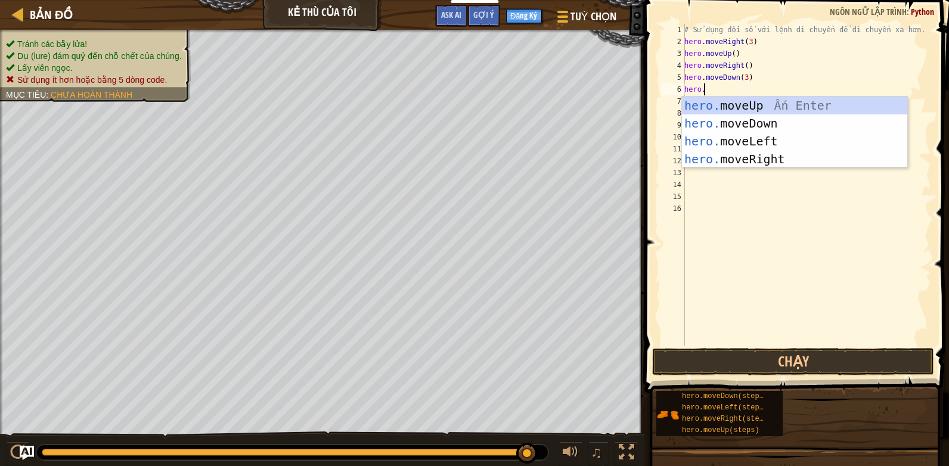
scroll to position [5, 1]
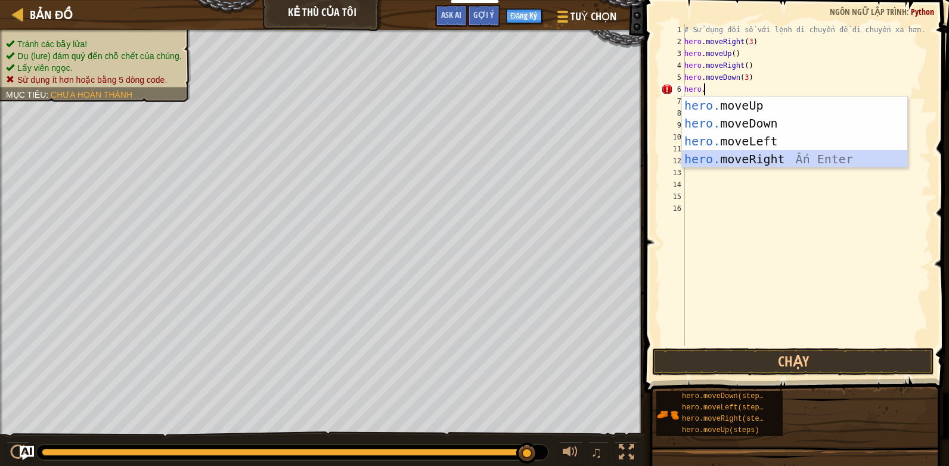
click at [757, 155] on div "hero. moveUp Ấn Enter hero. moveDown Ấn Enter hero. moveLeft Ấn Enter hero. mov…" at bounding box center [794, 150] width 225 height 107
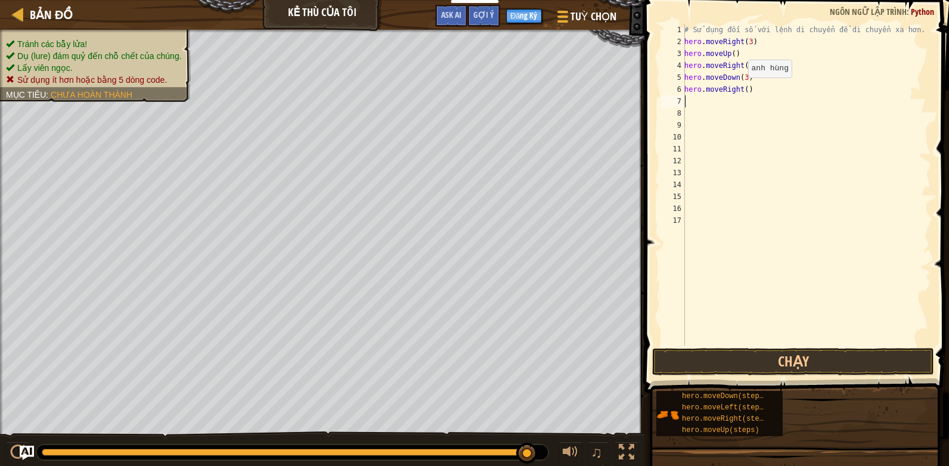
click at [742, 89] on div "# Sử dụng đối số với lệnh di chuyển để di chuyển xa hơn. hero . moveRight ( 3 )…" at bounding box center [806, 197] width 249 height 346
type textarea "22"
click at [760, 99] on div "# Sử dụng đối số với lệnh di chuyển để di chuyển xa hơn. hero . moveRight ( 3 )…" at bounding box center [806, 197] width 249 height 346
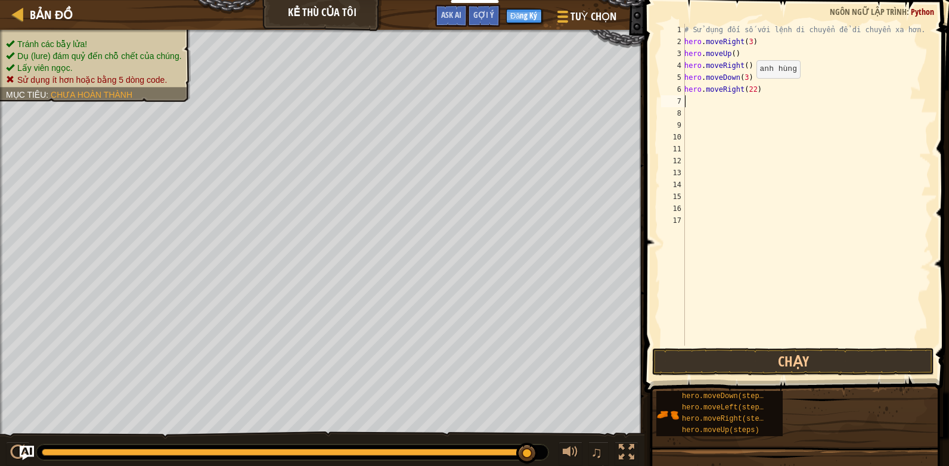
click at [750, 90] on div "# Sử dụng đối số với lệnh di chuyển để di chuyển xa hơn. hero . moveRight ( 3 )…" at bounding box center [806, 197] width 249 height 346
type textarea "hero.moveRight(2)"
click at [804, 97] on div "# Sử dụng đối số với lệnh di chuyển để di chuyển xa hơn. hero . moveRight ( 3 )…" at bounding box center [806, 197] width 249 height 346
click at [783, 348] on button "Chạy" at bounding box center [793, 361] width 282 height 27
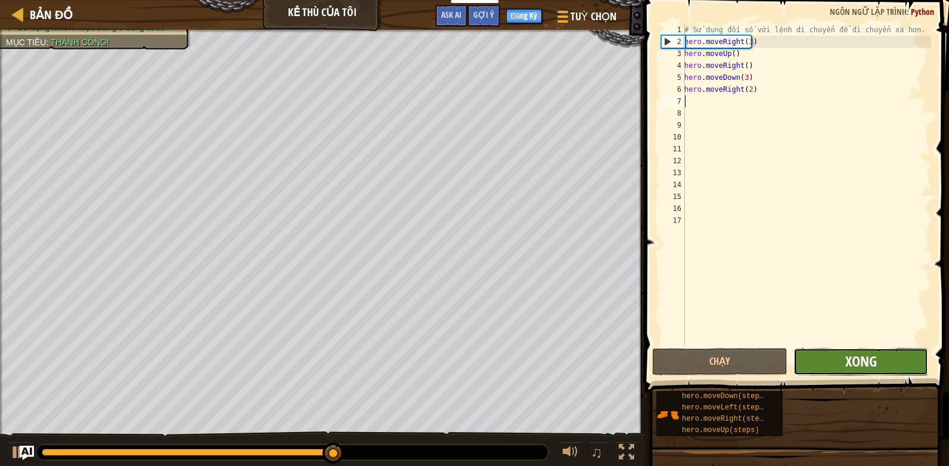
click at [858, 363] on span "Xong" at bounding box center [862, 361] width 32 height 19
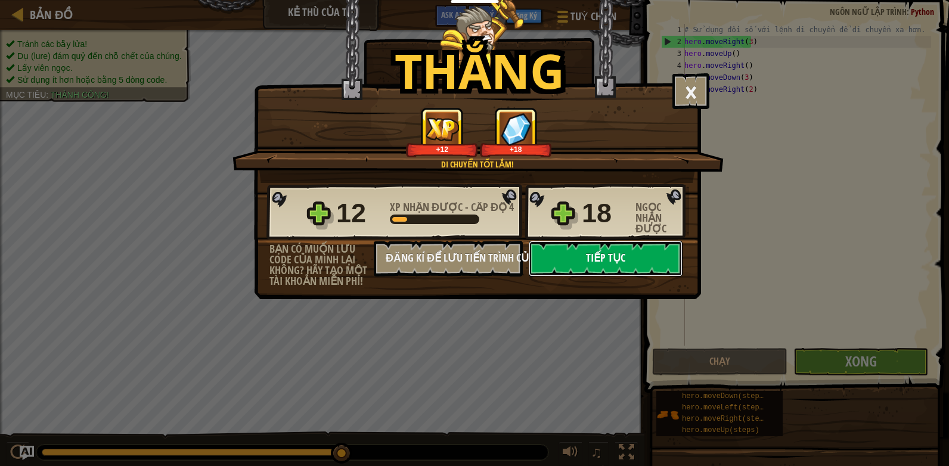
click at [583, 252] on button "Tiếp tục" at bounding box center [606, 259] width 154 height 36
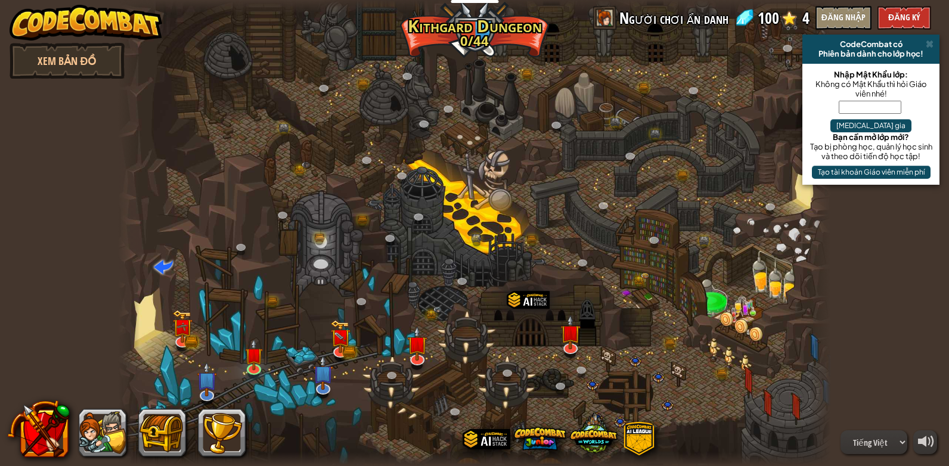
select select "vi"
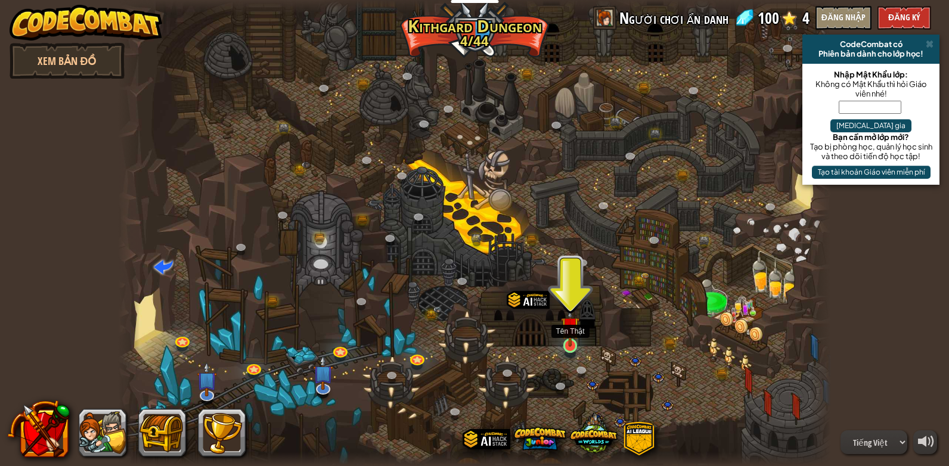
click at [566, 345] on img at bounding box center [570, 326] width 18 height 42
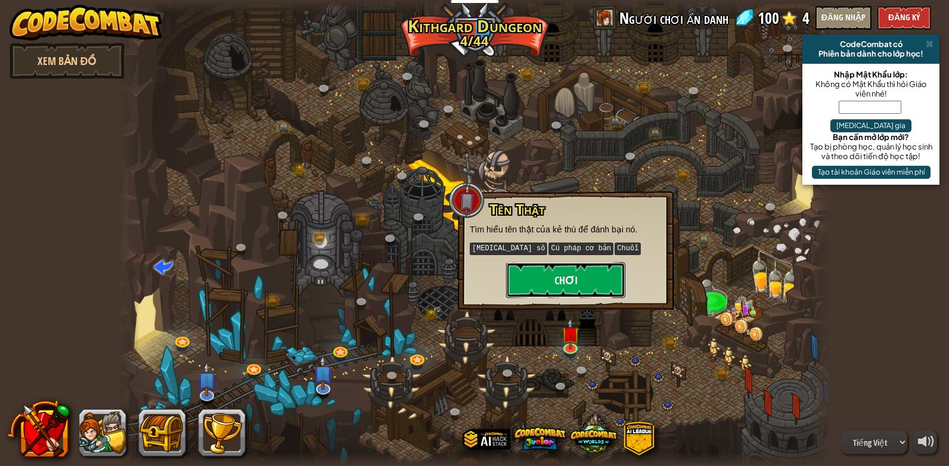
click at [553, 295] on button "Chơi" at bounding box center [565, 280] width 119 height 36
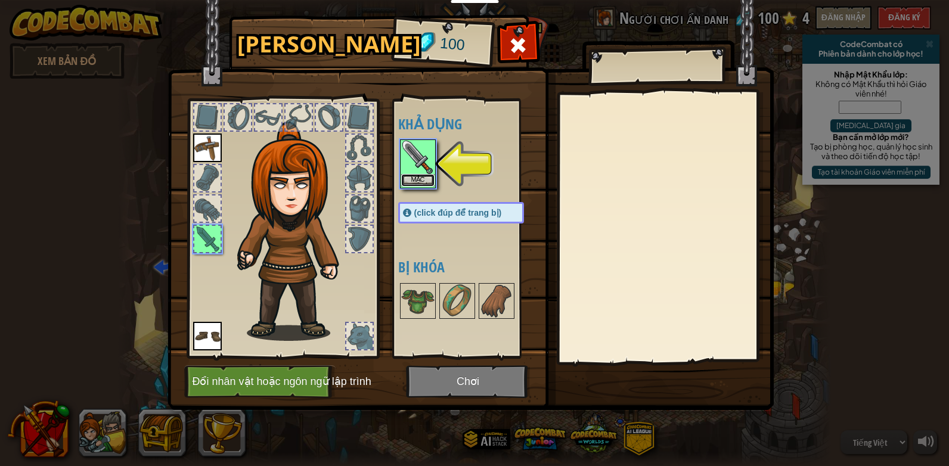
click at [419, 179] on button "Mặc" at bounding box center [417, 180] width 33 height 13
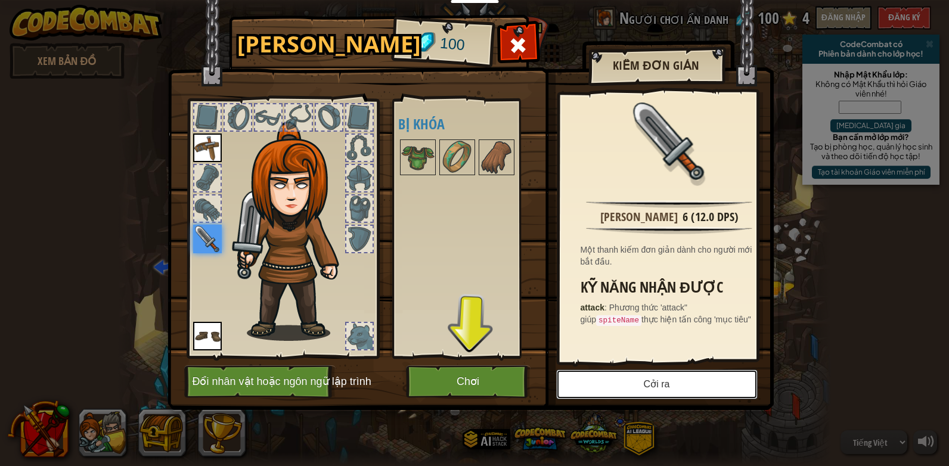
click at [621, 388] on button "Cởi ra" at bounding box center [657, 385] width 202 height 30
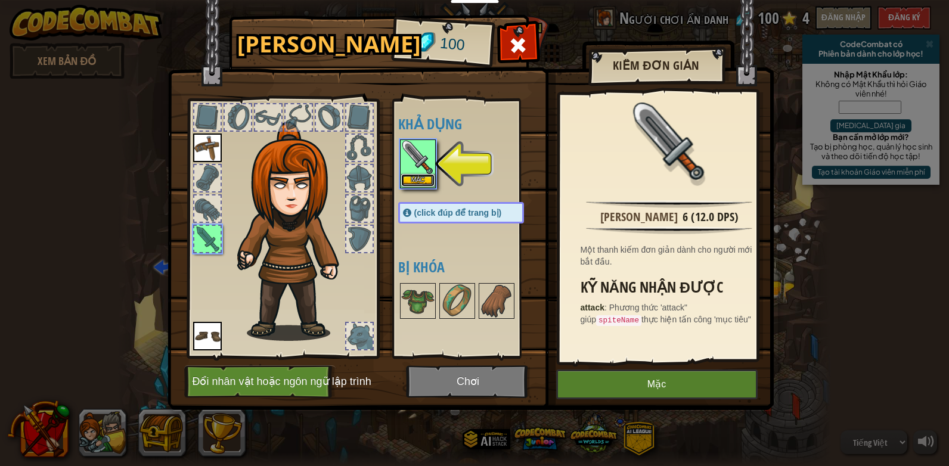
click at [418, 179] on button "Mặc" at bounding box center [417, 180] width 33 height 13
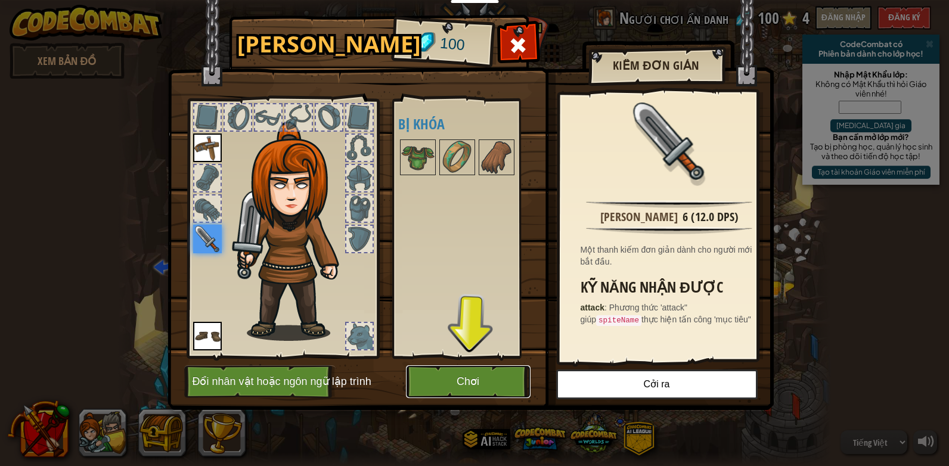
click at [492, 377] on button "Chơi" at bounding box center [468, 382] width 125 height 33
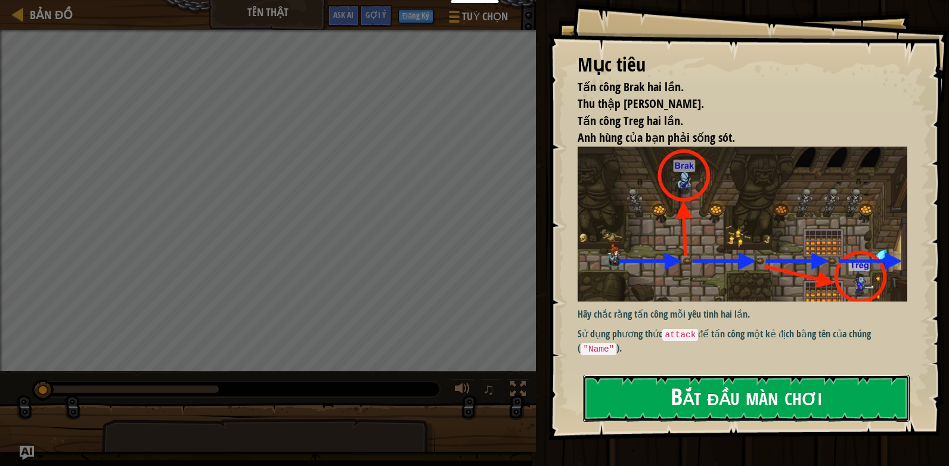
click at [688, 375] on button "Bắt đầu màn chơi" at bounding box center [746, 398] width 327 height 47
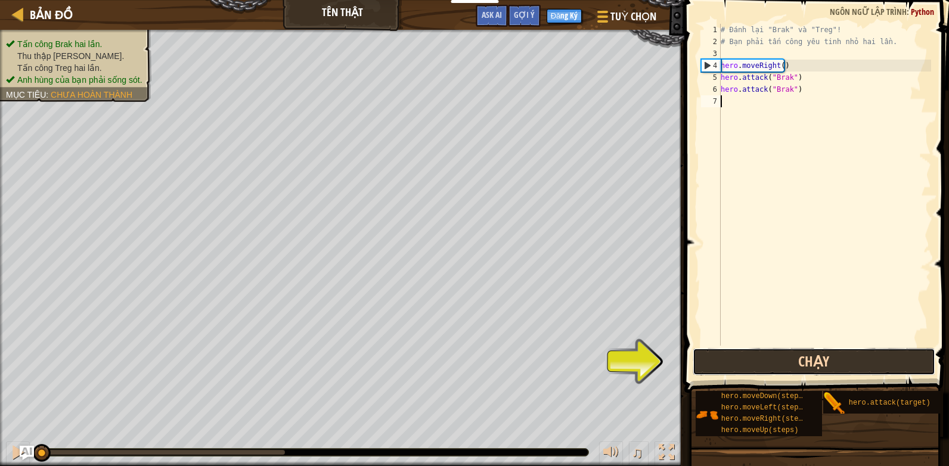
click at [734, 365] on button "Chạy" at bounding box center [814, 361] width 243 height 27
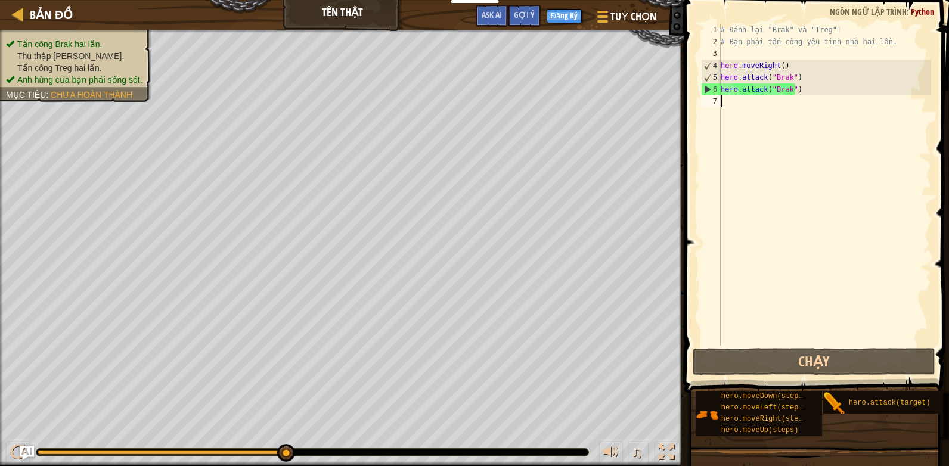
click at [804, 88] on div "# Đánh lại "Brak" và "Treg"! # Bạn phải tấn công yêu tinh nhỏ hai lần. hero . m…" at bounding box center [825, 197] width 213 height 346
type textarea "hero.attack("Brak")"
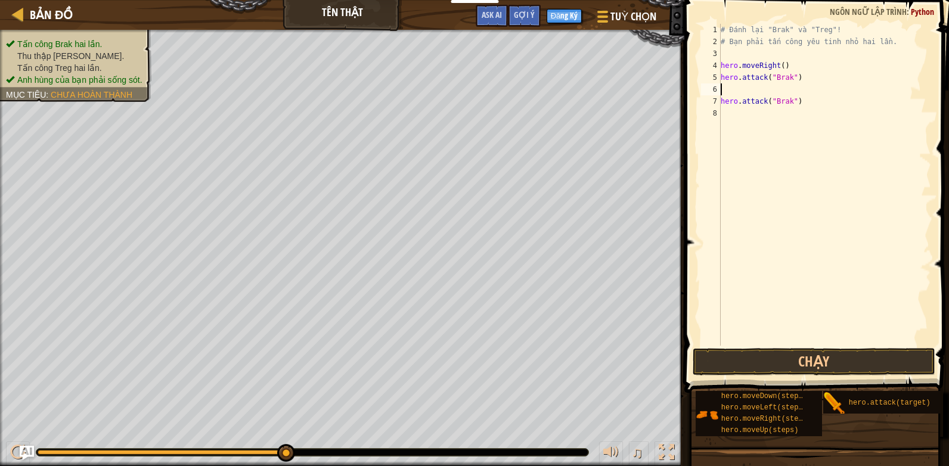
scroll to position [0, 1]
type textarea "hero."
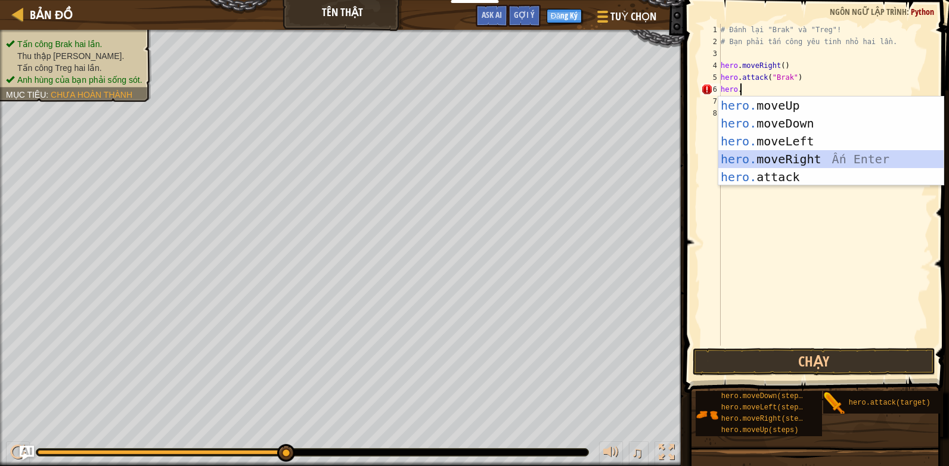
click at [768, 153] on div "hero. moveUp Ấn Enter hero. moveDown Ấn Enter hero. moveLeft Ấn Enter hero. mov…" at bounding box center [831, 159] width 225 height 125
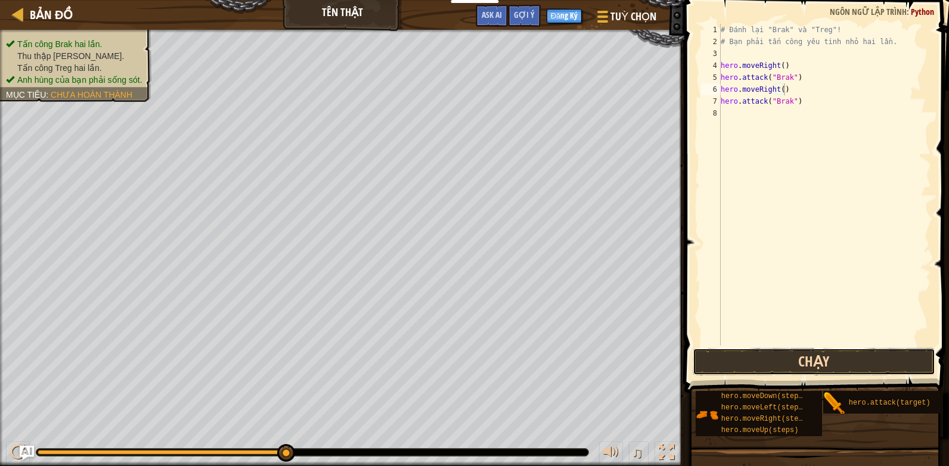
click at [813, 355] on button "Chạy" at bounding box center [814, 361] width 243 height 27
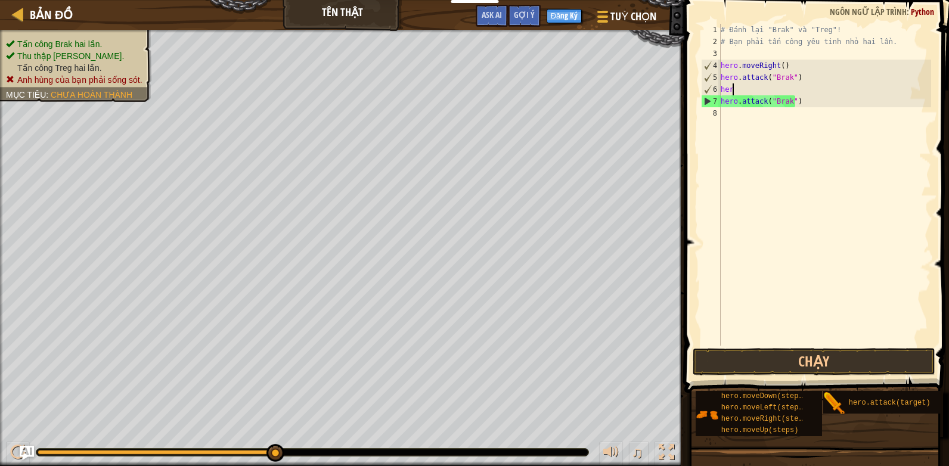
type textarea "h"
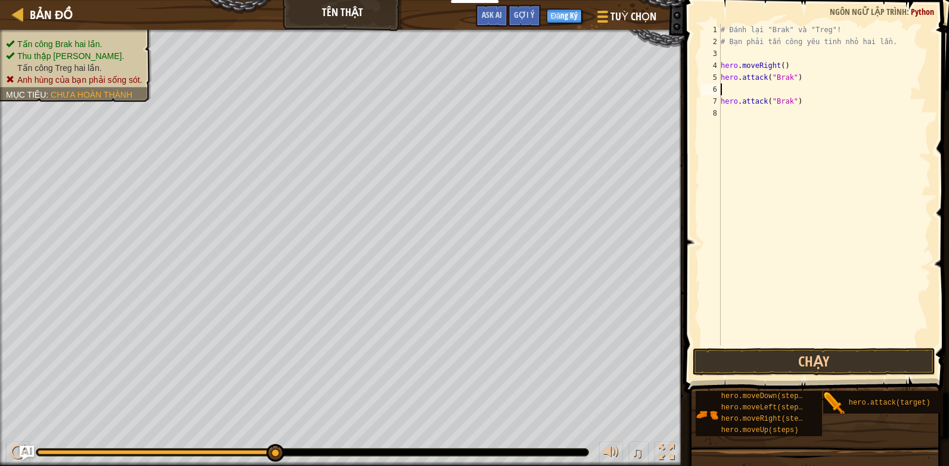
type textarea "hero.attack("Brak")"
click at [760, 103] on div "# Đánh lại "Brak" và "Treg"! # Bạn phải tấn công yêu tinh nhỏ hai lần. hero . m…" at bounding box center [825, 197] width 213 height 346
type textarea "hero."
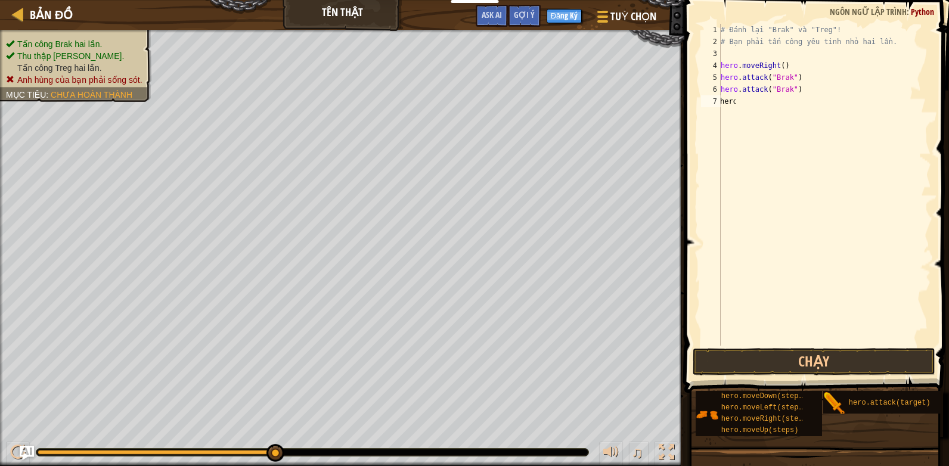
scroll to position [5, 1]
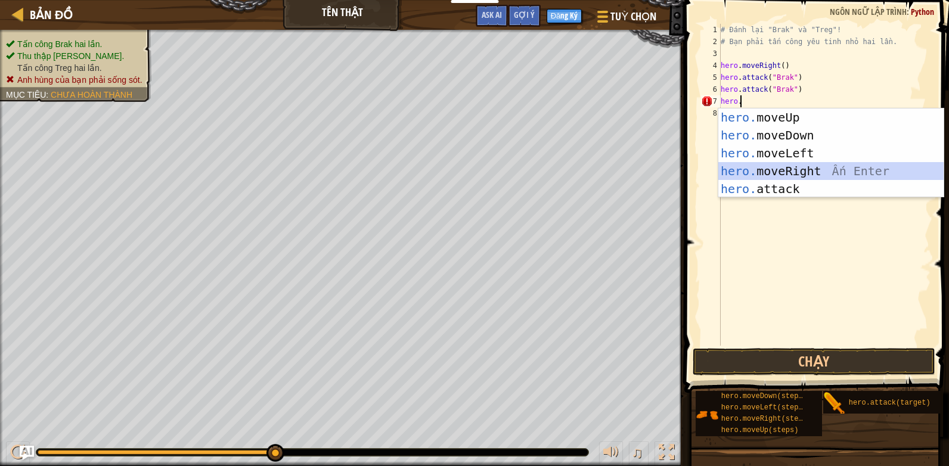
click at [796, 168] on div "hero. moveUp Ấn Enter hero. moveDown Ấn Enter hero. moveLeft Ấn Enter hero. mov…" at bounding box center [831, 171] width 225 height 125
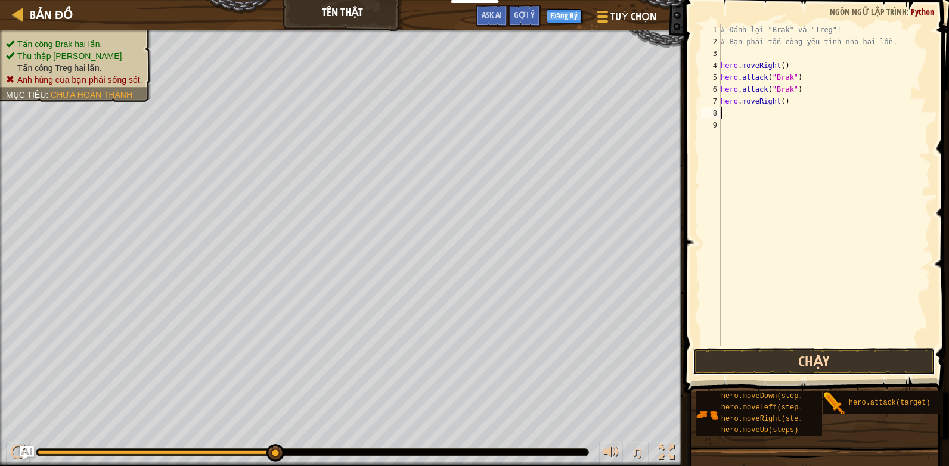
click at [798, 364] on button "Chạy" at bounding box center [814, 361] width 243 height 27
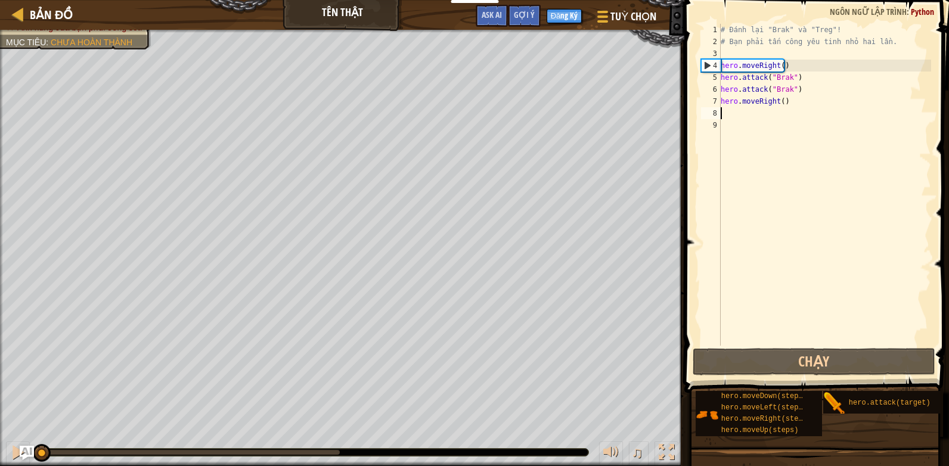
click at [796, 103] on div "# Đánh lại "Brak" và "Treg"! # Bạn phải tấn công yêu tinh nhỏ hai lần. hero . m…" at bounding box center [825, 197] width 213 height 346
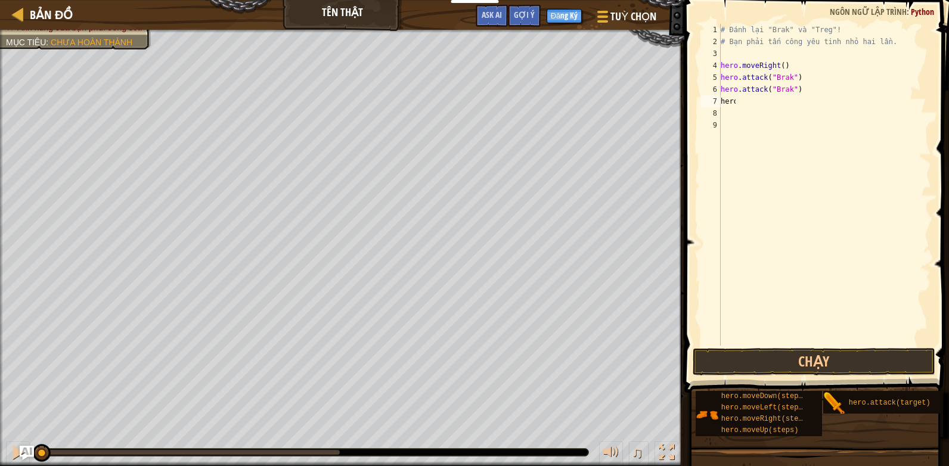
scroll to position [0, 1]
type textarea "hero."
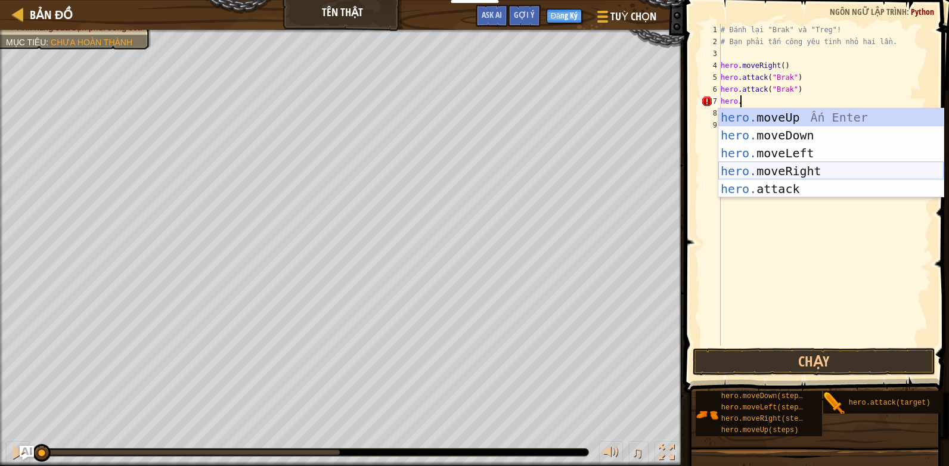
click at [798, 170] on div "hero. moveUp Ấn Enter hero. moveDown Ấn Enter hero. moveLeft Ấn Enter hero. mov…" at bounding box center [831, 171] width 225 height 125
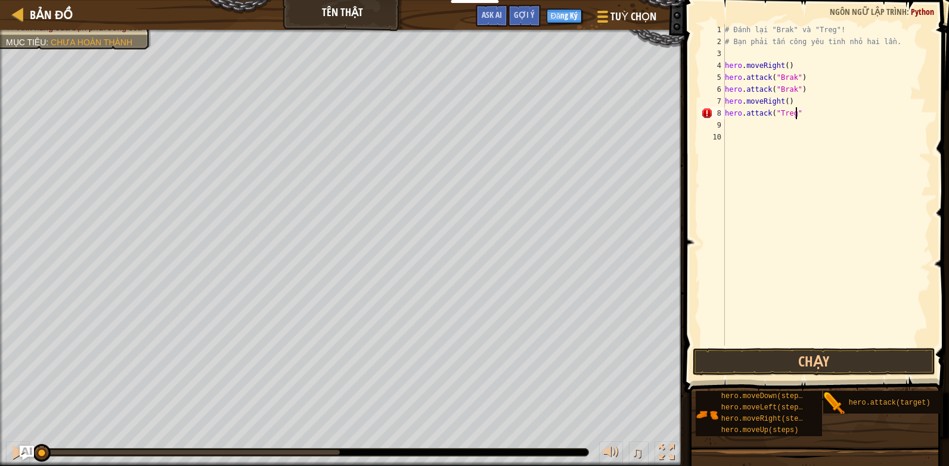
type textarea "Treg")"
click at [734, 127] on div "# Đánh lại "Brak" và "Treg"! # Bạn phải tấn công yêu tinh nhỏ hai lần. hero . m…" at bounding box center [827, 197] width 209 height 346
drag, startPoint x: 727, startPoint y: 112, endPoint x: 707, endPoint y: 116, distance: 20.6
click at [791, 115] on div "# Đánh lại "Brak" và "Treg"! # Bạn phải tấn công yêu tinh nhỏ hai lần. hero . m…" at bounding box center [827, 197] width 209 height 346
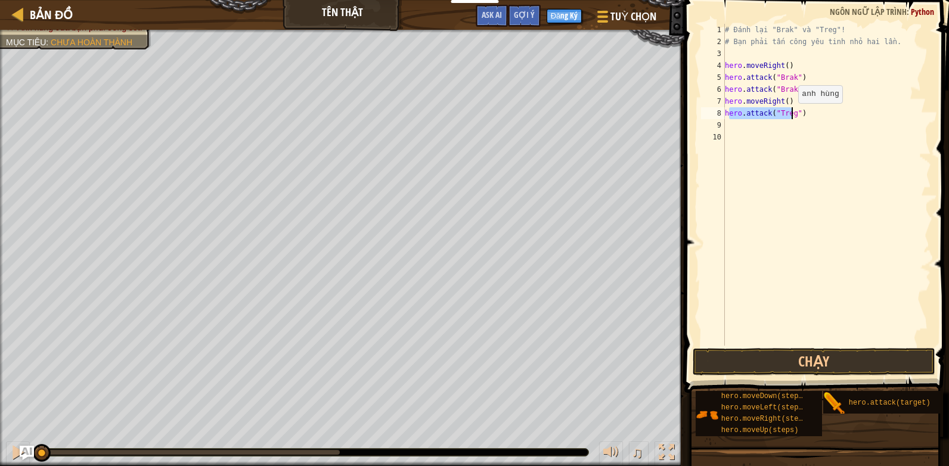
type textarea "hero.attack("Treg")"
drag, startPoint x: 726, startPoint y: 110, endPoint x: 800, endPoint y: 115, distance: 74.1
click at [800, 115] on div "# Đánh lại "Brak" và "Treg"! # Bạn phải tấn công yêu tinh nhỏ hai lần. hero . m…" at bounding box center [827, 197] width 209 height 346
click at [753, 135] on div "# Đánh lại "Brak" và "Treg"! # Bạn phải tấn công yêu tinh nhỏ hai lần. hero . m…" at bounding box center [827, 197] width 209 height 346
click at [750, 129] on div "# Đánh lại "Brak" và "Treg"! # Bạn phải tấn công yêu tinh nhỏ hai lần. hero . m…" at bounding box center [827, 197] width 209 height 346
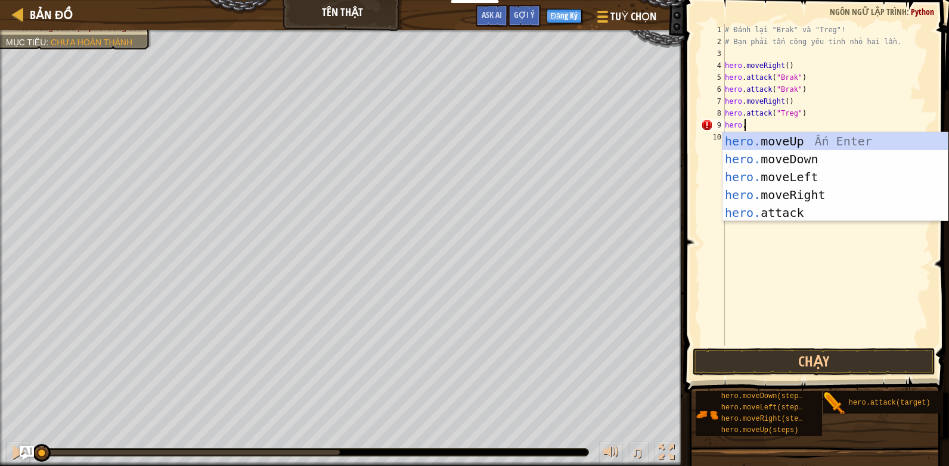
scroll to position [0, 1]
click at [791, 0] on body "Dành cho Giáo viên Tạo Tài Khoản Miễn Phí. Giải pháp Trường học & Quận Xem Trướ…" at bounding box center [474, 0] width 949 height 0
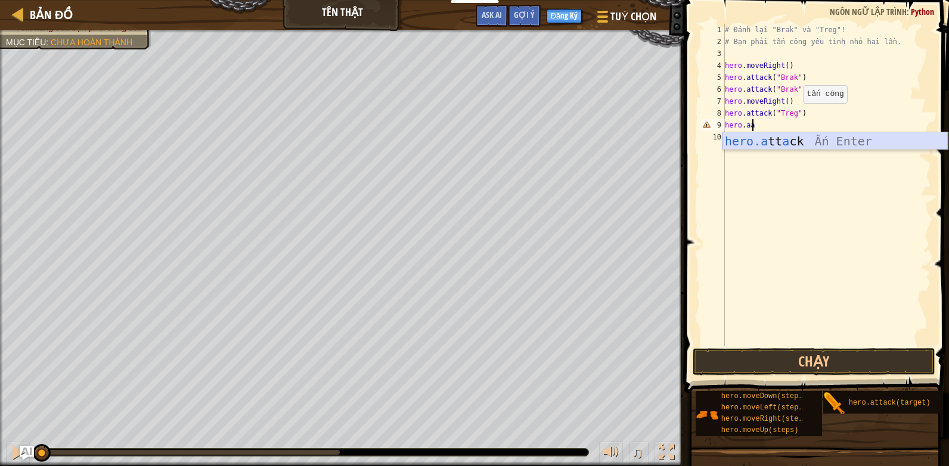
click at [791, 144] on div "hero.a tt a ck Ấn Enter" at bounding box center [835, 159] width 225 height 54
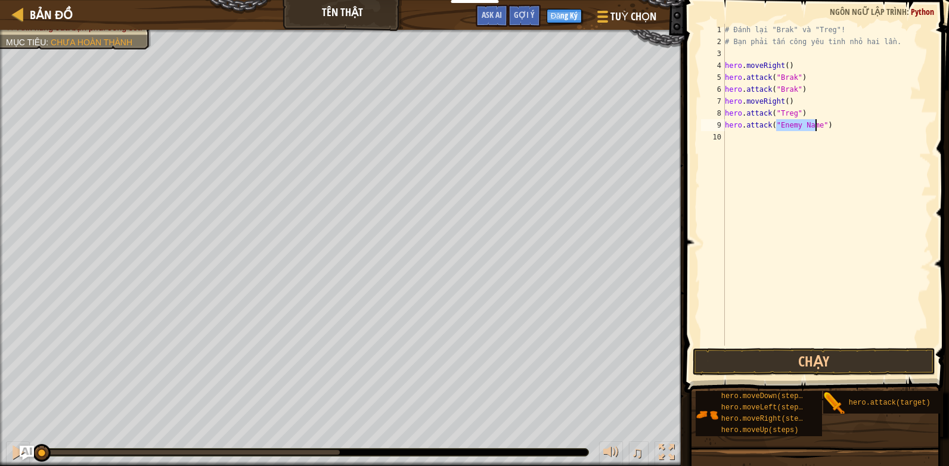
scroll to position [5, 55]
click at [778, 123] on div "# Đánh lại "Brak" và "Treg"! # Bạn phải tấn công yêu tinh nhỏ hai lần. hero . m…" at bounding box center [827, 197] width 209 height 346
click at [816, 123] on div "# Đánh lại "Brak" và "Treg"! # Bạn phải tấn công yêu tinh nhỏ hai lần. hero . m…" at bounding box center [827, 197] width 209 height 346
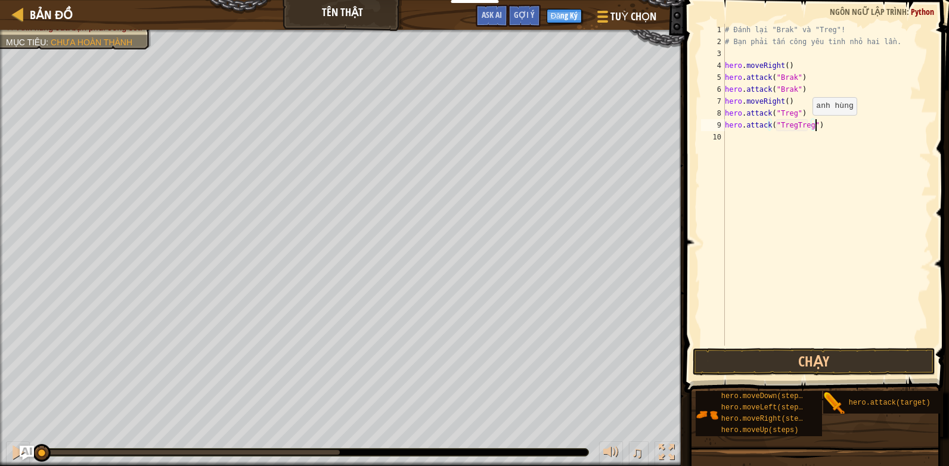
click at [807, 127] on div "# Đánh lại "Brak" và "Treg"! # Bạn phải tấn công yêu tinh nhỏ hai lần. hero . m…" at bounding box center [827, 197] width 209 height 346
click at [814, 125] on div "# Đánh lại "Brak" và "Treg"! # Bạn phải tấn công yêu tinh nhỏ hai lần. hero . m…" at bounding box center [827, 197] width 209 height 346
type textarea "hero.attack("Treg")"
click at [841, 357] on button "Chạy" at bounding box center [814, 361] width 243 height 27
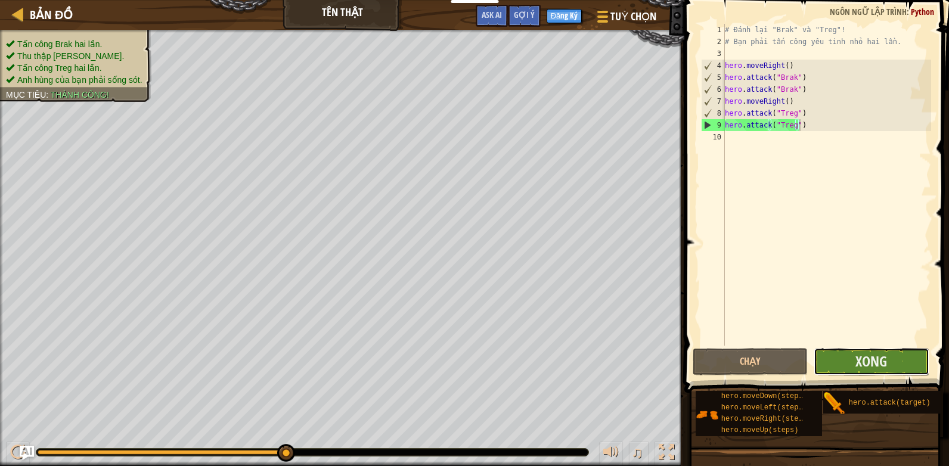
click at [855, 357] on button "Xong" at bounding box center [872, 361] width 116 height 27
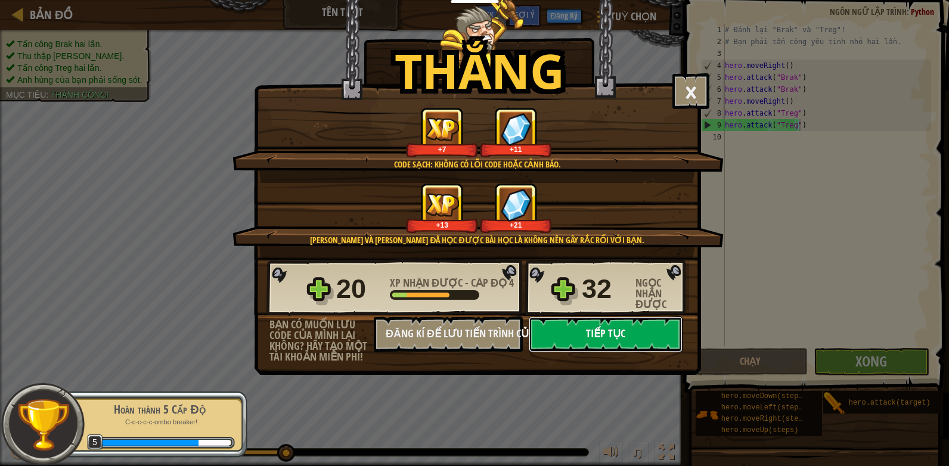
click at [642, 326] on button "Tiếp tục" at bounding box center [606, 335] width 154 height 36
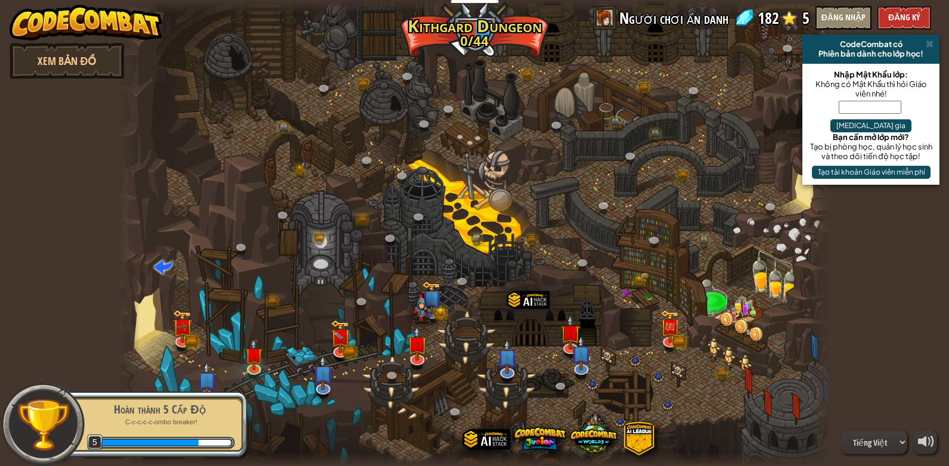
select select "vi"
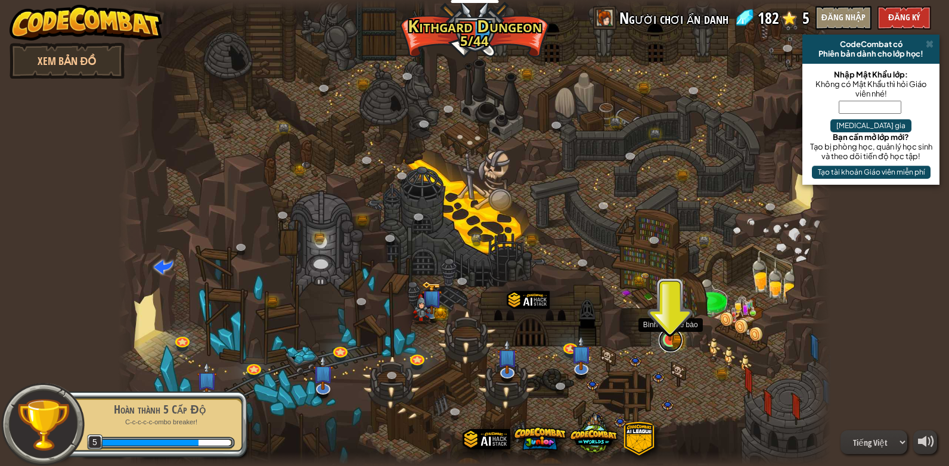
click at [669, 342] on link at bounding box center [671, 341] width 24 height 24
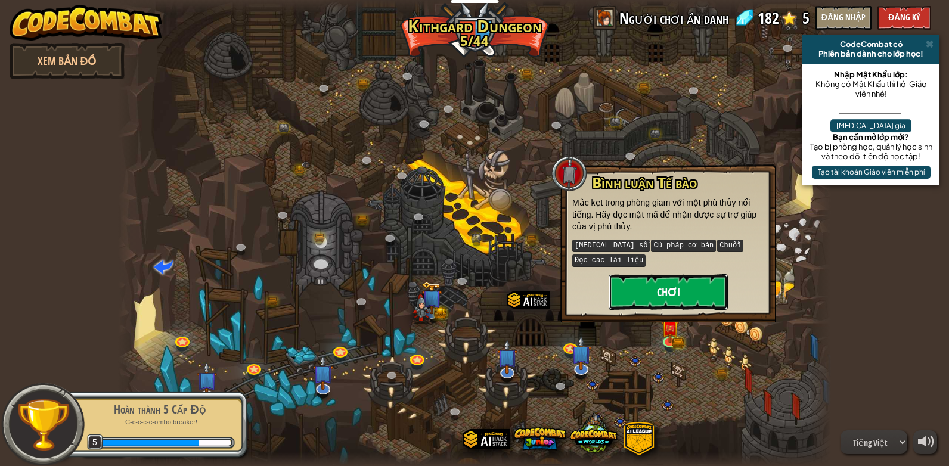
click at [650, 281] on button "Chơi" at bounding box center [668, 292] width 119 height 36
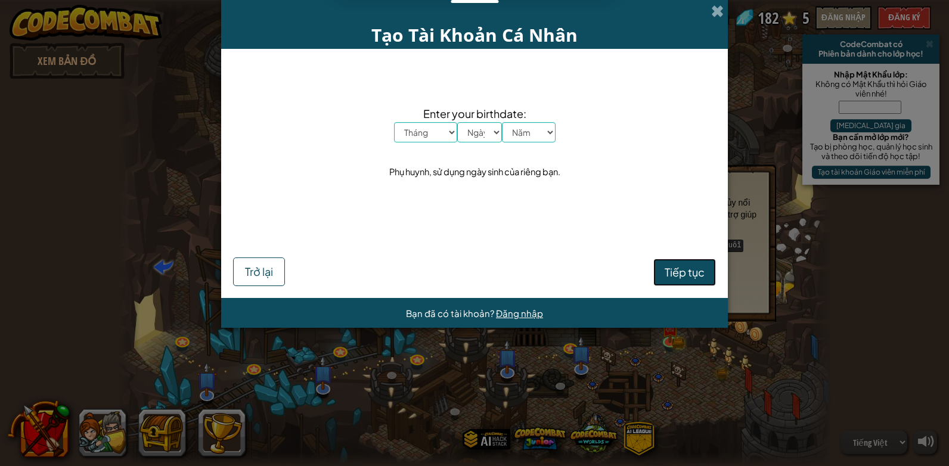
click at [711, 277] on button "Tiếp tục" at bounding box center [685, 272] width 63 height 27
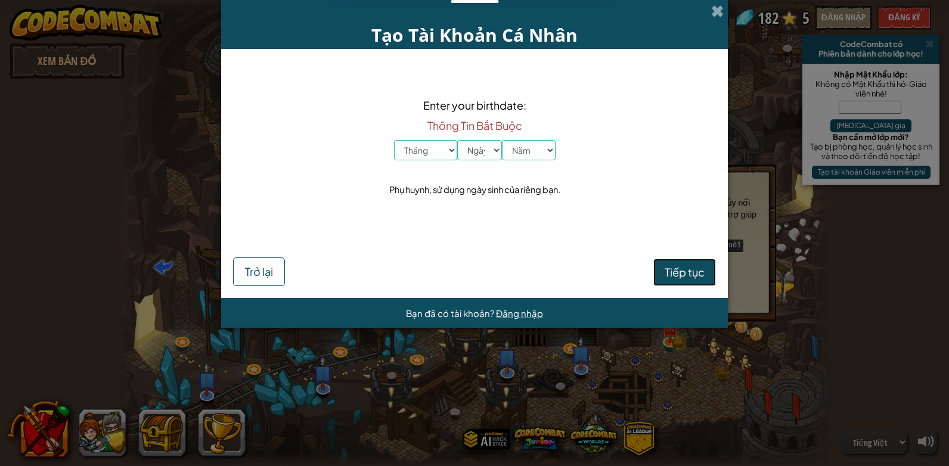
click at [698, 274] on span "Tiếp tục" at bounding box center [685, 272] width 40 height 14
click at [451, 151] on select "Tháng Tháng Một Tháng Hai Tháng Ba Tháng Tư Tháng Năm Tháng Sáu Tháng Bảy Tháng…" at bounding box center [425, 150] width 63 height 20
select select "8"
click at [394, 140] on select "Tháng Tháng Một Tháng Hai Tháng Ba Tháng Tư Tháng Năm Tháng Sáu Tháng Bảy Tháng…" at bounding box center [425, 150] width 63 height 20
click at [488, 147] on select "Ngày 1 2 3 4 5 6 7 8 9 10 11 12 13 14 15 16 17 18 19 20 21 22 23 24 25 26 27 28…" at bounding box center [479, 150] width 45 height 20
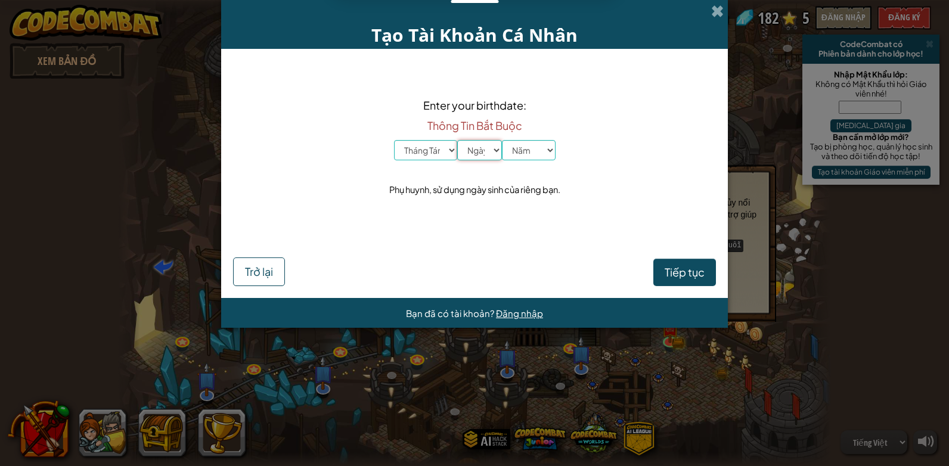
select select "5"
click at [457, 140] on select "Ngày 1 2 3 4 5 6 7 8 9 10 11 12 13 14 15 16 17 18 19 20 21 22 23 24 25 26 27 28…" at bounding box center [479, 150] width 45 height 20
click at [544, 147] on select "[DATE] 2024 2023 2022 2021 2020 2019 2018 2017 2016 2015 2014 2013 2012 2011 20…" at bounding box center [529, 150] width 54 height 20
select select "2013"
click at [502, 140] on select "[DATE] 2024 2023 2022 2021 2020 2019 2018 2017 2016 2015 2014 2013 2012 2011 20…" at bounding box center [529, 150] width 54 height 20
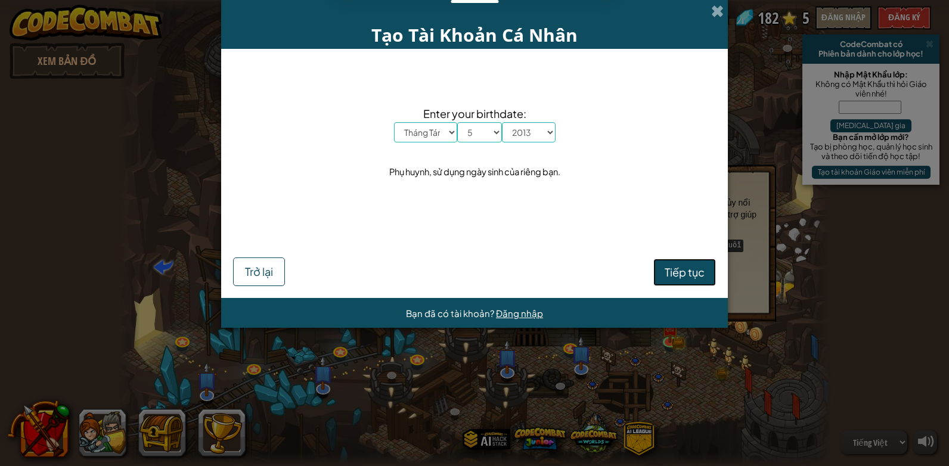
click at [672, 268] on span "Tiếp tục" at bounding box center [685, 272] width 40 height 14
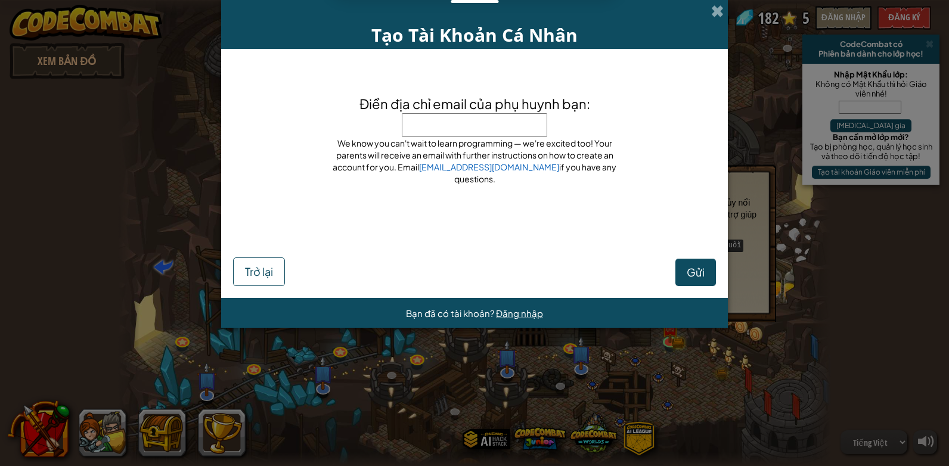
click at [471, 126] on input "Điền địa chỉ email của phụ huynh bạn:" at bounding box center [475, 125] width 146 height 24
click at [545, 73] on div "Điền địa chỉ email của phụ huynh bạn: Đừng điền email của chúng ta vào đây! Hãy…" at bounding box center [474, 148] width 483 height 175
click at [723, 16] on span at bounding box center [717, 11] width 13 height 13
